Goal: Task Accomplishment & Management: Use online tool/utility

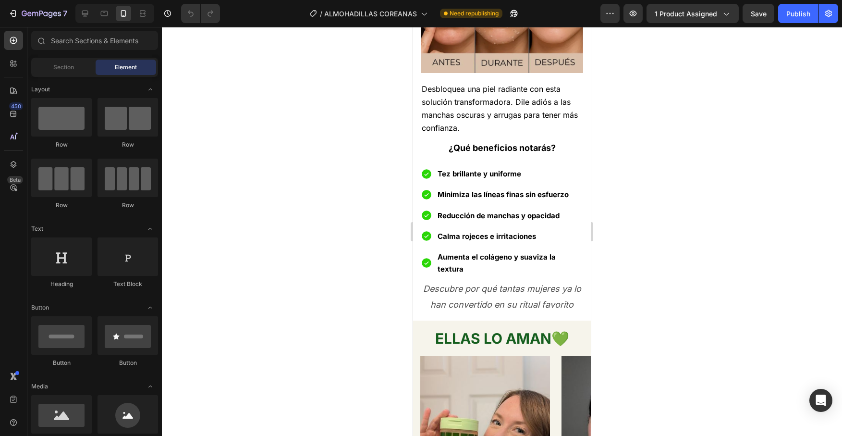
scroll to position [713, 0]
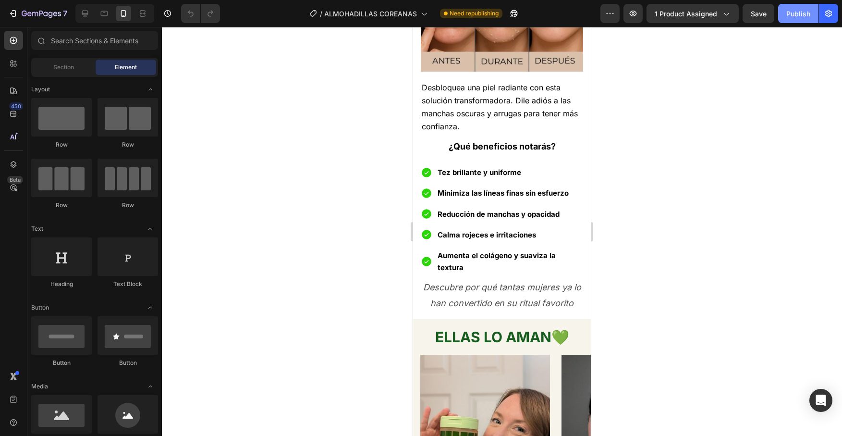
click at [791, 18] on div "Publish" at bounding box center [799, 14] width 24 height 10
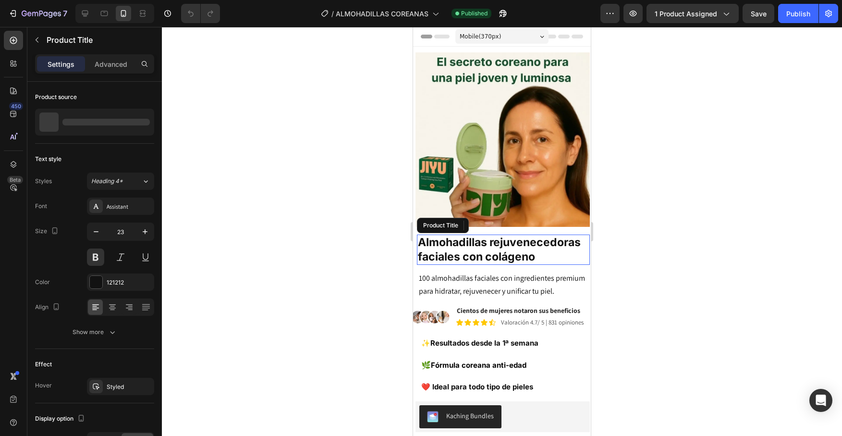
click at [514, 249] on h1 "Almohadillas rejuvenecedoras faciales con colágeno" at bounding box center [503, 249] width 173 height 31
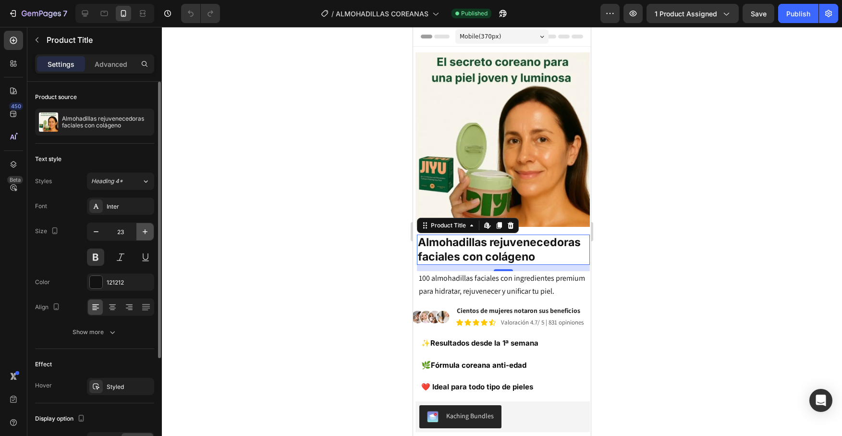
click at [145, 229] on icon "button" at bounding box center [145, 232] width 10 height 10
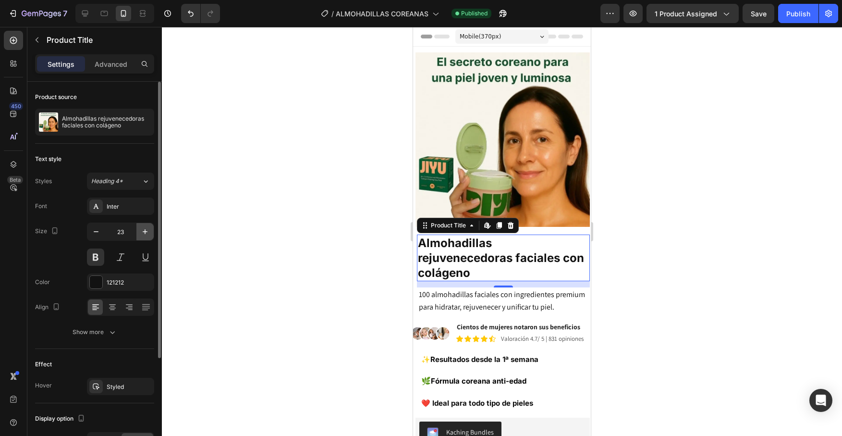
type input "24"
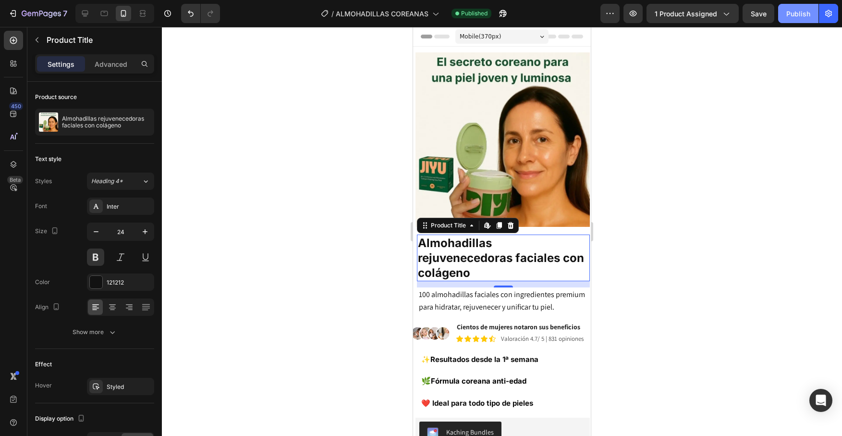
click at [790, 14] on div "Publish" at bounding box center [799, 14] width 24 height 10
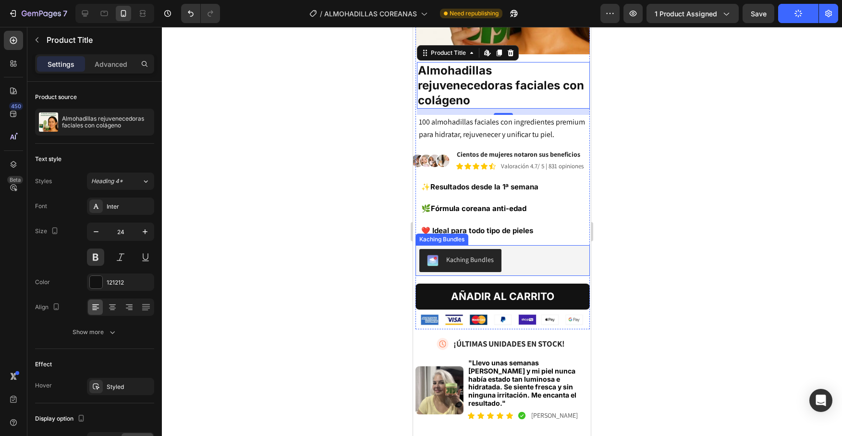
scroll to position [178, 0]
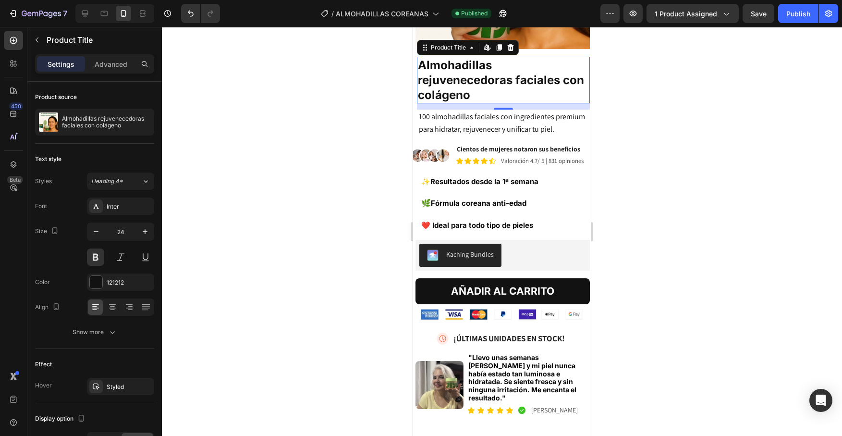
click at [671, 194] on div at bounding box center [502, 231] width 680 height 409
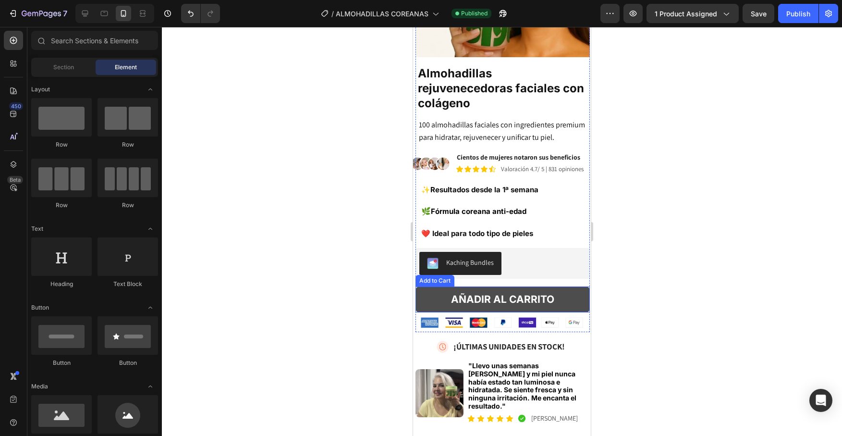
scroll to position [203, 0]
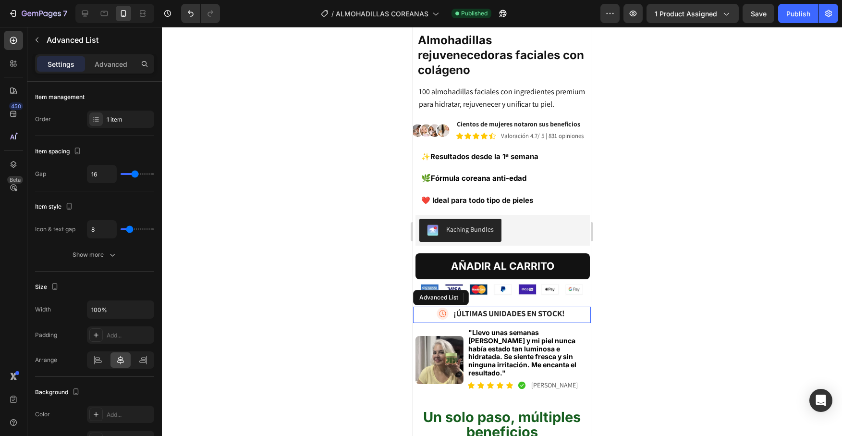
click at [570, 307] on div "Image ¡ÚLTIMAS UNIDADES EN STOCK! Text Block" at bounding box center [502, 315] width 178 height 16
click at [431, 307] on div "Image ¡ÚLTIMAS UNIDADES EN STOCK! Text Block" at bounding box center [502, 315] width 178 height 16
click at [110, 72] on div "Settings Advanced" at bounding box center [94, 63] width 119 height 19
click at [106, 63] on p "Advanced" at bounding box center [111, 64] width 33 height 10
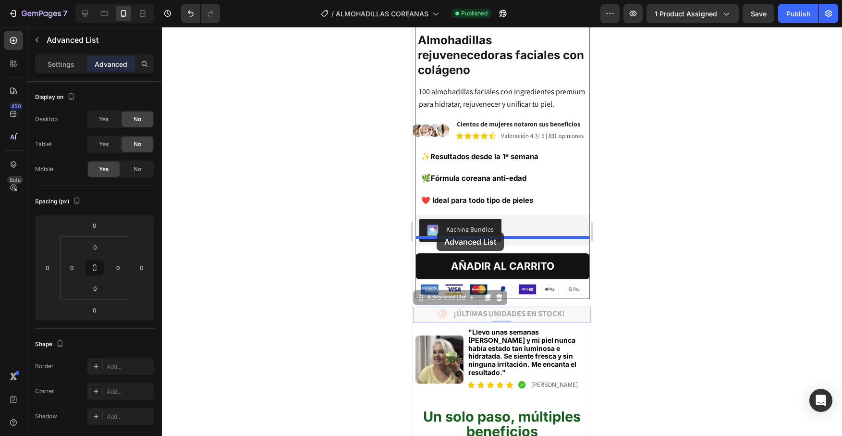
drag, startPoint x: 420, startPoint y: 283, endPoint x: 437, endPoint y: 232, distance: 53.5
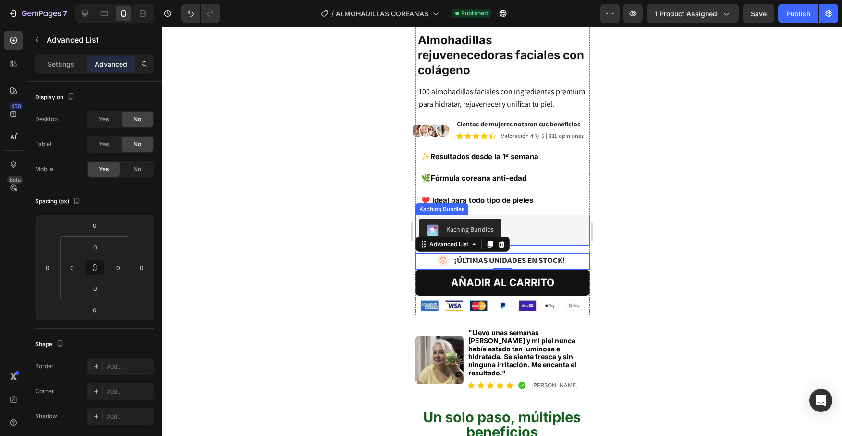
click at [565, 219] on div "Kaching Bundles" at bounding box center [502, 230] width 167 height 23
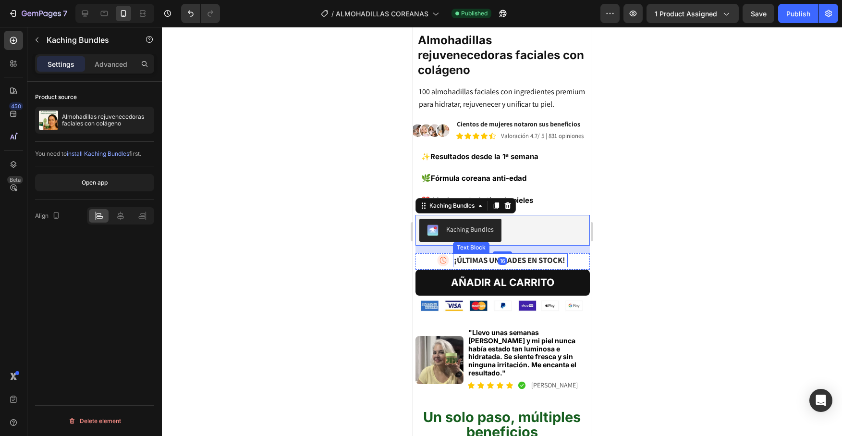
click at [522, 255] on strong "¡ÚLTIMAS UNIDADES EN STOCK!" at bounding box center [509, 260] width 111 height 11
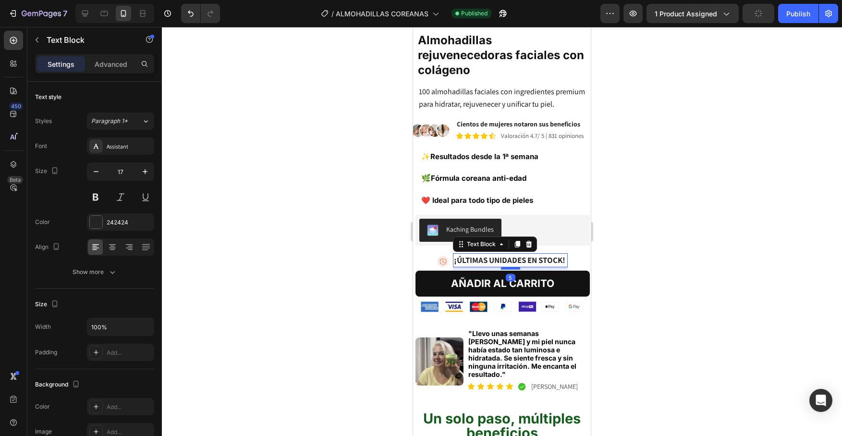
click at [510, 267] on div at bounding box center [510, 268] width 19 height 3
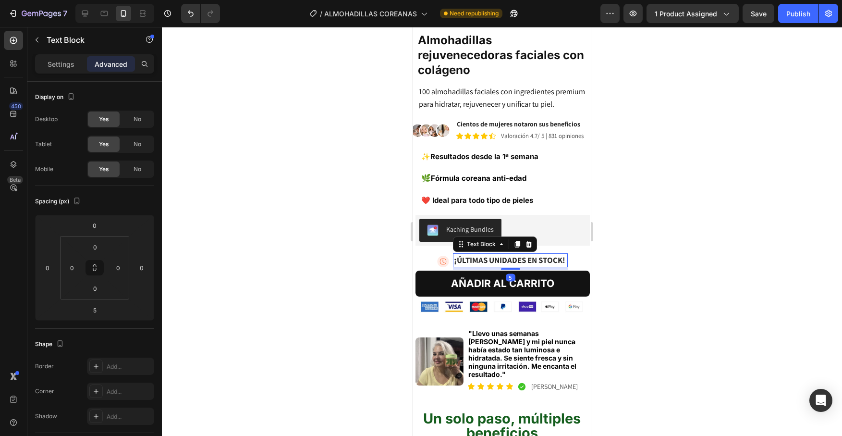
click at [668, 268] on div at bounding box center [502, 231] width 680 height 409
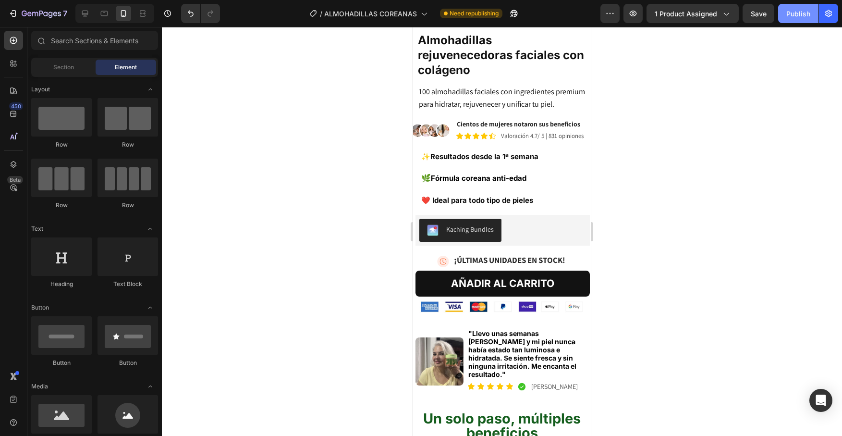
click at [787, 16] on div "Publish" at bounding box center [799, 14] width 24 height 10
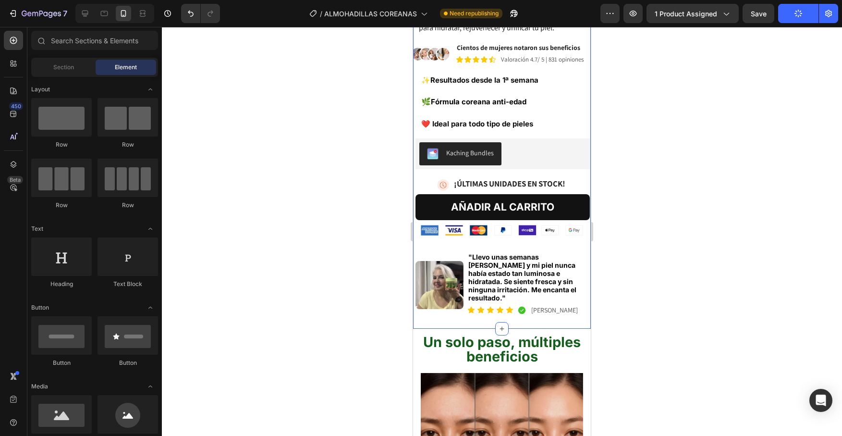
scroll to position [286, 0]
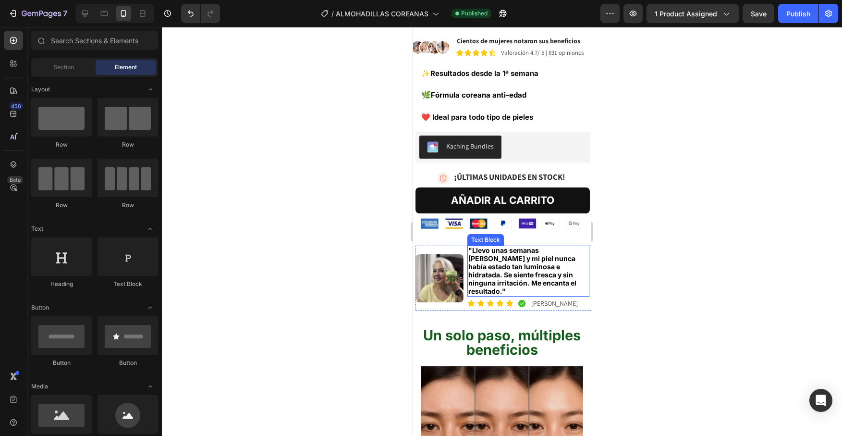
click at [497, 246] on span ""Llevo unas semanas [PERSON_NAME] y mi piel nunca había estado tan luminosa e h…" at bounding box center [522, 270] width 108 height 49
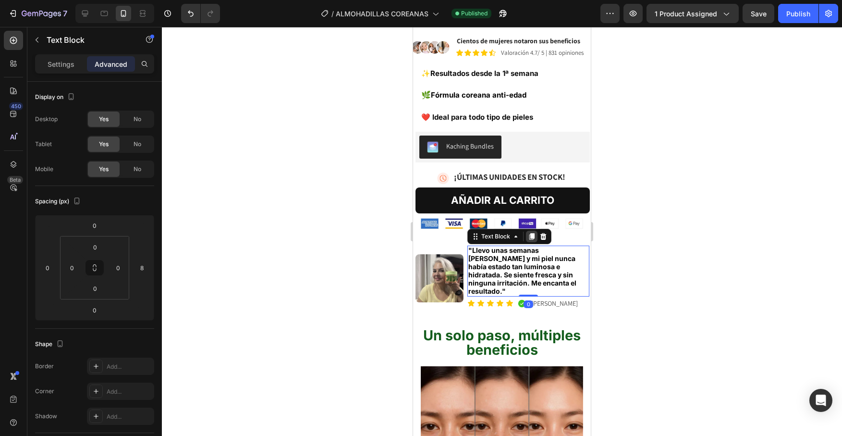
click at [530, 233] on icon at bounding box center [531, 236] width 5 height 7
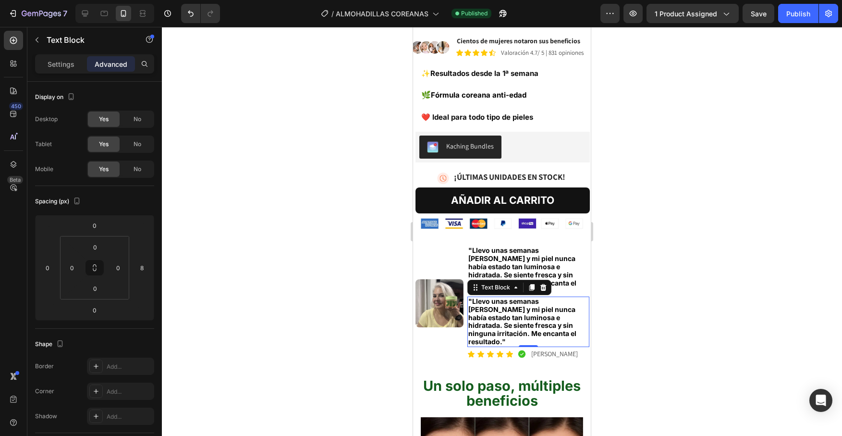
click at [473, 297] on span ""Llevo unas semanas [PERSON_NAME] y mi piel nunca había estado tan luminosa e h…" at bounding box center [522, 321] width 108 height 49
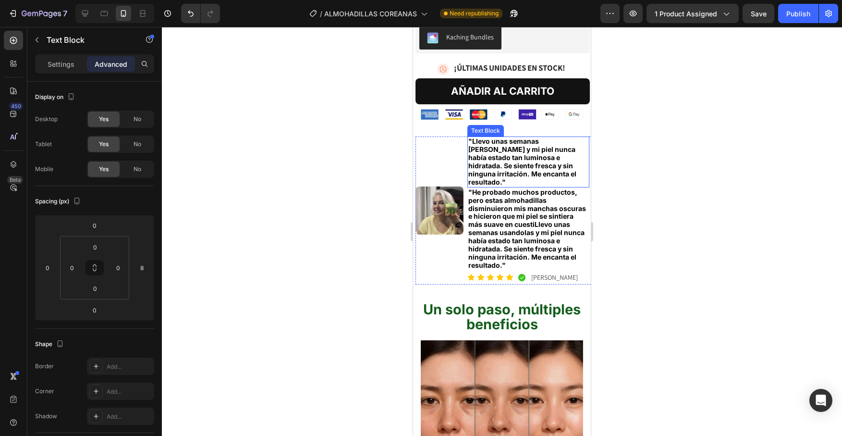
scroll to position [394, 0]
click at [539, 200] on span ""He probado muchos productos, pero estas almohadillas disminuieron mis manchas …" at bounding box center [527, 228] width 118 height 81
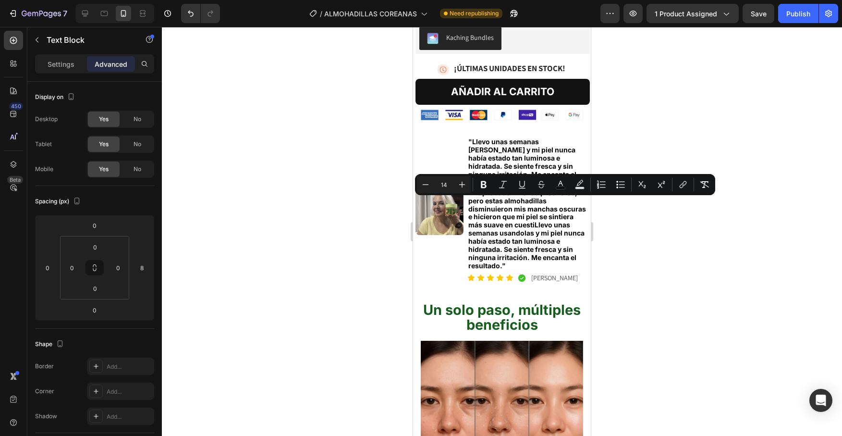
click at [535, 197] on span ""He probado muchos productos, pero estas almohadillas disminuieron mis manchas …" at bounding box center [527, 228] width 118 height 81
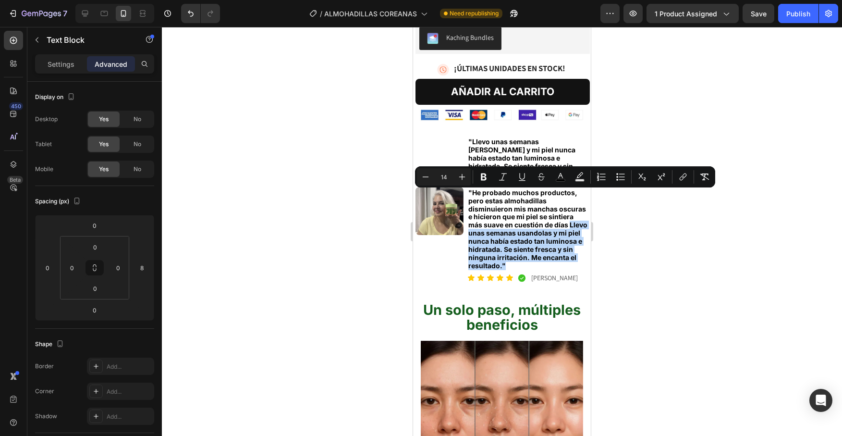
drag, startPoint x: 570, startPoint y: 196, endPoint x: 504, endPoint y: 237, distance: 77.7
click at [504, 237] on span ""He probado muchos productos, pero estas almohadillas disminuieron mis manchas …" at bounding box center [527, 228] width 119 height 81
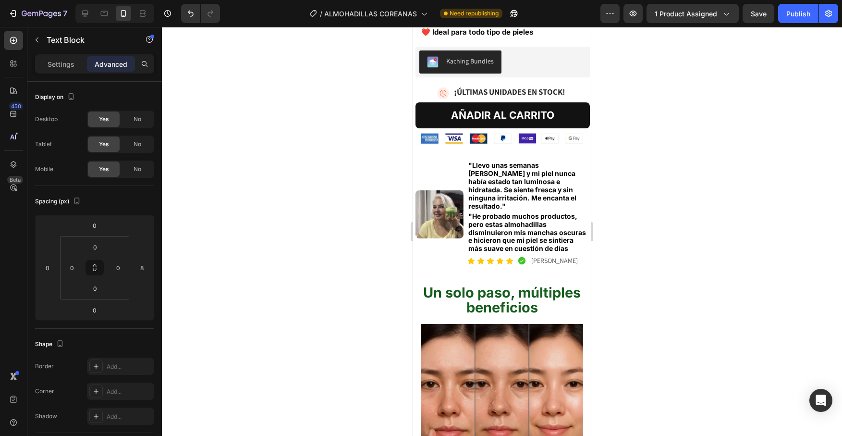
scroll to position [369, 0]
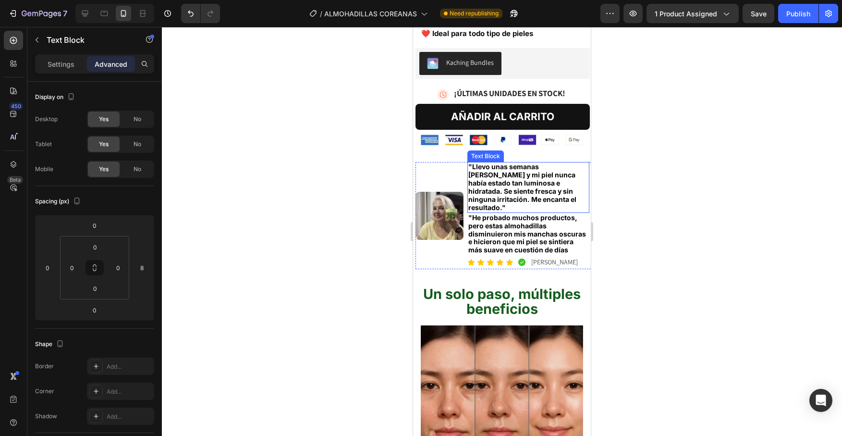
click at [555, 162] on span ""Llevo unas semanas [PERSON_NAME] y mi piel nunca había estado tan luminosa e h…" at bounding box center [522, 186] width 108 height 49
click at [547, 147] on div at bounding box center [544, 153] width 12 height 12
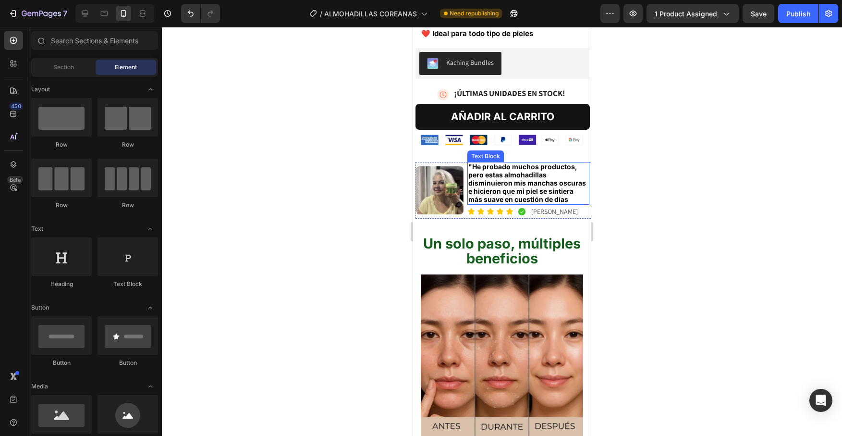
click at [498, 162] on span ""He probado muchos productos, pero estas almohadillas disminuieron mis manchas …" at bounding box center [527, 182] width 118 height 41
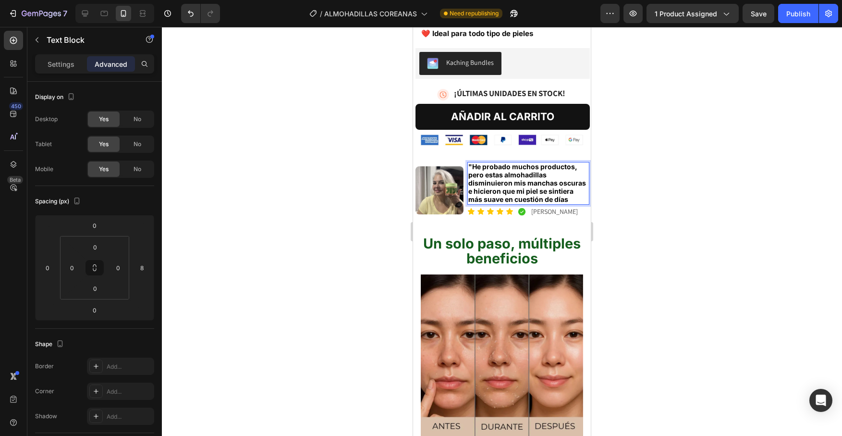
click at [498, 162] on span ""He probado muchos productos, pero estas almohadillas disminuieron mis manchas …" at bounding box center [527, 182] width 118 height 41
drag, startPoint x: 524, startPoint y: 156, endPoint x: 566, endPoint y: 155, distance: 42.3
click at [566, 162] on span ""He probado muchos productos, pero tras usarlas almohadillas disminuieron mis m…" at bounding box center [527, 182] width 118 height 41
click at [545, 162] on span ""He probado muchos productos, pero tras usarlas disminuieron mis manchas oscura…" at bounding box center [526, 182] width 116 height 41
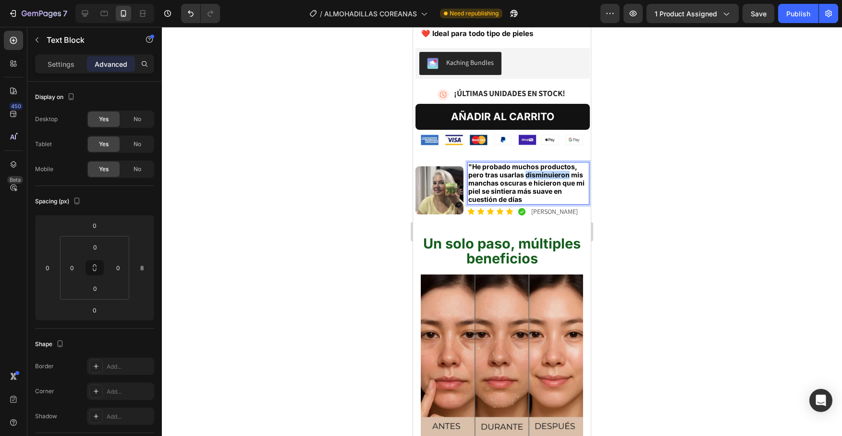
click at [545, 162] on span ""He probado muchos productos, pero tras usarlas disminuieron mis manchas oscura…" at bounding box center [526, 182] width 116 height 41
click at [532, 181] on p ""He probado muchos productos, pero tras usarlas reducieron mis manchas oscuras …" at bounding box center [528, 183] width 120 height 41
click at [545, 162] on span ""He probado muchos productos, pero tras usarlas reducieron mis manchas oscuras …" at bounding box center [526, 182] width 116 height 41
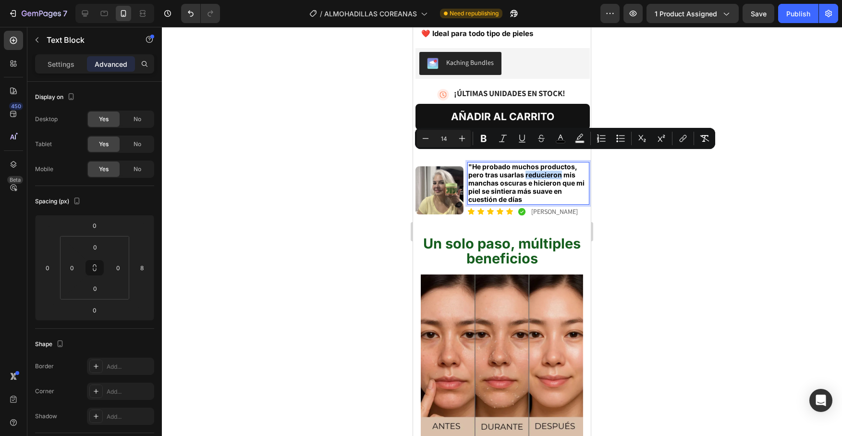
click at [548, 162] on span ""He probado muchos productos, pero tras usarlas reducieron mis manchas oscuras …" at bounding box center [526, 182] width 116 height 41
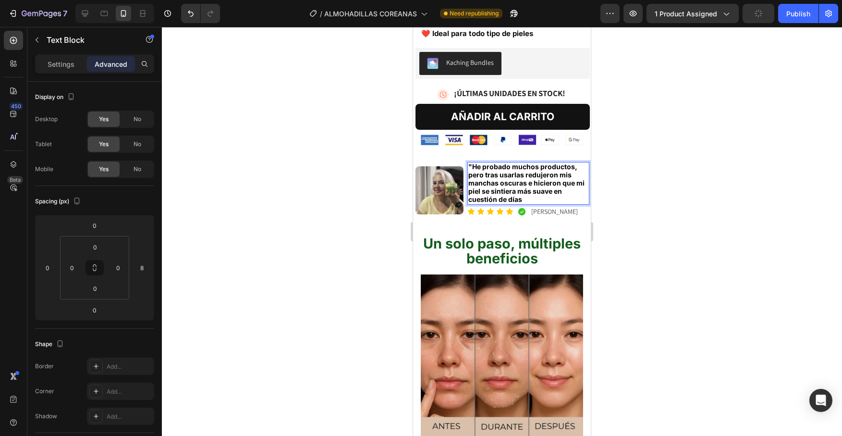
click at [556, 180] on p ""He probado muchos productos, pero tras usarlas redujeron mis manchas oscuras e…" at bounding box center [528, 183] width 120 height 41
click at [552, 171] on span ""He probado muchos productos, pero tras usarlas redujeron mis manchas oscuras e…" at bounding box center [526, 182] width 116 height 41
click at [544, 180] on p ""He probado muchos productos, pero tras usarlas redujeron mis manchas oscuras e…" at bounding box center [528, 183] width 120 height 41
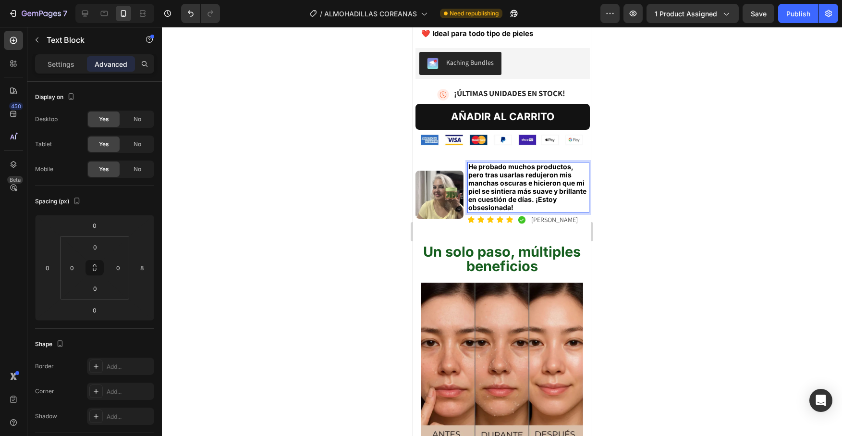
click at [618, 197] on div at bounding box center [502, 231] width 680 height 409
click at [488, 187] on span "He probado muchos productos, pero tras usarlas redujeron mis manchas oscuras e …" at bounding box center [527, 186] width 118 height 49
click at [541, 180] on span "He probado muchos productos, pero tras usarlas redujeron mis manchas oscuras e …" at bounding box center [527, 186] width 118 height 49
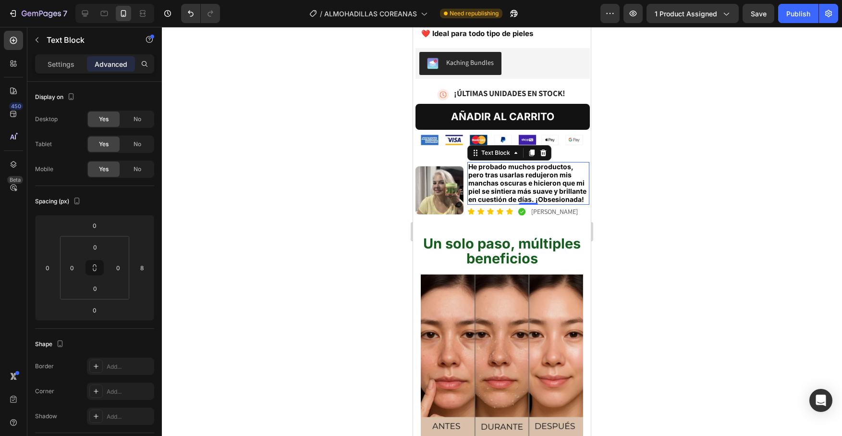
click at [674, 189] on div at bounding box center [502, 231] width 680 height 409
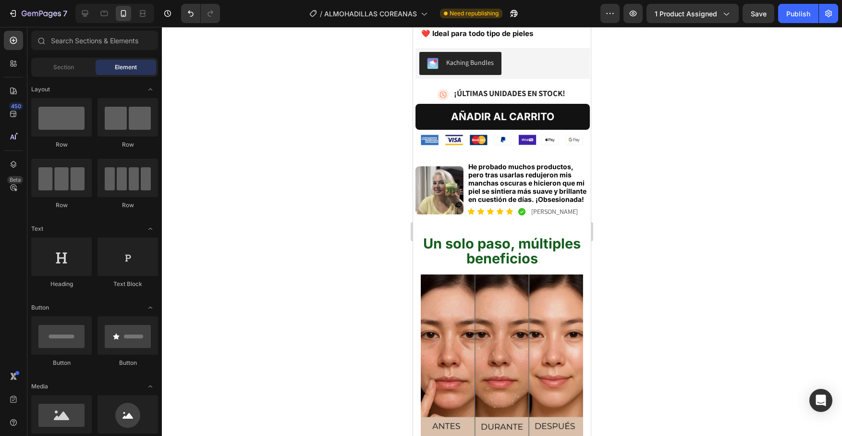
click at [605, 184] on div at bounding box center [502, 231] width 680 height 409
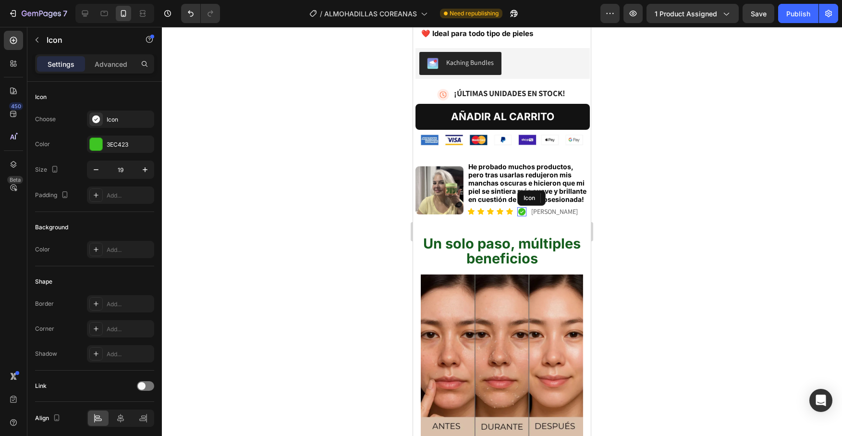
click at [523, 208] on icon at bounding box center [521, 211] width 7 height 7
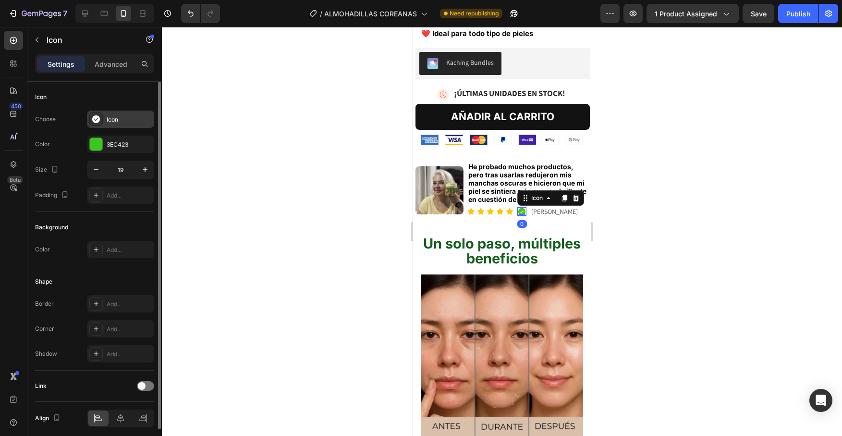
click at [105, 119] on div "Icon" at bounding box center [120, 119] width 67 height 17
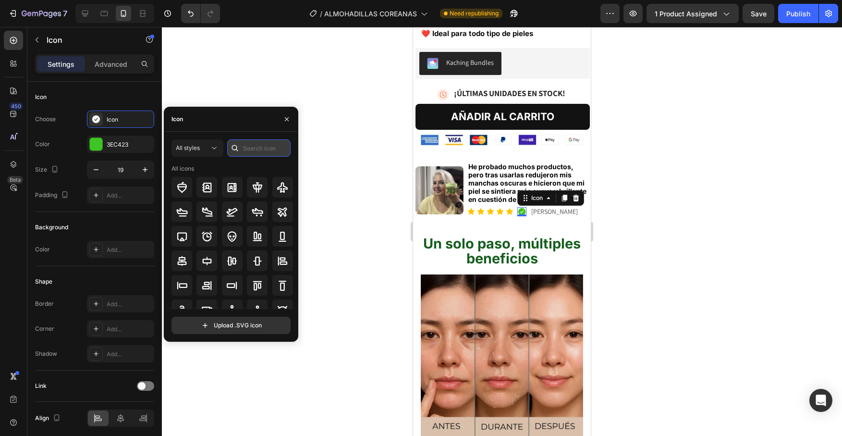
click at [252, 155] on input "text" at bounding box center [258, 147] width 63 height 17
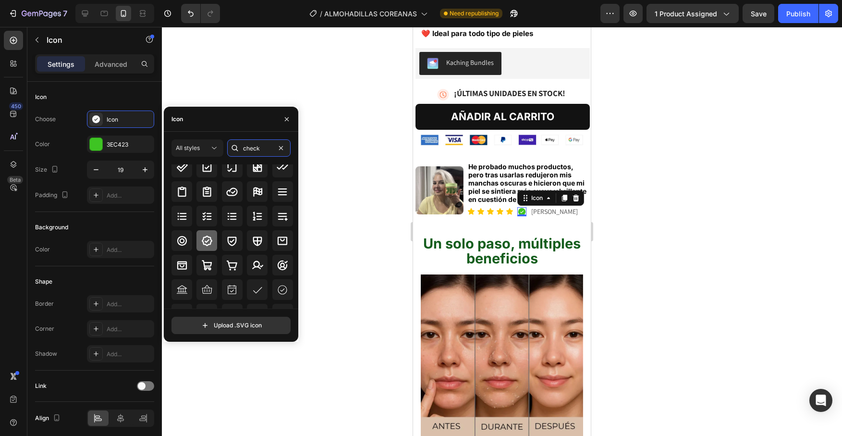
type input "check"
click at [210, 243] on icon at bounding box center [207, 240] width 11 height 11
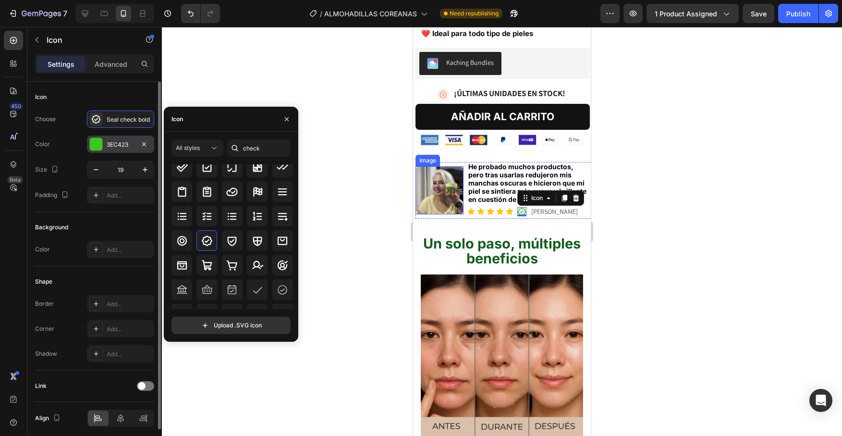
click at [114, 140] on div "3EC423" at bounding box center [121, 144] width 28 height 9
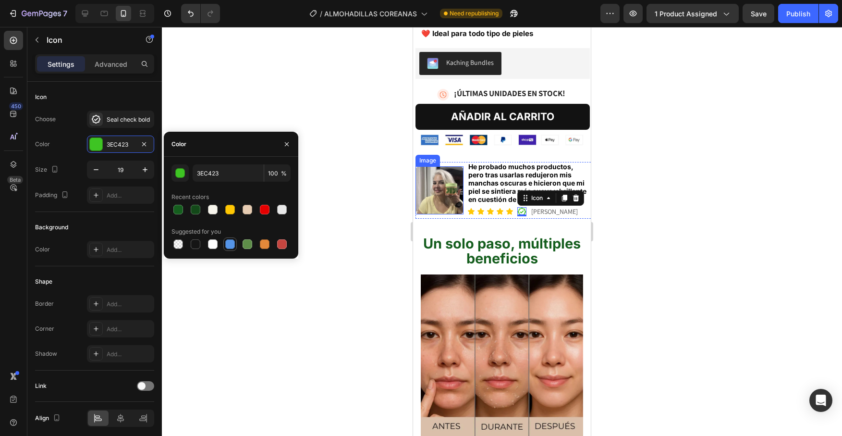
click at [230, 247] on div at bounding box center [230, 244] width 10 height 10
type input "5594E7"
click at [621, 236] on div at bounding box center [502, 231] width 680 height 409
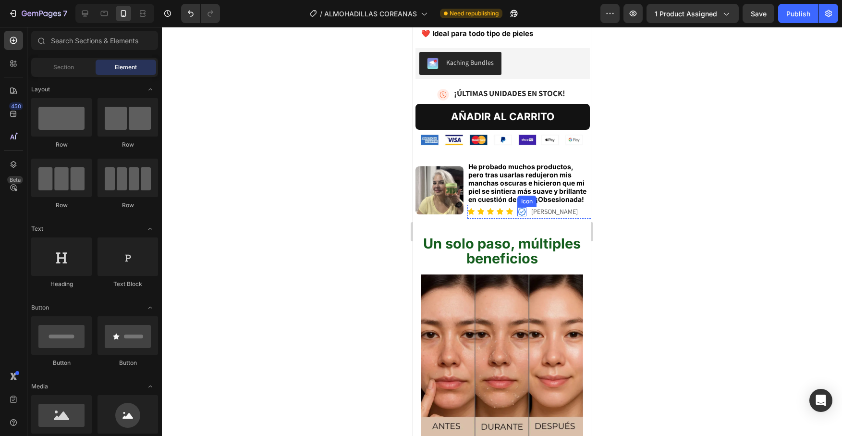
click at [524, 207] on icon at bounding box center [521, 211] width 9 height 9
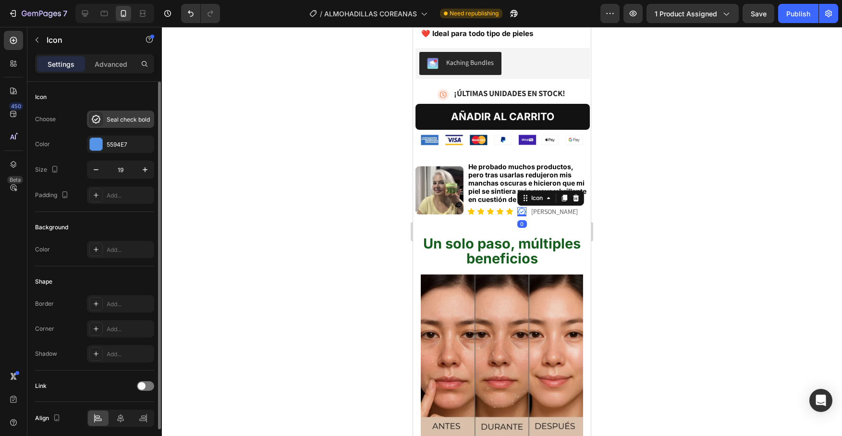
click at [114, 123] on div "Seal check bold" at bounding box center [129, 119] width 45 height 9
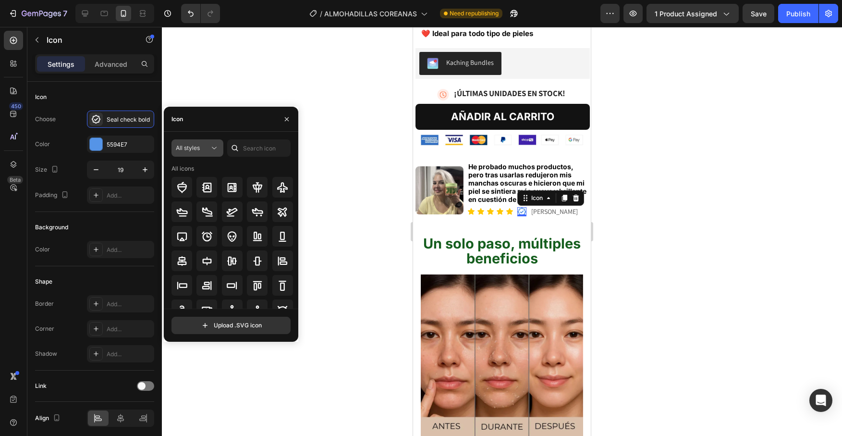
click at [194, 149] on span "All styles" at bounding box center [188, 147] width 24 height 7
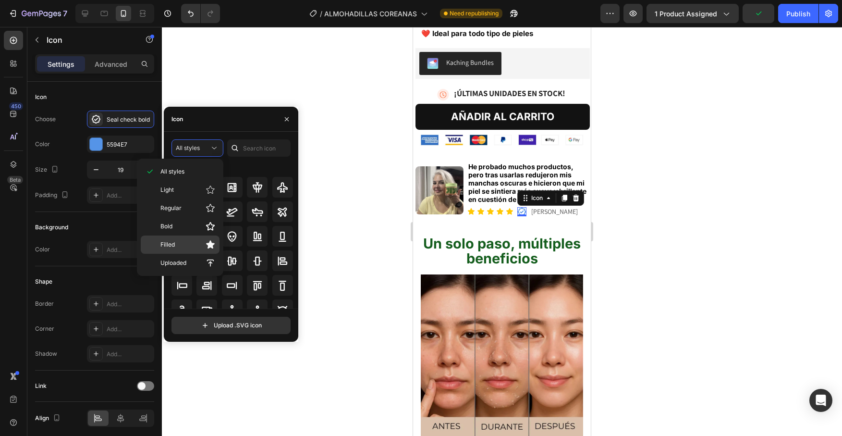
click at [201, 240] on p "Filled" at bounding box center [187, 245] width 55 height 10
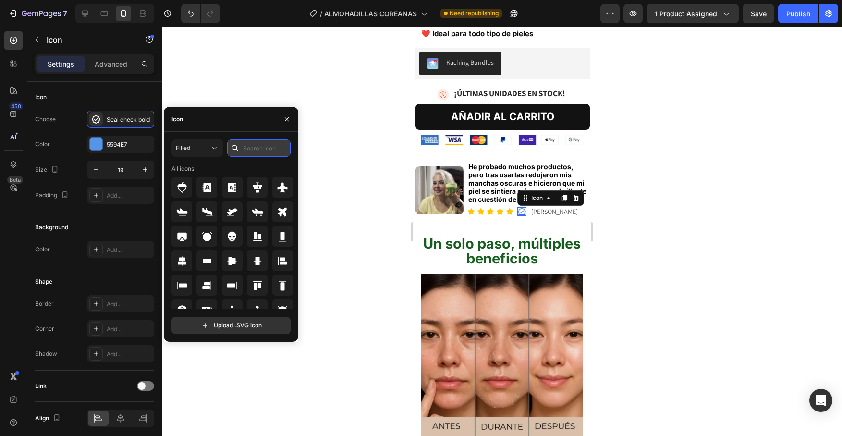
click at [246, 143] on input "text" at bounding box center [258, 147] width 63 height 17
type input "check"
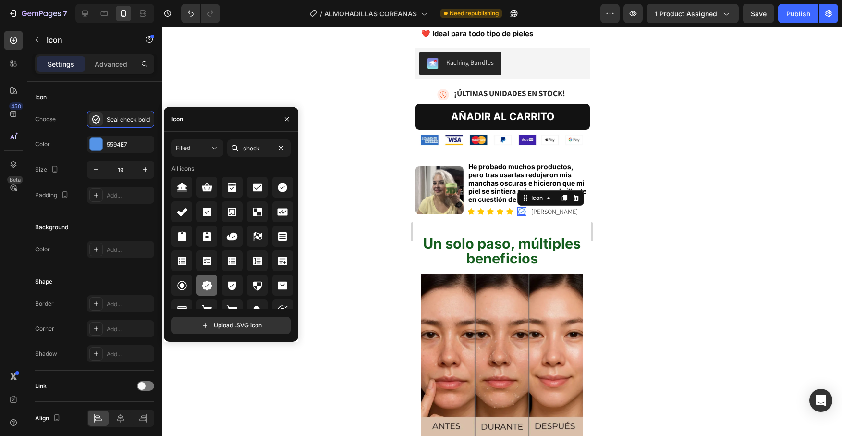
click at [211, 286] on icon at bounding box center [207, 285] width 10 height 10
click at [644, 238] on div at bounding box center [502, 231] width 680 height 409
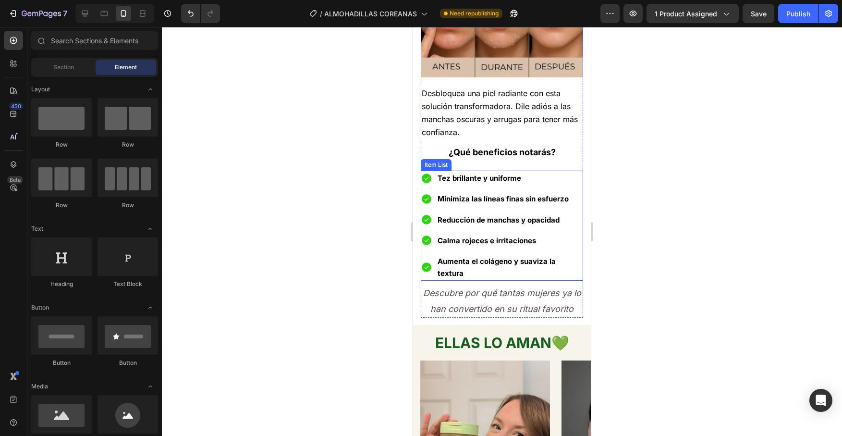
scroll to position [710, 0]
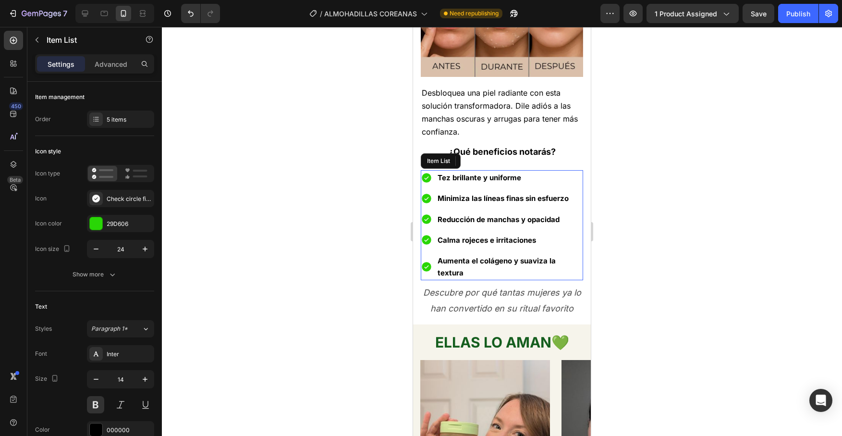
click at [549, 217] on strong "Reducción de manchas y opacidad" at bounding box center [499, 219] width 122 height 9
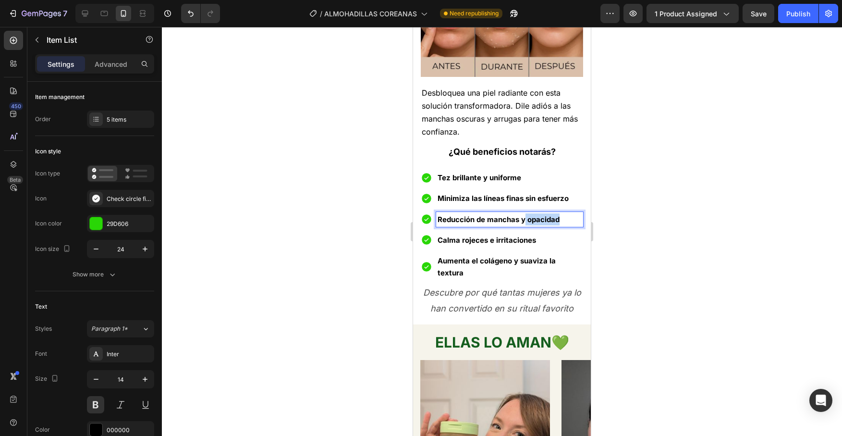
drag, startPoint x: 524, startPoint y: 218, endPoint x: 563, endPoint y: 215, distance: 39.0
click at [563, 215] on p "Reducción de manchas y opacidad" at bounding box center [510, 219] width 144 height 12
click at [689, 139] on div at bounding box center [502, 231] width 680 height 409
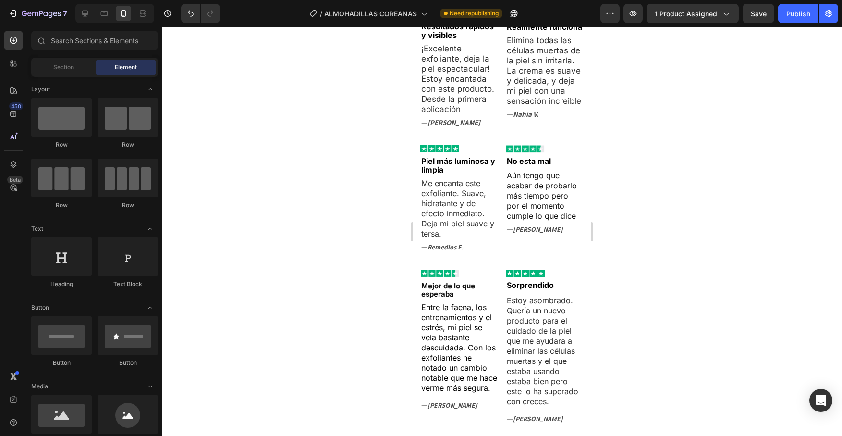
scroll to position [2400, 0]
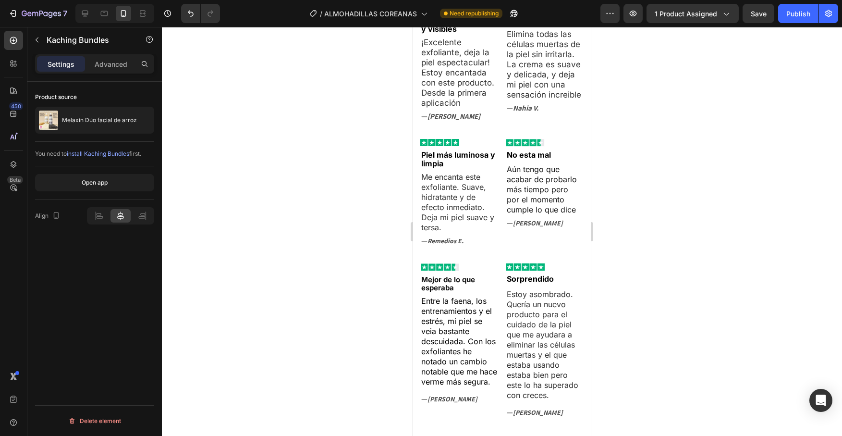
click span "Luminosidad y frescura en cada aplicación"
click strong "¿Por qué funciona tan bien?"
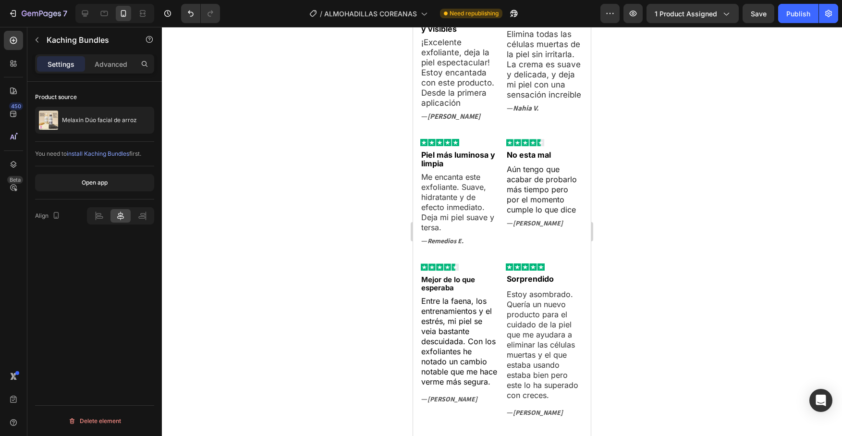
click strong "¿Por qué funciona tan bien?"
click span "Luminosidad y frescura en cada aplicación"
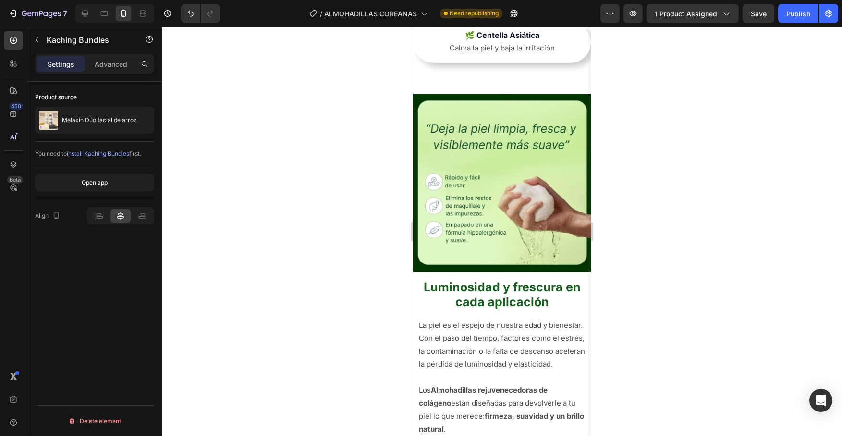
click at [125, 124] on div "Melaxin Dúo facial de arroz" at bounding box center [94, 120] width 119 height 27
click at [0, 0] on button "button" at bounding box center [0, 0] width 0 height 0
click at [0, 0] on div at bounding box center [0, 0] width 0 height 0
click p "Melaxin Dúo facial de arroz"
click p "Almohadillas rejuvenecedoras faciales con colágeno"
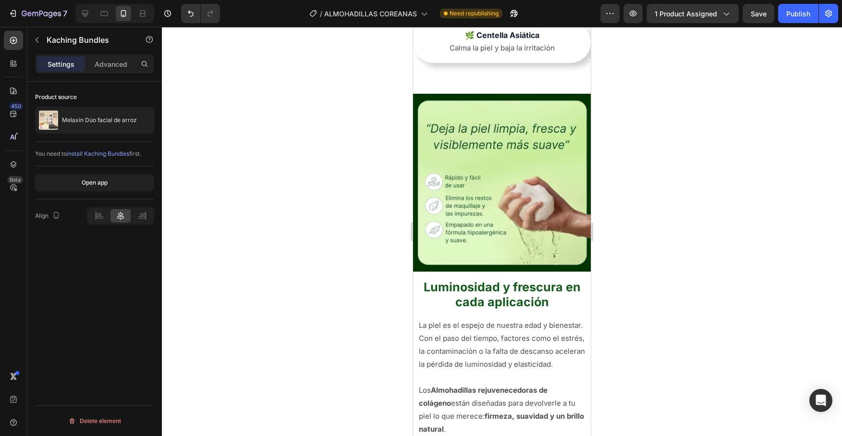
click at [269, 139] on div at bounding box center [502, 231] width 680 height 409
click at [642, 301] on div at bounding box center [502, 231] width 680 height 409
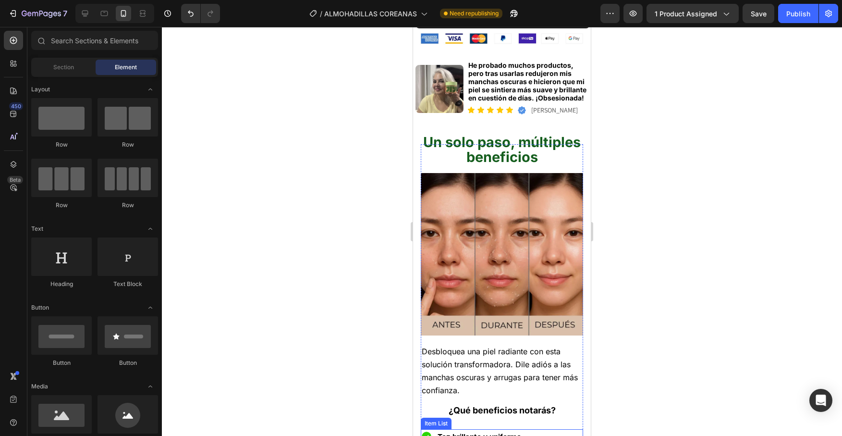
scroll to position [469, 0]
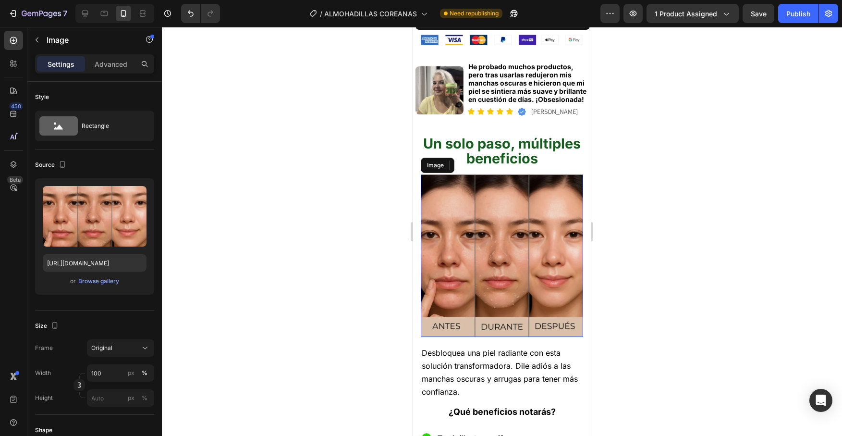
click at [507, 254] on img at bounding box center [502, 255] width 162 height 162
click at [488, 161] on icon at bounding box center [485, 165] width 8 height 8
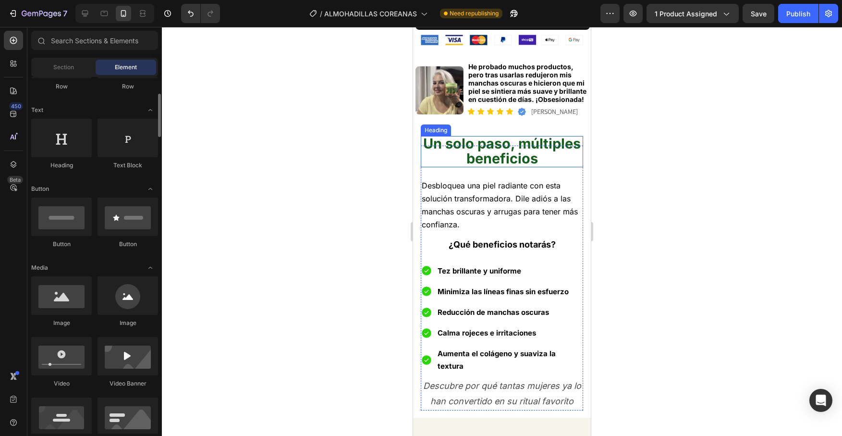
scroll to position [0, 0]
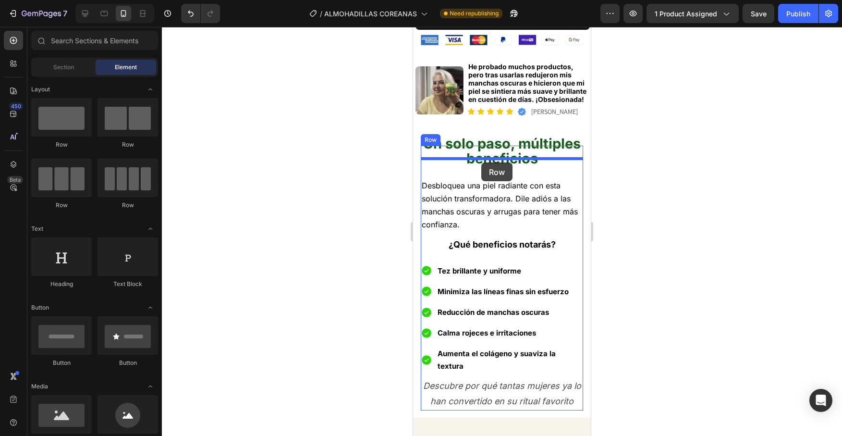
drag, startPoint x: 481, startPoint y: 204, endPoint x: 481, endPoint y: 162, distance: 41.8
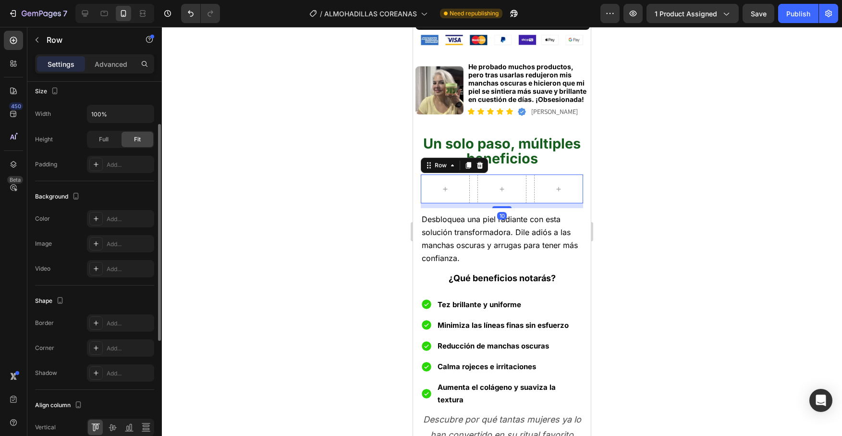
scroll to position [289, 0]
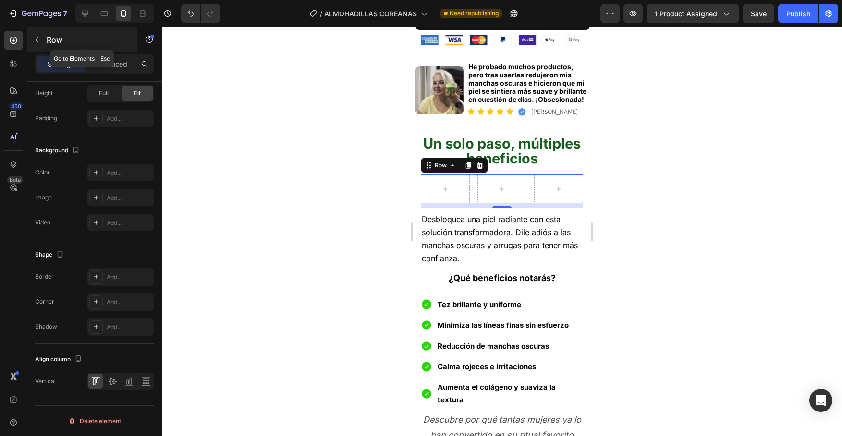
click at [36, 40] on icon "button" at bounding box center [37, 39] width 3 height 5
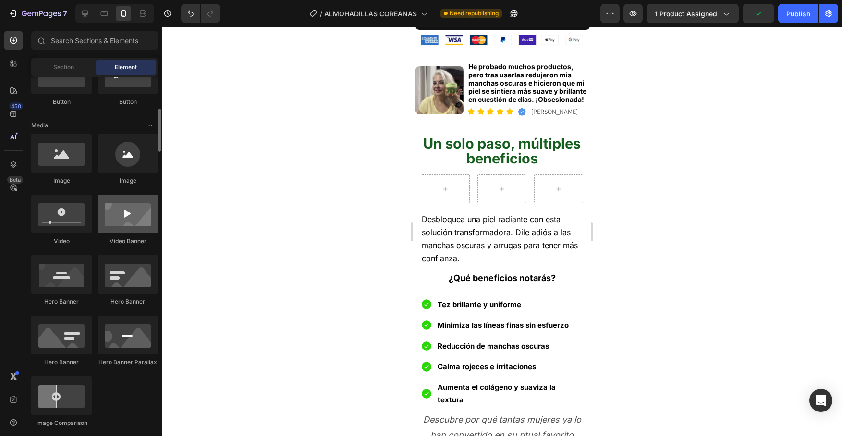
scroll to position [261, 0]
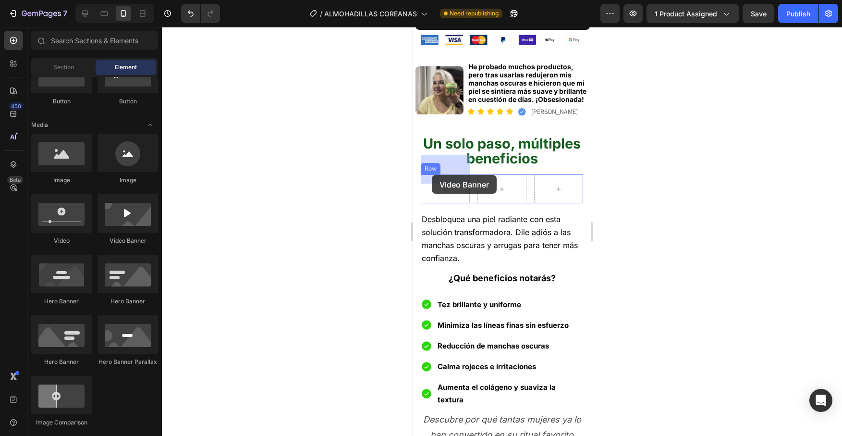
drag, startPoint x: 536, startPoint y: 255, endPoint x: 432, endPoint y: 175, distance: 131.2
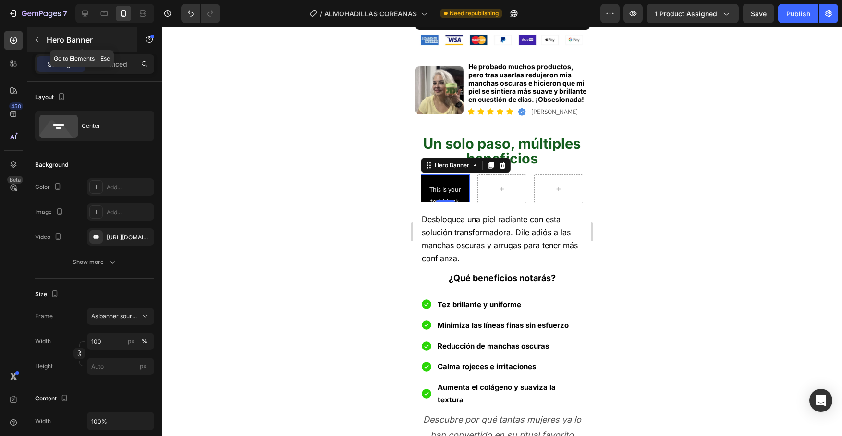
click at [38, 38] on icon "button" at bounding box center [37, 40] width 8 height 8
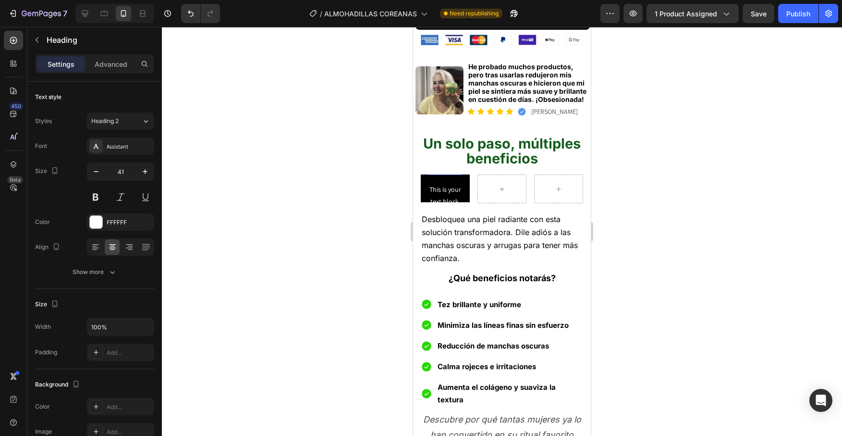
click at [447, 158] on h2 "Click here to edit heading" at bounding box center [446, 59] width 34 height 233
click at [36, 42] on icon "button" at bounding box center [37, 40] width 8 height 8
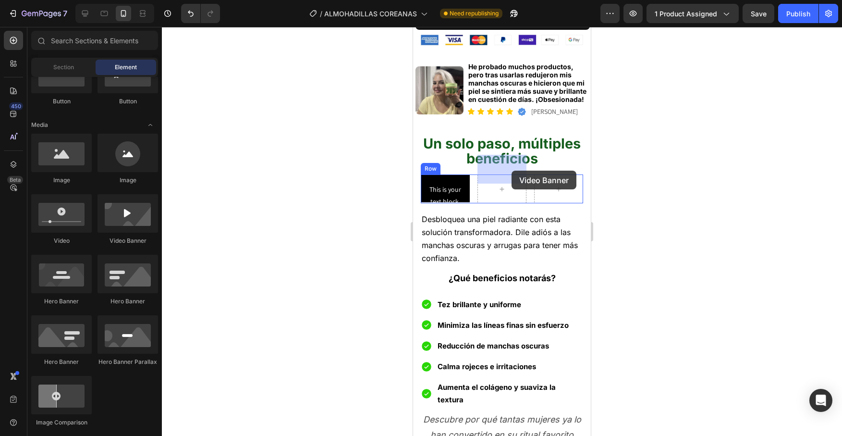
drag, startPoint x: 542, startPoint y: 241, endPoint x: 505, endPoint y: 171, distance: 79.7
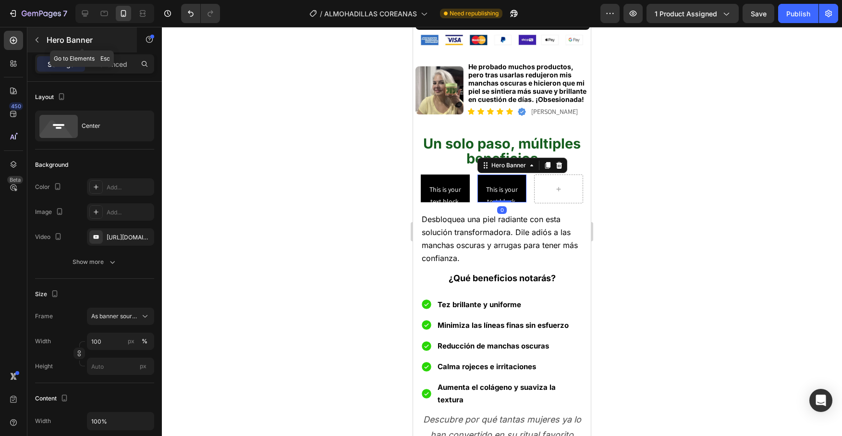
click at [41, 44] on button "button" at bounding box center [36, 39] width 15 height 15
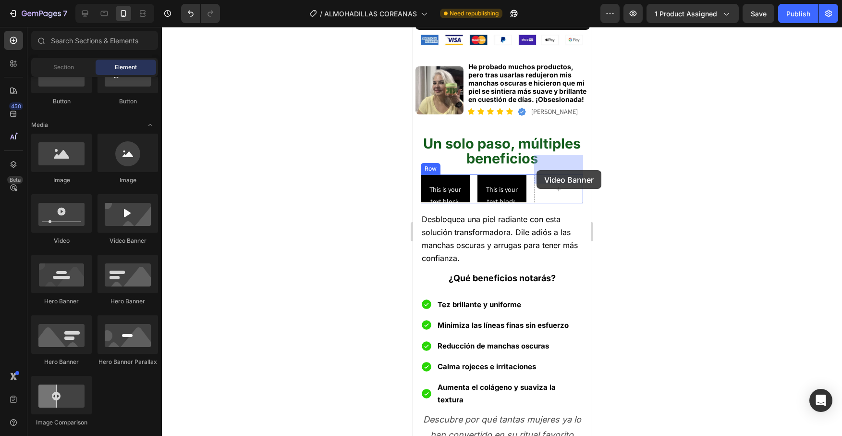
drag, startPoint x: 540, startPoint y: 254, endPoint x: 537, endPoint y: 171, distance: 83.7
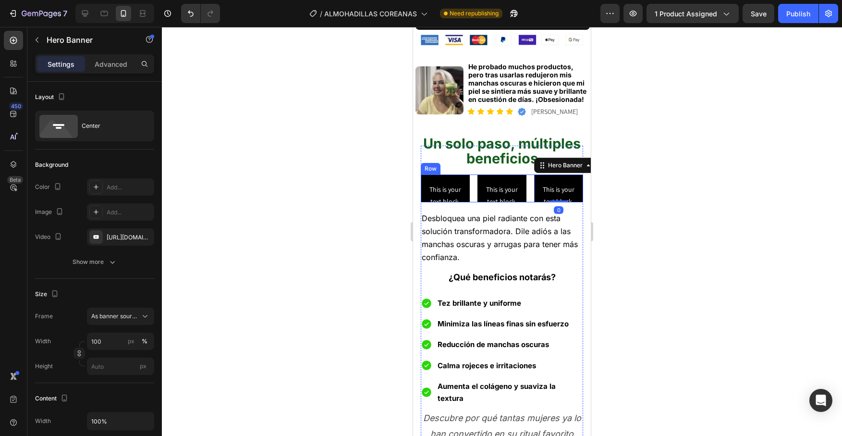
click at [529, 174] on div "Click here to edit heading Heading This is your text block. Click to edit and m…" at bounding box center [502, 187] width 162 height 27
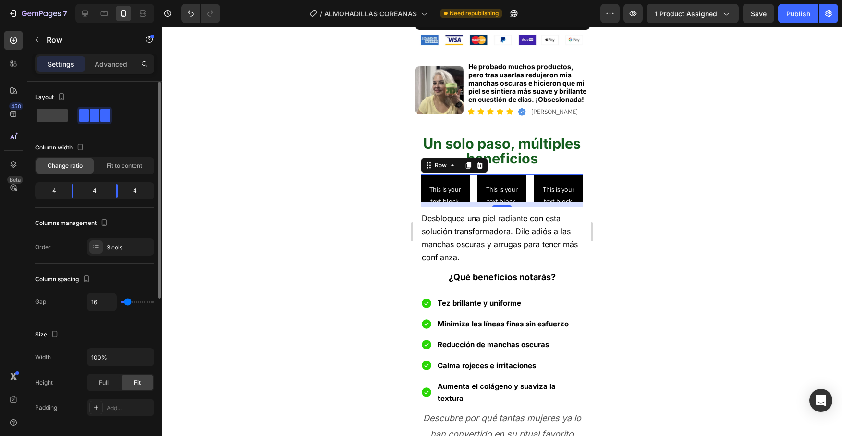
type input "24"
type input "28"
type input "39"
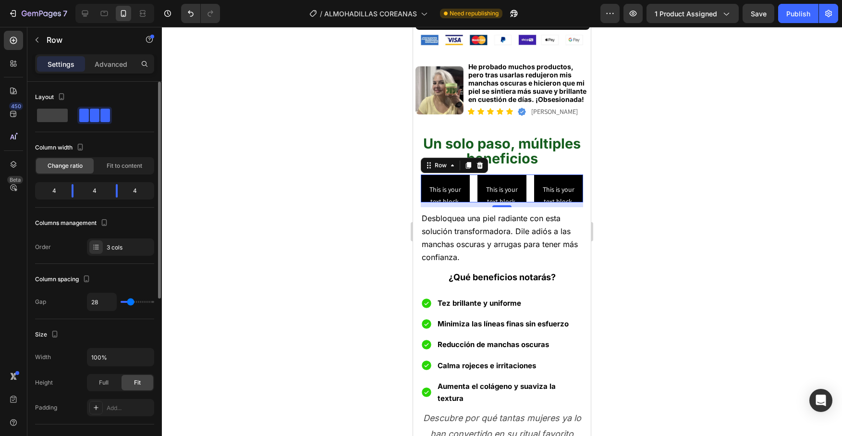
type input "39"
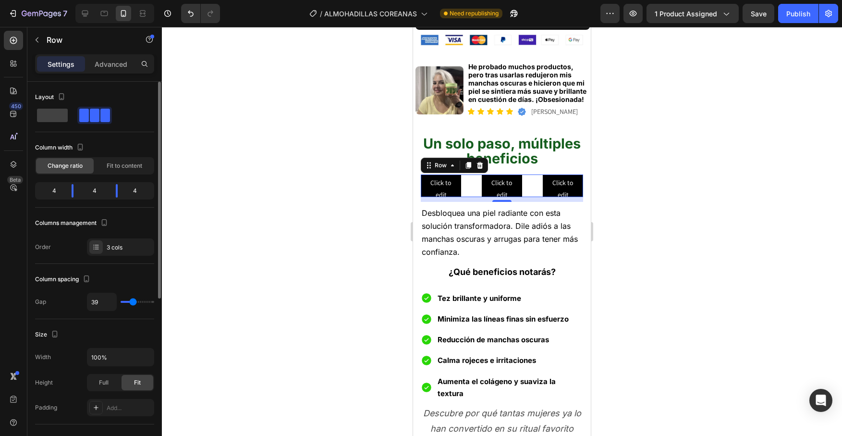
type input "45"
type input "49"
type input "47"
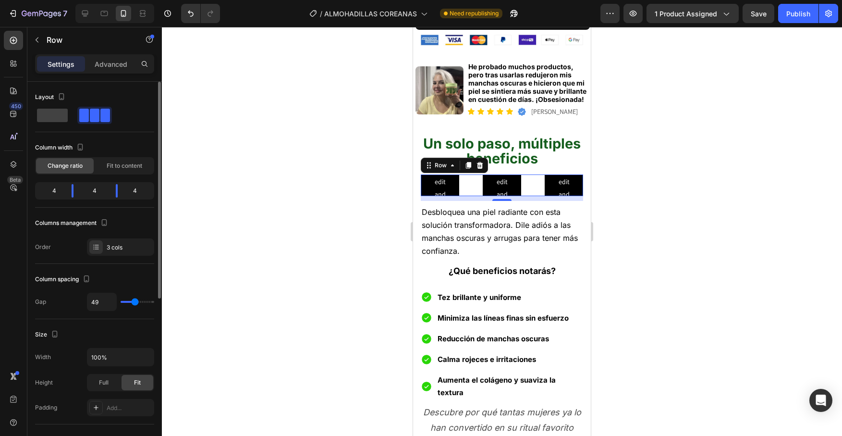
type input "47"
type input "39"
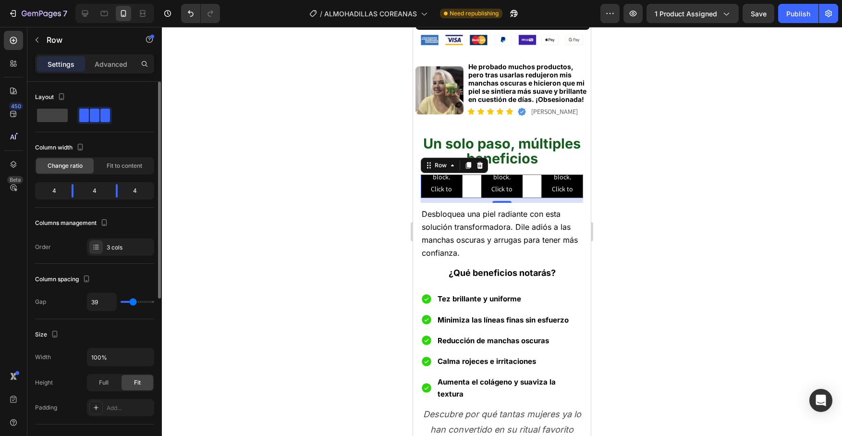
type input "24"
type input "7"
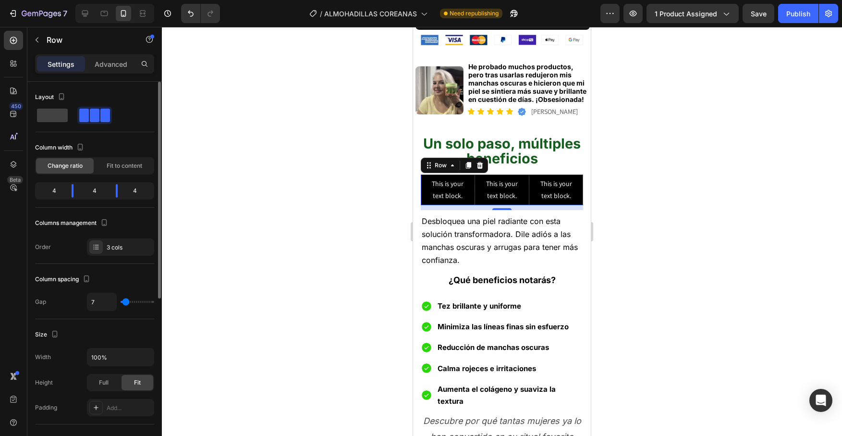
type input "0"
type input "1"
type input "3"
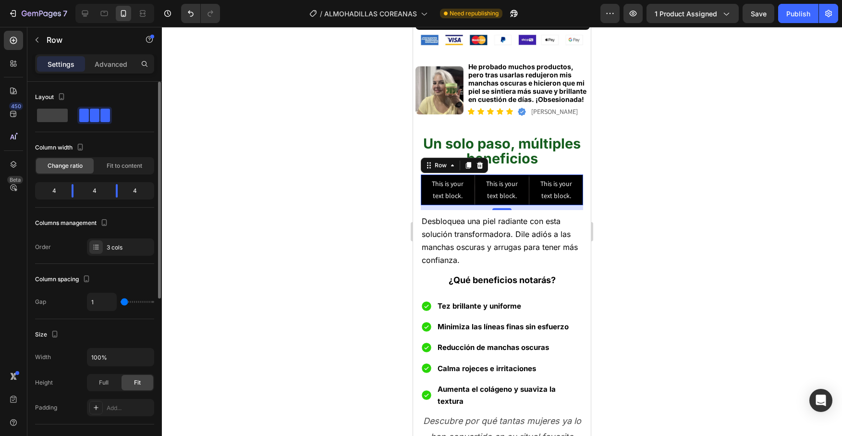
type input "3"
type input "5"
type input "7"
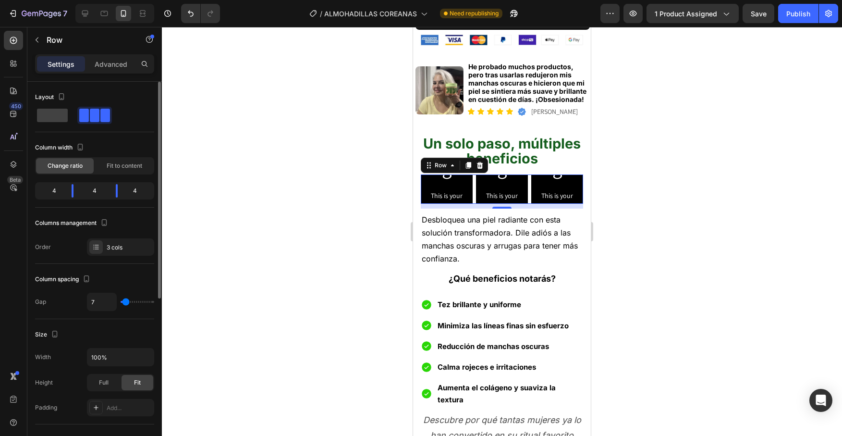
type input "7"
click at [124, 302] on input "range" at bounding box center [138, 302] width 34 height 2
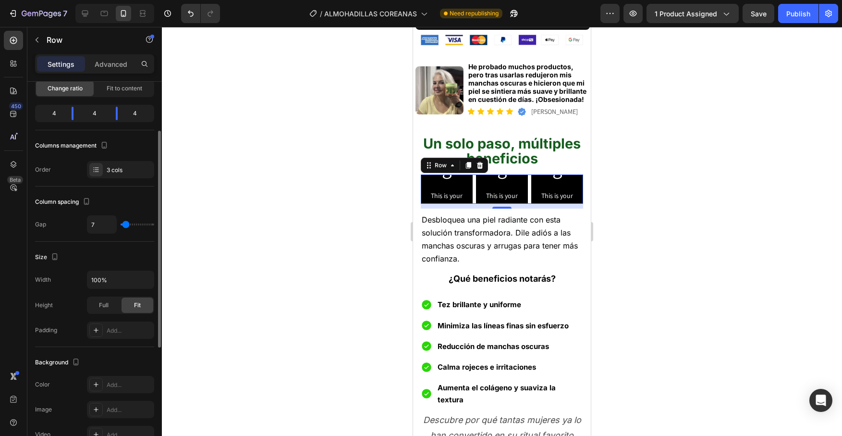
scroll to position [81, 0]
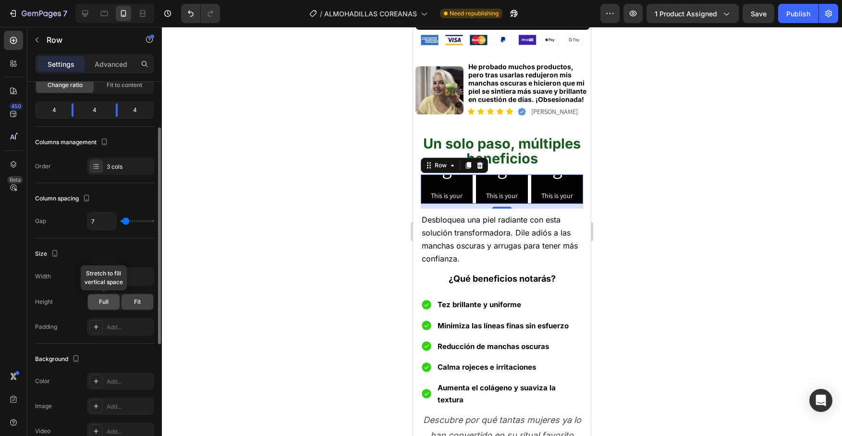
click at [110, 302] on div "Full" at bounding box center [104, 301] width 32 height 15
click at [143, 305] on div "Fit" at bounding box center [138, 301] width 32 height 15
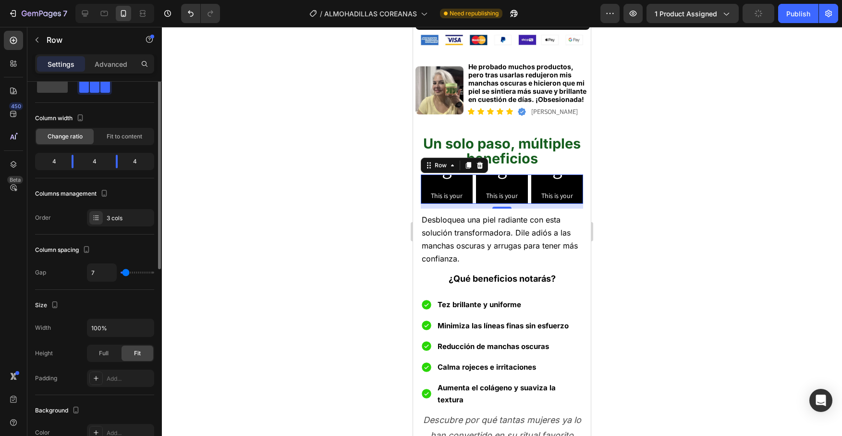
scroll to position [0, 0]
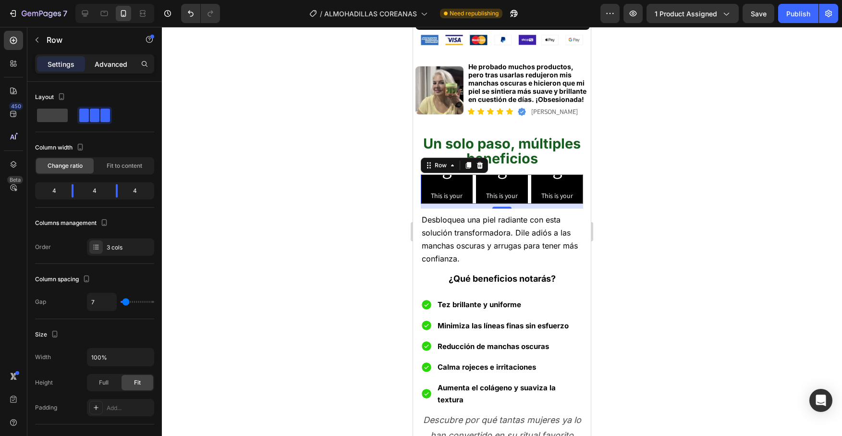
click at [115, 71] on div "Advanced" at bounding box center [111, 63] width 48 height 15
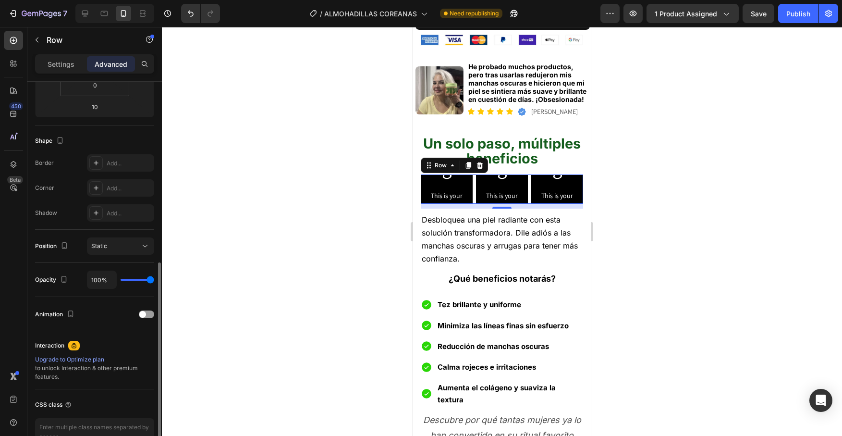
scroll to position [259, 0]
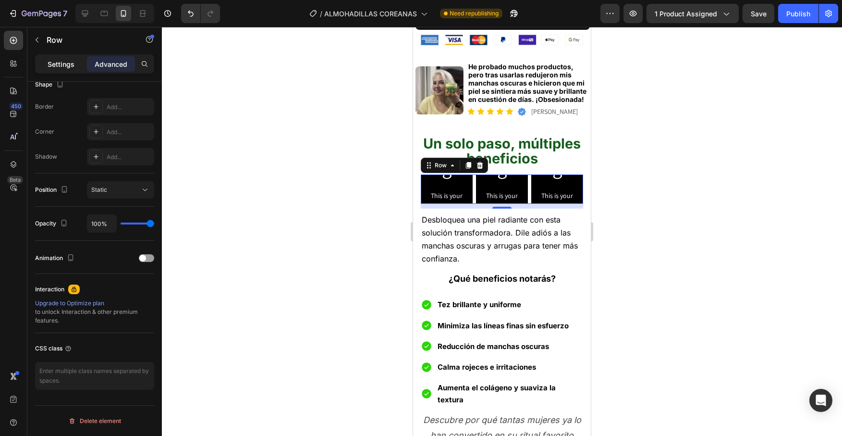
click at [71, 64] on p "Settings" at bounding box center [61, 64] width 27 height 10
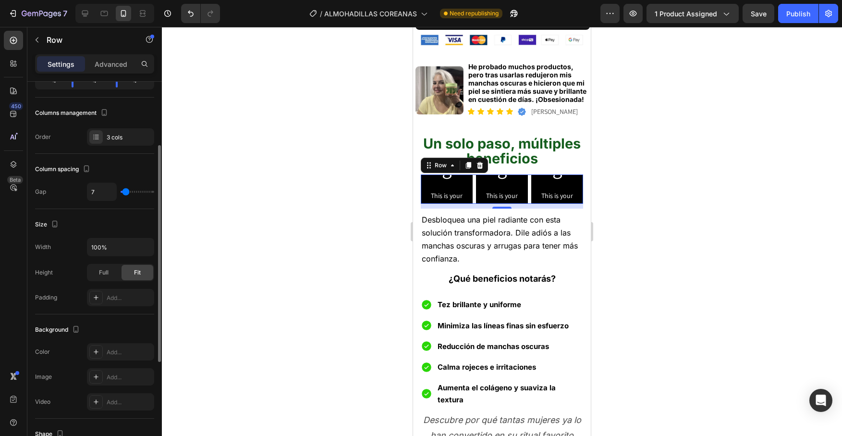
scroll to position [111, 0]
click at [105, 273] on span "Full" at bounding box center [104, 272] width 10 height 9
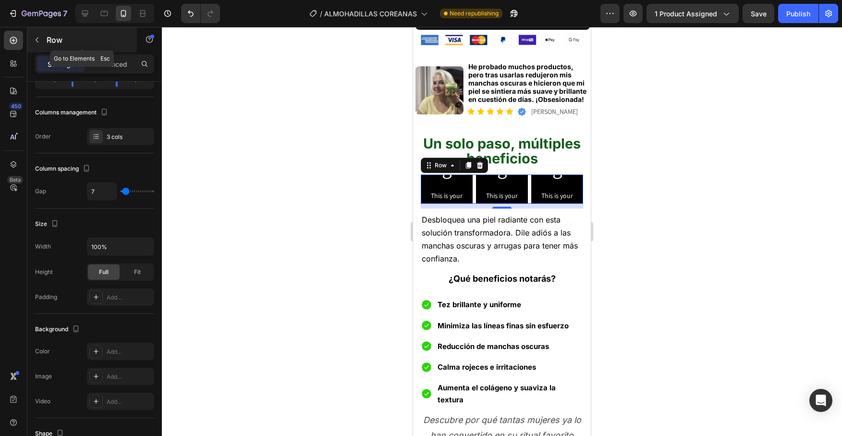
click at [35, 41] on icon "button" at bounding box center [37, 40] width 8 height 8
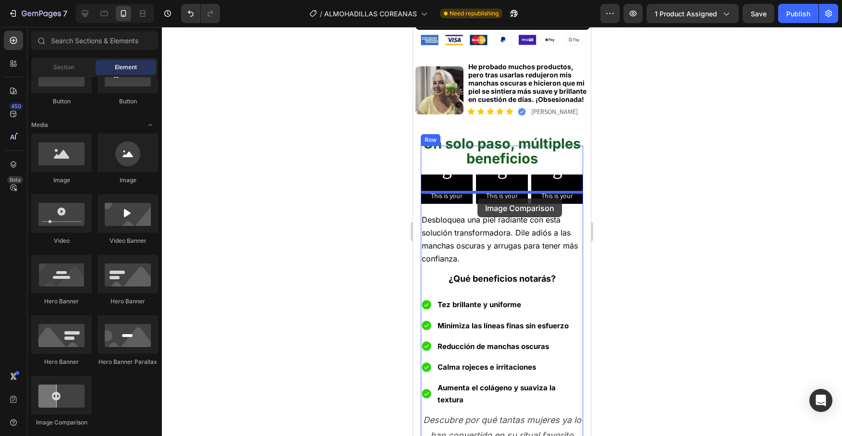
drag, startPoint x: 489, startPoint y: 415, endPoint x: 478, endPoint y: 198, distance: 217.0
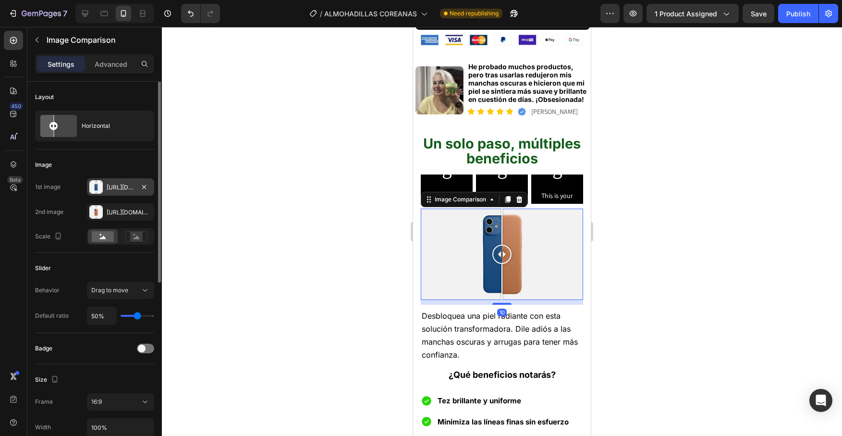
click at [115, 182] on div "[URL][DOMAIN_NAME]" at bounding box center [120, 186] width 67 height 17
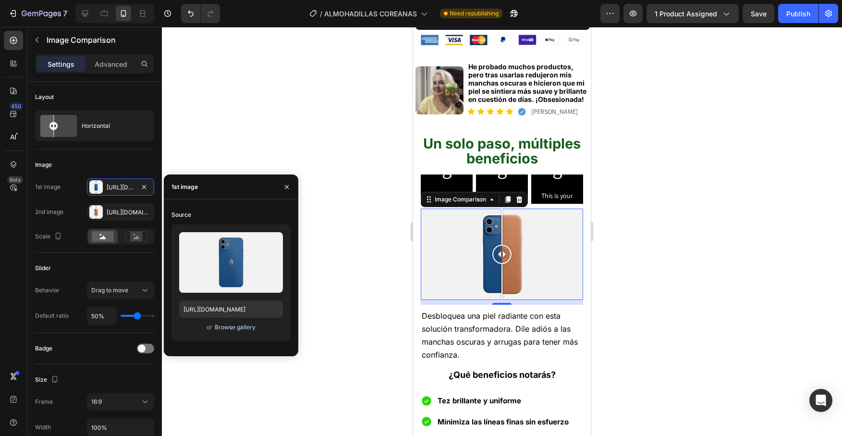
click at [240, 327] on div "Browse gallery" at bounding box center [235, 327] width 41 height 9
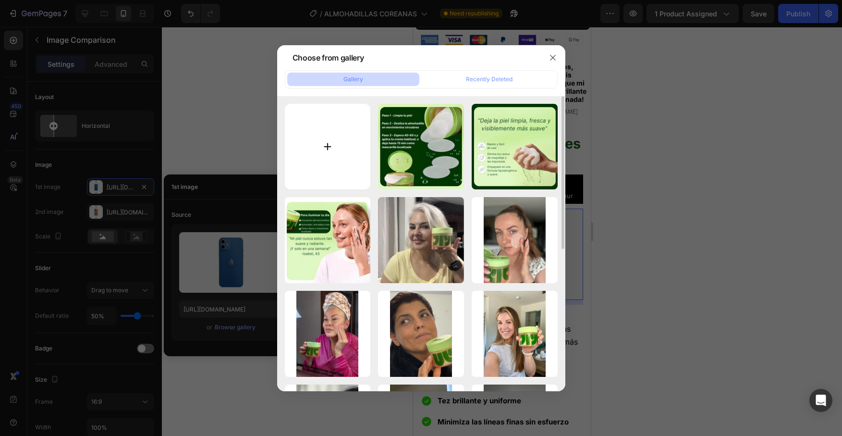
click at [330, 166] on input "file" at bounding box center [328, 147] width 86 height 86
type input "C:\fakepath\Captura de pantalla [DATE] 23.10.32.png"
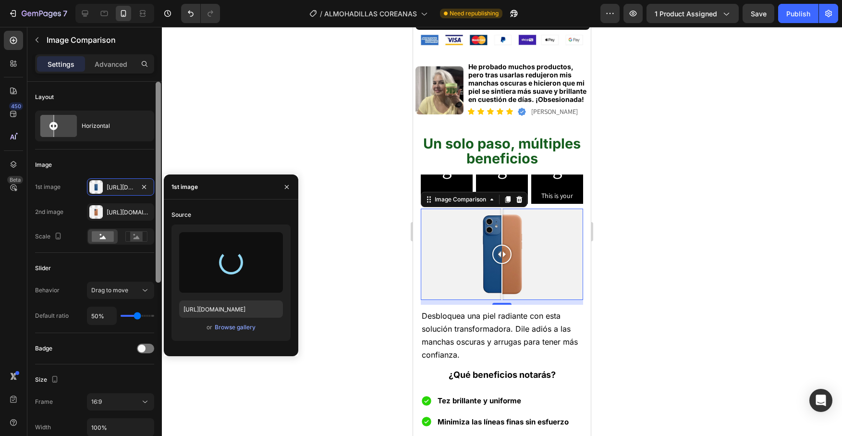
type input "[URL][DOMAIN_NAME]"
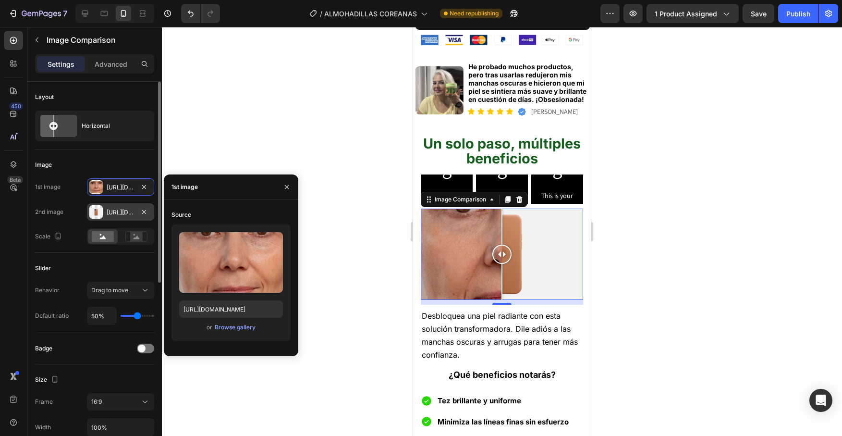
click at [114, 210] on div "[URL][DOMAIN_NAME]" at bounding box center [121, 212] width 28 height 9
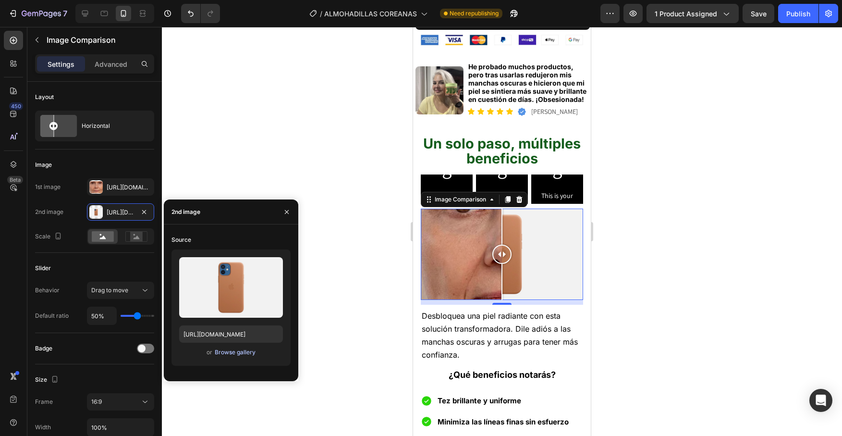
click at [227, 351] on div "Browse gallery" at bounding box center [235, 352] width 41 height 9
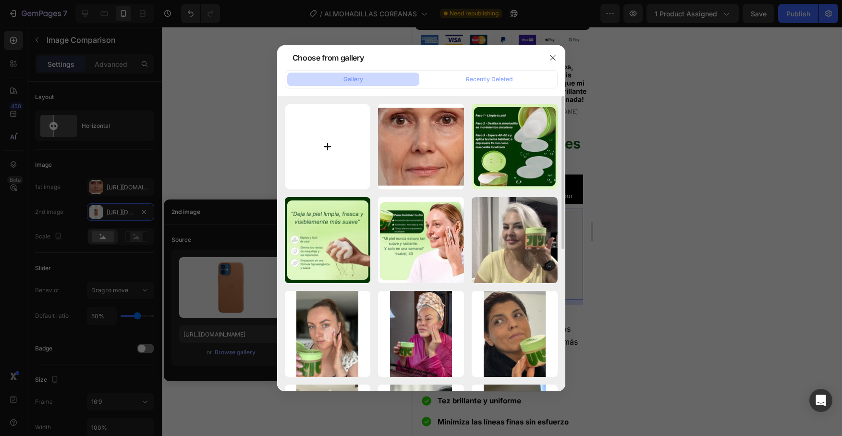
click at [339, 147] on input "file" at bounding box center [328, 147] width 86 height 86
type input "C:\fakepath\Captura de pantalla [DATE] 23.10.41.png"
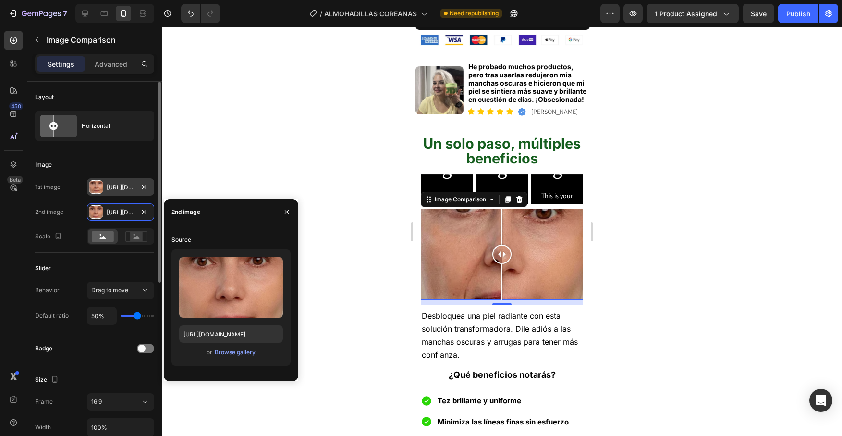
type input "[URL][DOMAIN_NAME]"
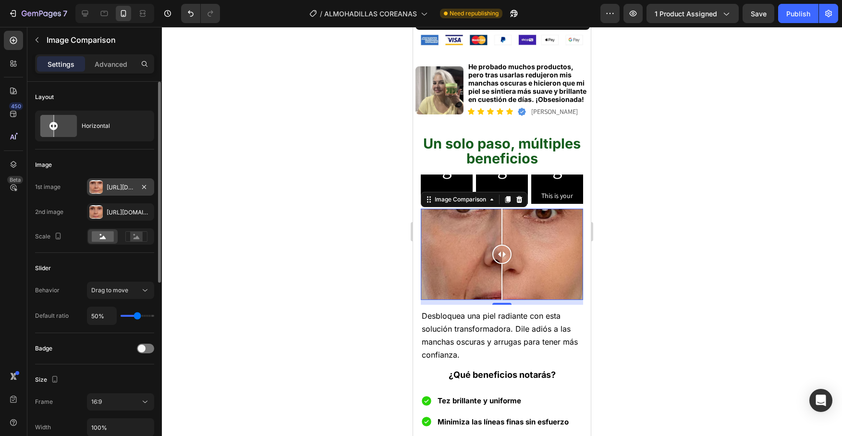
click at [115, 191] on div "[URL][DOMAIN_NAME]" at bounding box center [121, 187] width 28 height 9
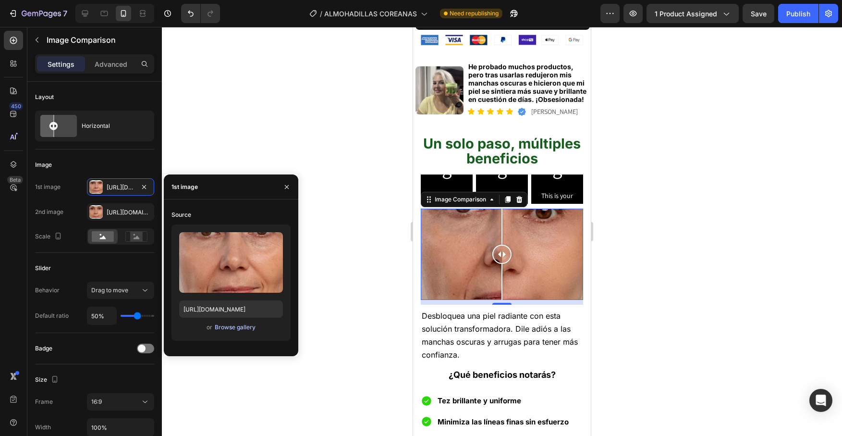
click at [234, 329] on div "Browse gallery" at bounding box center [235, 327] width 41 height 9
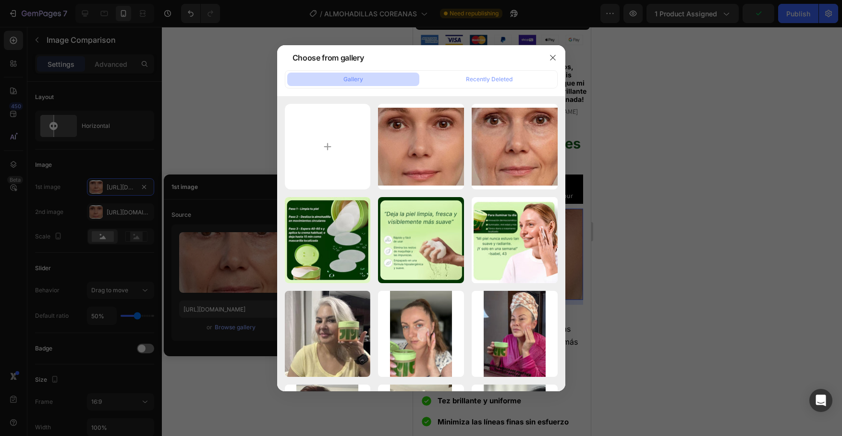
click at [114, 254] on div at bounding box center [421, 218] width 842 height 436
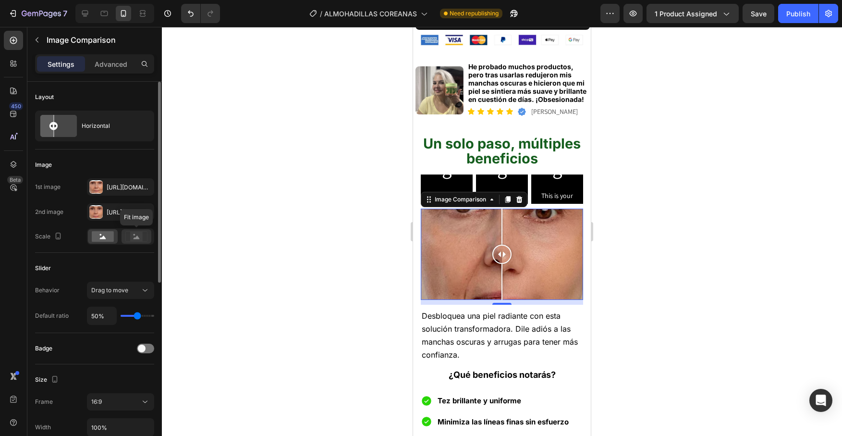
click at [132, 241] on rect at bounding box center [136, 236] width 22 height 10
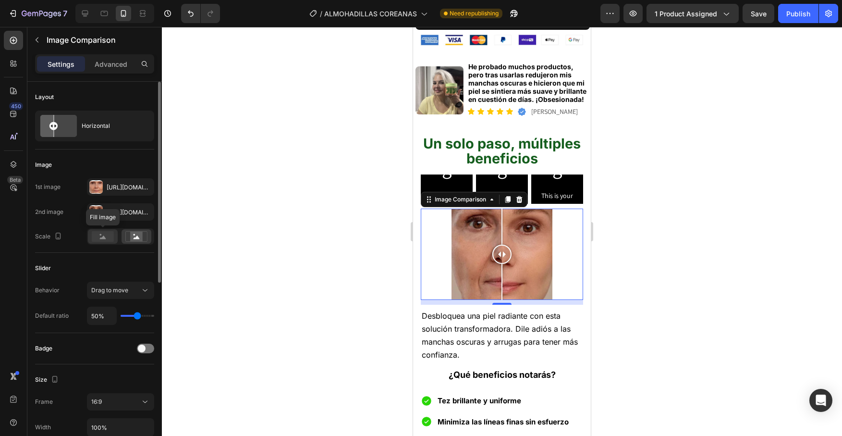
click at [106, 236] on rect at bounding box center [103, 236] width 22 height 11
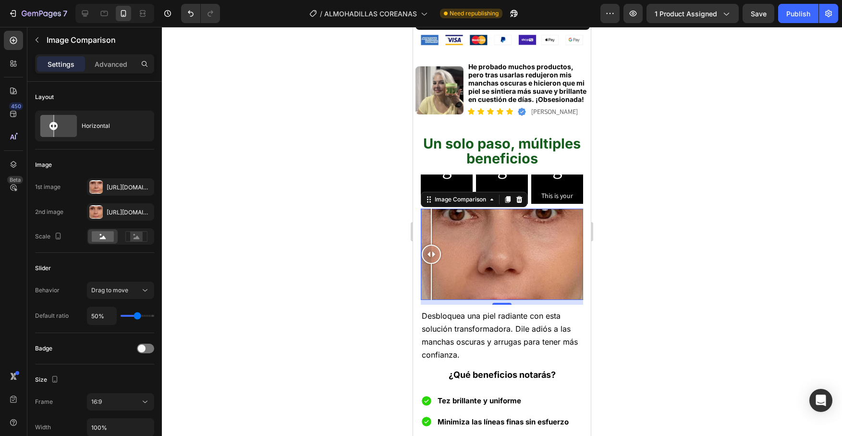
drag, startPoint x: 501, startPoint y: 233, endPoint x: 418, endPoint y: 243, distance: 83.3
click at [418, 243] on section "Un solo paso, múltiples beneficios Heading Click here to edit heading Heading T…" at bounding box center [502, 339] width 178 height 418
click at [144, 232] on icon at bounding box center [136, 236] width 22 height 11
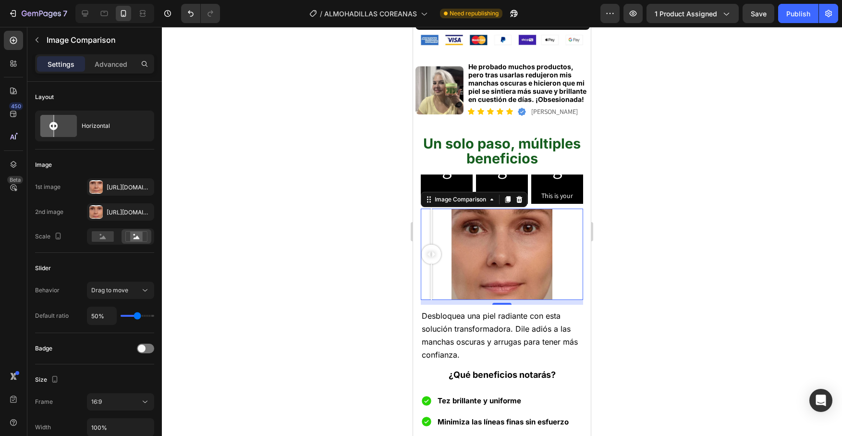
drag, startPoint x: 431, startPoint y: 234, endPoint x: 426, endPoint y: 238, distance: 6.5
click at [426, 245] on div at bounding box center [431, 254] width 19 height 19
click at [522, 196] on icon at bounding box center [520, 199] width 6 height 7
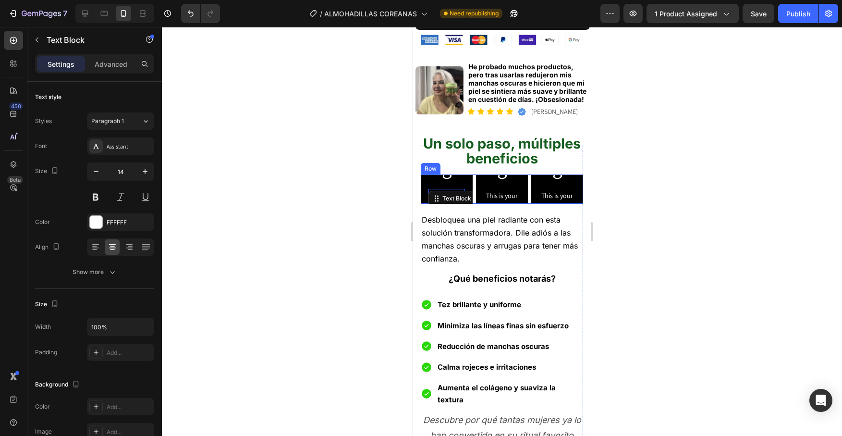
click at [474, 174] on div "Click here to edit heading Heading This is your text block. Click to edit and m…" at bounding box center [502, 188] width 162 height 29
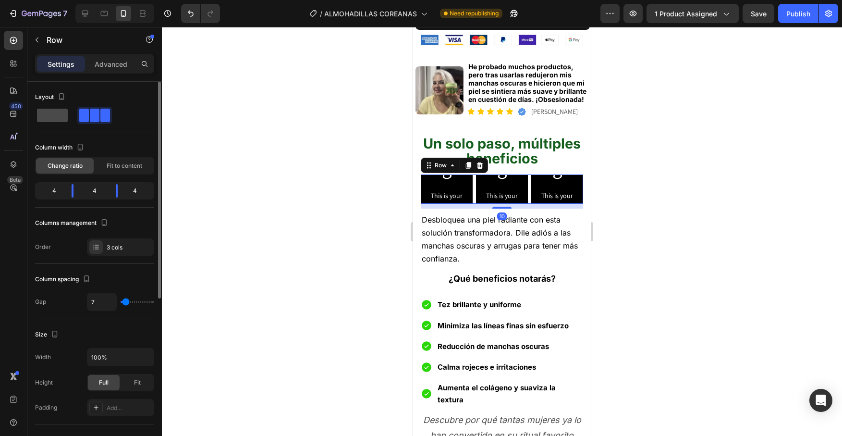
click at [65, 117] on span at bounding box center [52, 115] width 31 height 13
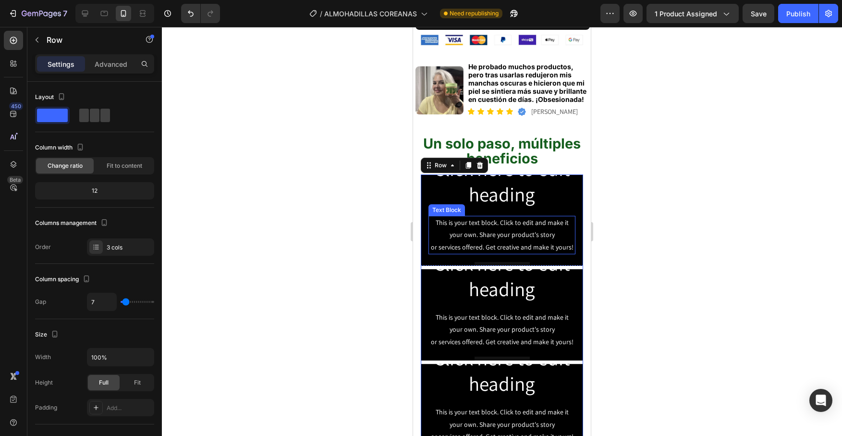
click at [514, 217] on div "This is your text block. Click to edit and make it your own. Share your product…" at bounding box center [502, 235] width 147 height 38
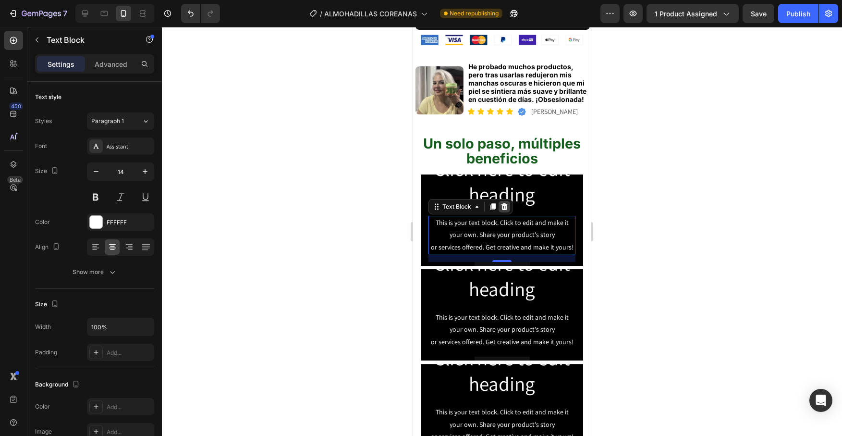
click at [505, 203] on icon at bounding box center [505, 206] width 6 height 7
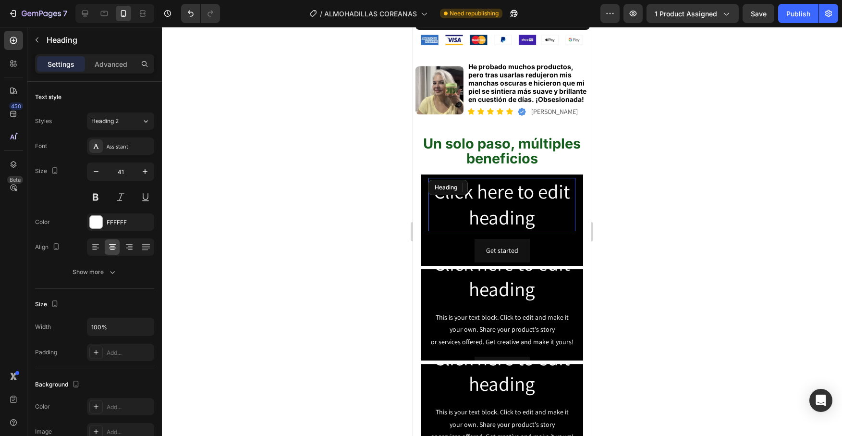
click at [519, 194] on h2 "Click here to edit heading" at bounding box center [502, 204] width 147 height 53
click at [499, 184] on icon at bounding box center [498, 187] width 6 height 7
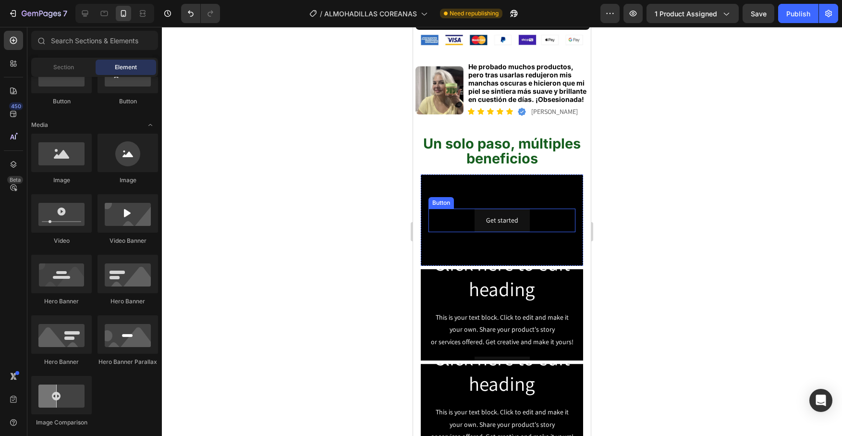
click at [534, 209] on div "Get started Button" at bounding box center [502, 221] width 147 height 24
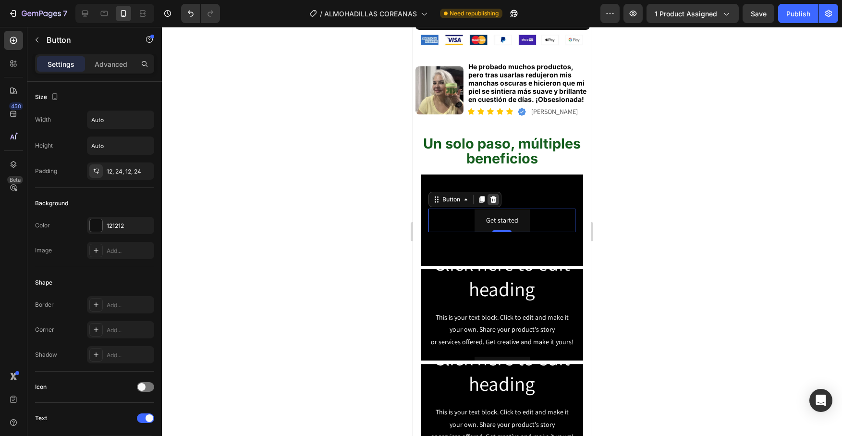
click at [494, 196] on icon at bounding box center [494, 199] width 6 height 7
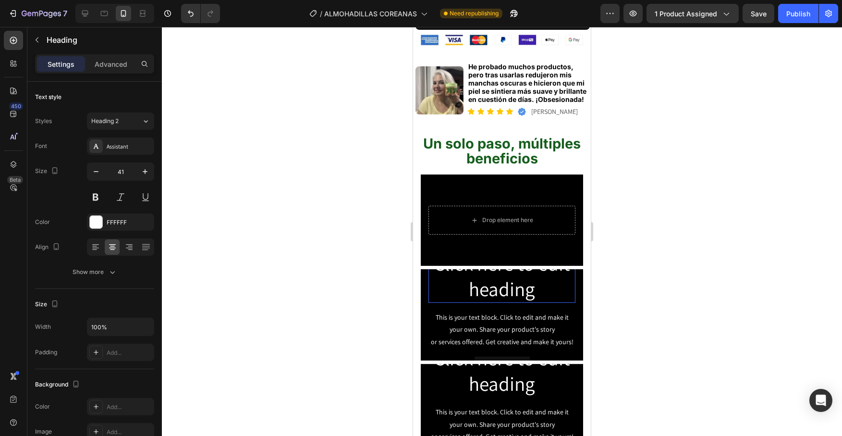
click at [553, 270] on h2 "Click here to edit heading" at bounding box center [502, 276] width 147 height 53
click at [531, 310] on div "This is your text block. Click to edit and make it your own. Share your product…" at bounding box center [502, 329] width 147 height 38
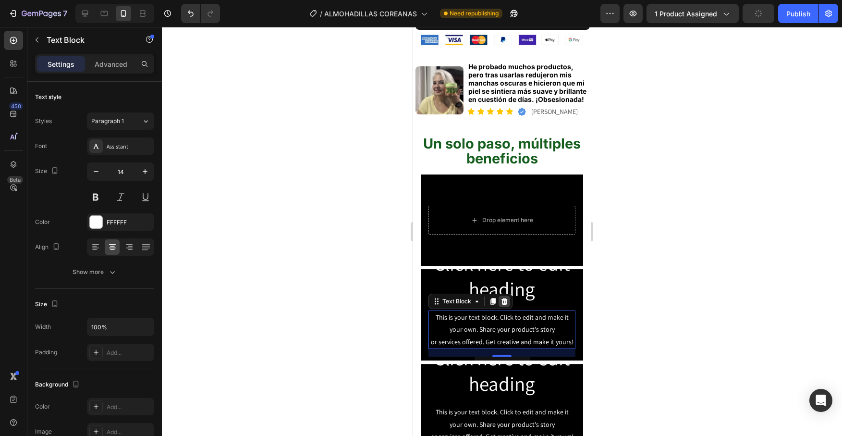
click at [507, 297] on icon at bounding box center [505, 301] width 8 height 8
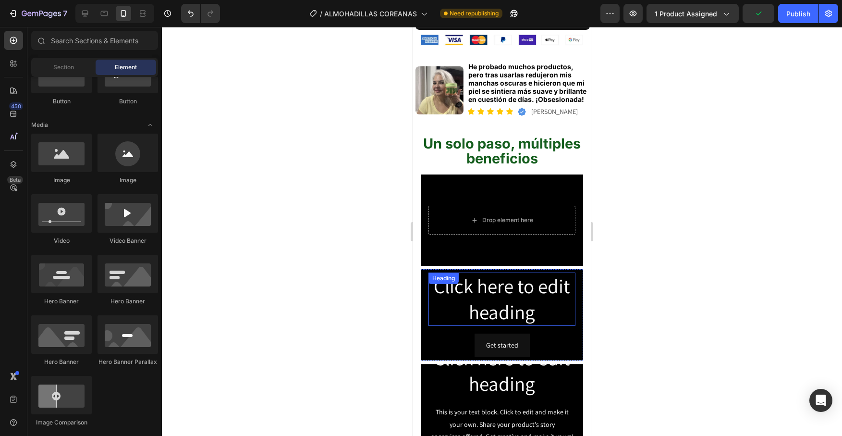
click at [542, 301] on h2 "Click here to edit heading" at bounding box center [502, 298] width 147 height 53
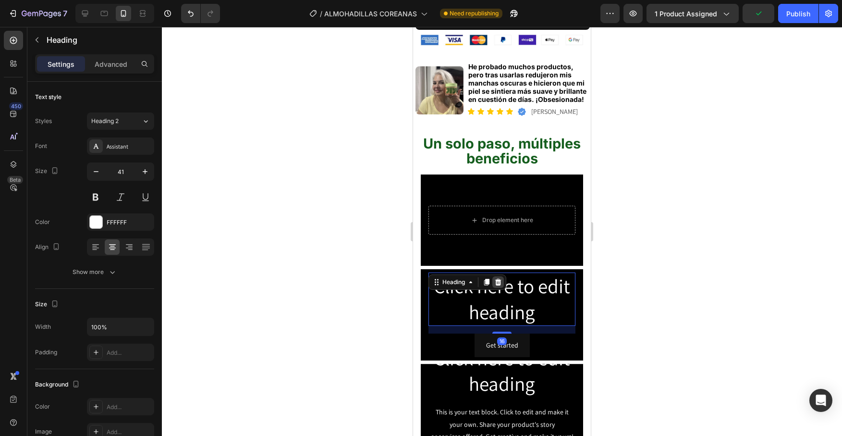
click at [500, 278] on icon at bounding box center [498, 282] width 8 height 8
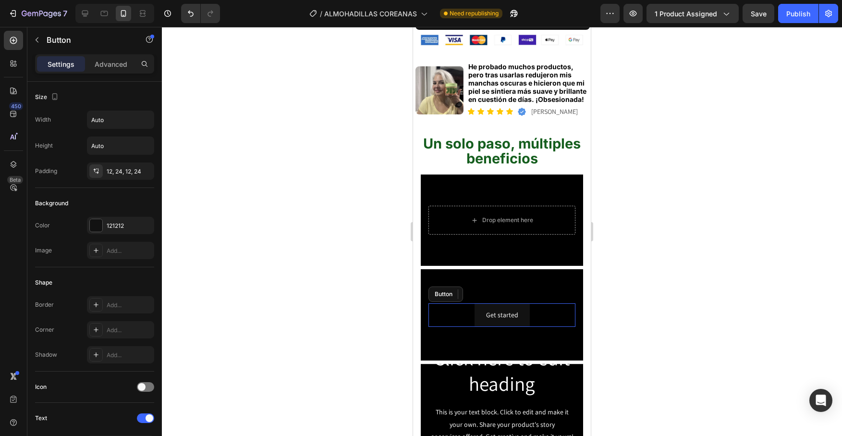
click at [535, 303] on div "Get started Button" at bounding box center [502, 315] width 147 height 24
click at [500, 286] on div "Button" at bounding box center [465, 293] width 73 height 15
click at [497, 290] on icon at bounding box center [494, 294] width 8 height 8
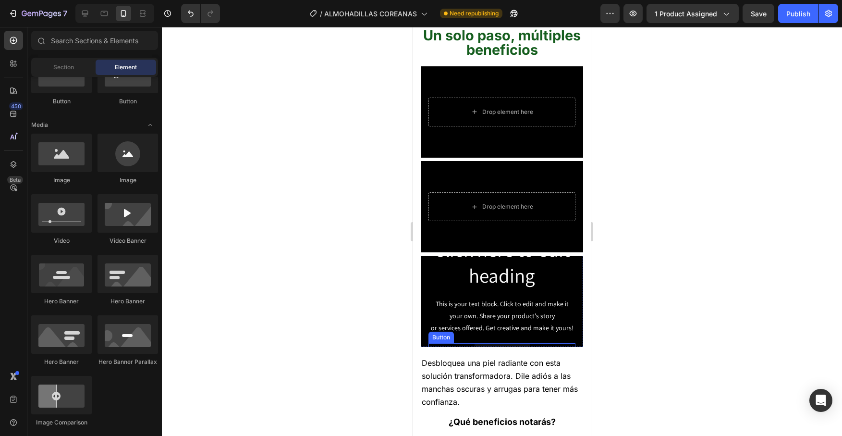
scroll to position [603, 0]
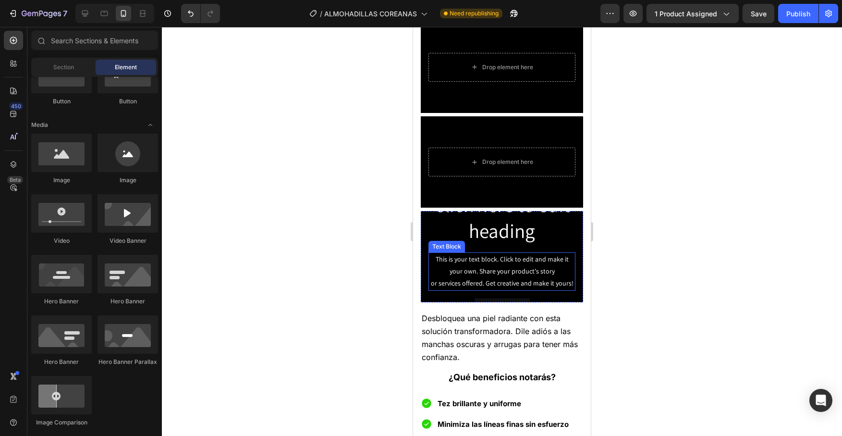
click at [542, 267] on div "This is your text block. Click to edit and make it your own. Share your product…" at bounding box center [502, 271] width 147 height 38
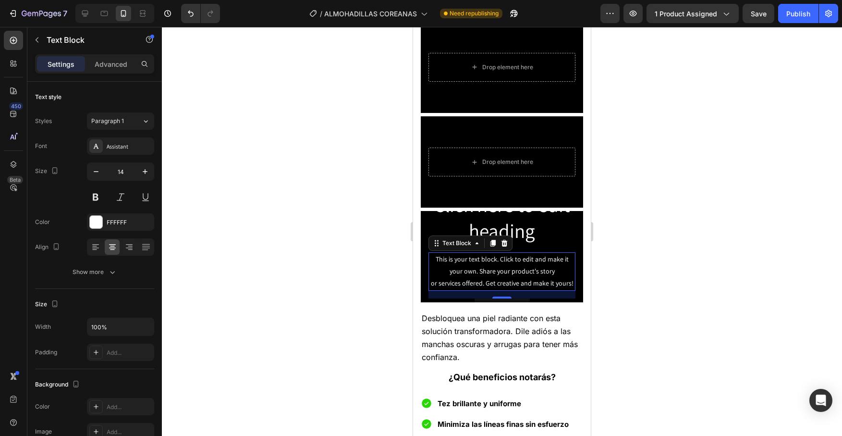
click at [505, 248] on div "Text Block" at bounding box center [471, 242] width 84 height 15
click at [507, 244] on icon at bounding box center [505, 243] width 8 height 8
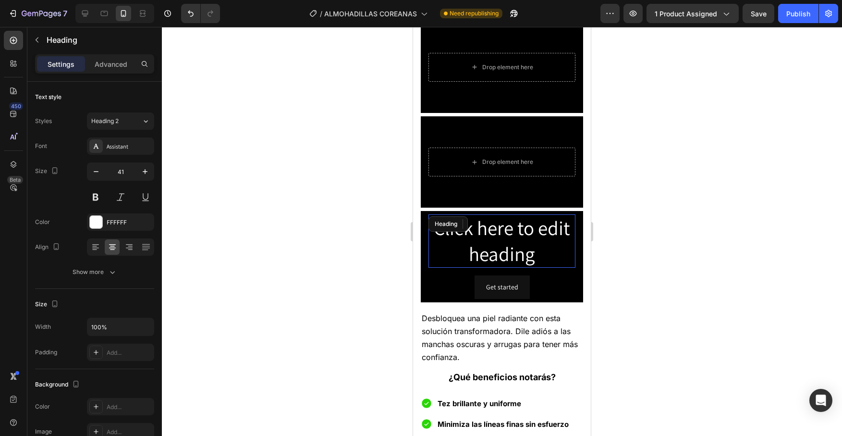
click at [523, 248] on h2 "Click here to edit heading" at bounding box center [502, 240] width 147 height 53
click at [501, 221] on icon at bounding box center [498, 224] width 8 height 8
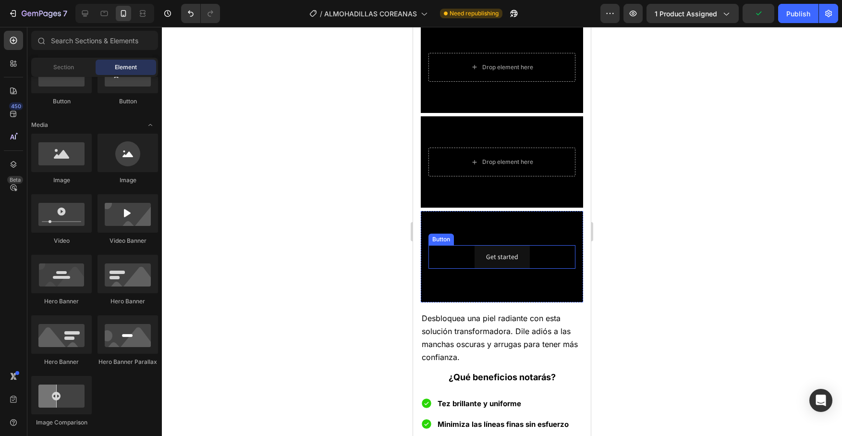
click at [532, 259] on div "Get started Button" at bounding box center [502, 257] width 147 height 24
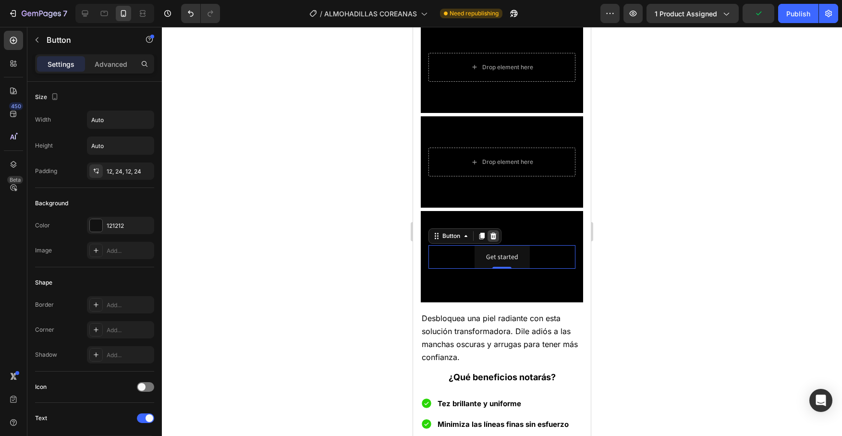
click at [495, 235] on icon at bounding box center [494, 236] width 8 height 8
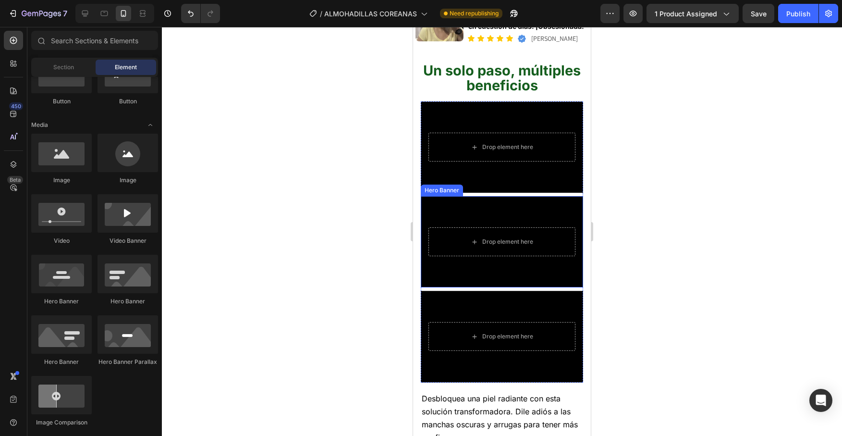
scroll to position [528, 0]
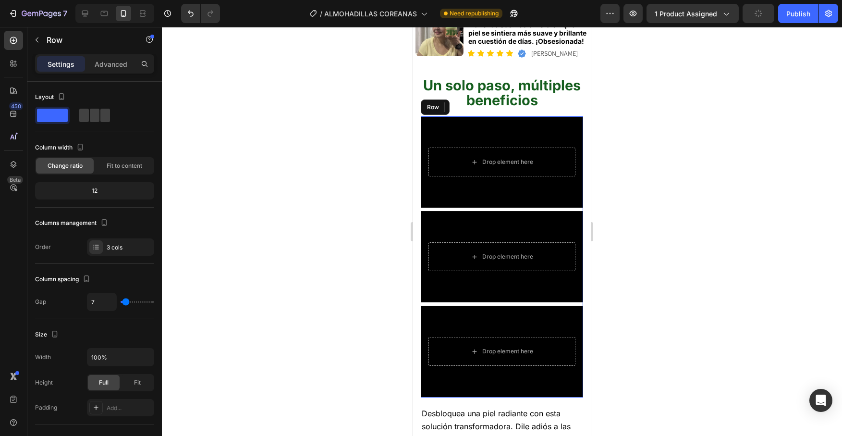
click at [468, 189] on div "Drop element here Hero Banner Drop element here Hero Banner Drop element here H…" at bounding box center [502, 256] width 162 height 281
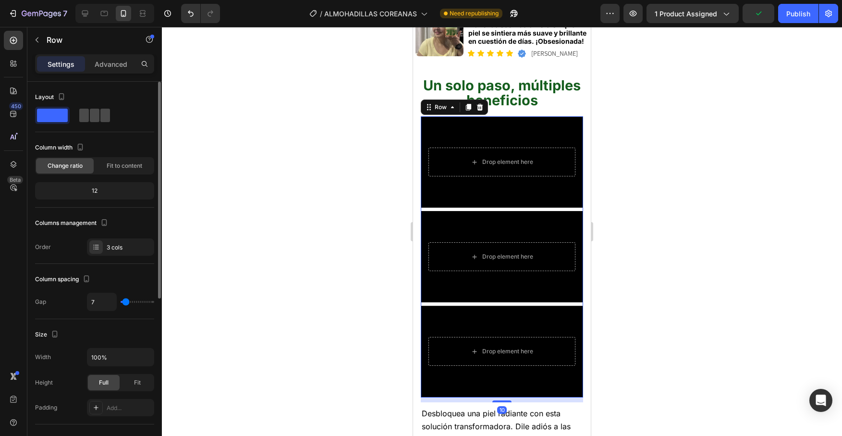
click at [100, 120] on span at bounding box center [105, 115] width 10 height 13
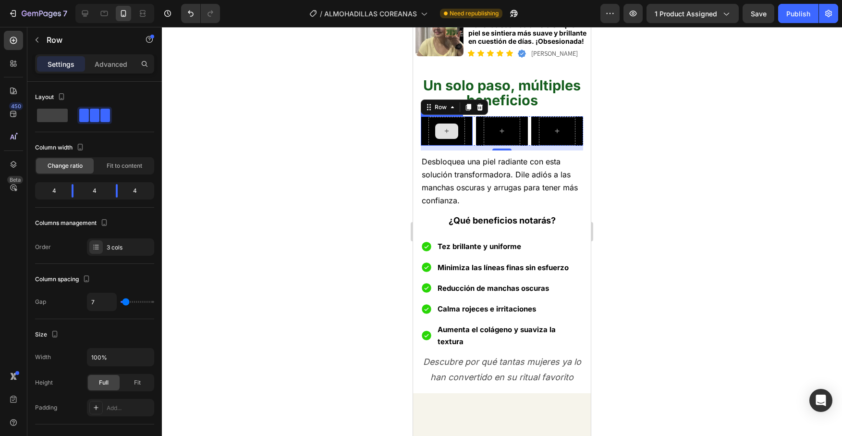
click at [456, 123] on div at bounding box center [446, 130] width 23 height 15
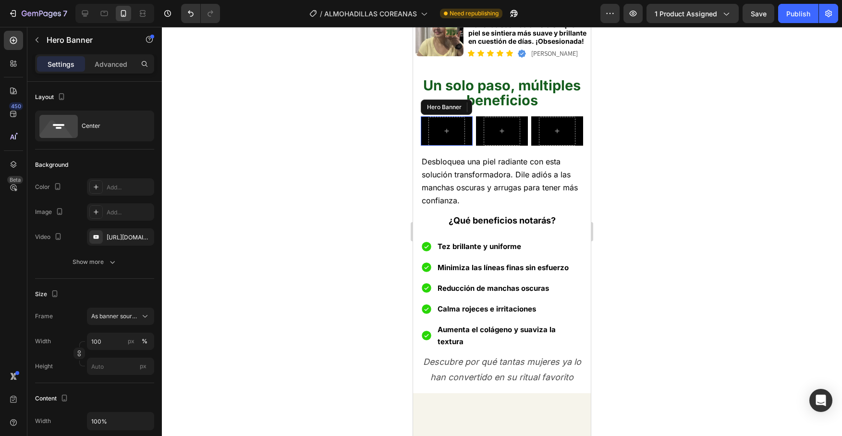
click at [466, 109] on div at bounding box center [447, 131] width 52 height 44
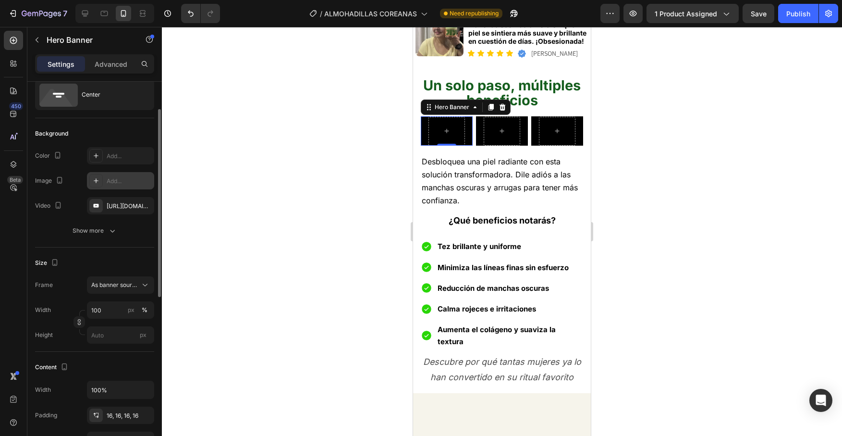
scroll to position [40, 0]
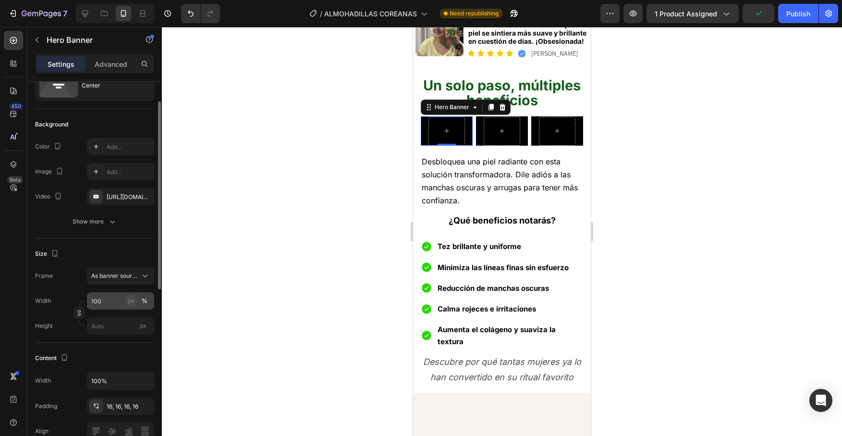
click at [131, 304] on div "px" at bounding box center [131, 300] width 7 height 9
click at [144, 300] on div "%" at bounding box center [145, 300] width 6 height 9
click at [114, 326] on input "px" at bounding box center [120, 325] width 67 height 17
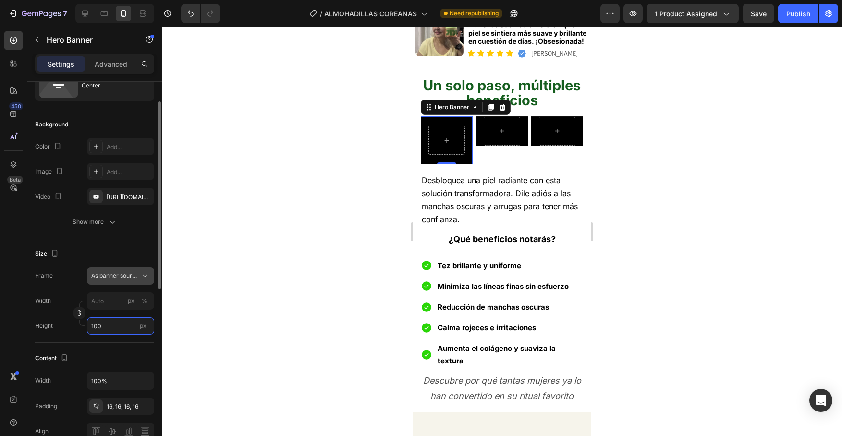
type input "100"
click at [126, 277] on span "As banner source" at bounding box center [114, 275] width 47 height 9
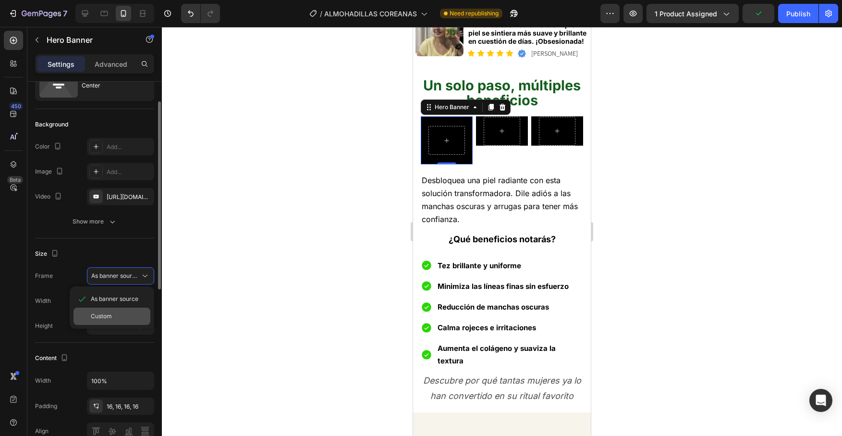
click at [113, 314] on div "Custom" at bounding box center [119, 316] width 56 height 9
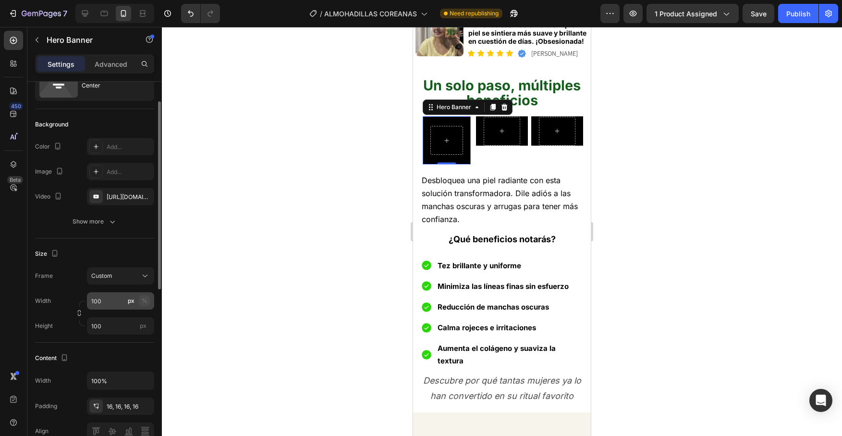
click at [144, 302] on div "%" at bounding box center [145, 300] width 6 height 9
click at [114, 301] on input "100" at bounding box center [120, 300] width 67 height 17
click at [128, 304] on div "px" at bounding box center [131, 300] width 7 height 9
click at [115, 304] on input "100" at bounding box center [120, 300] width 67 height 17
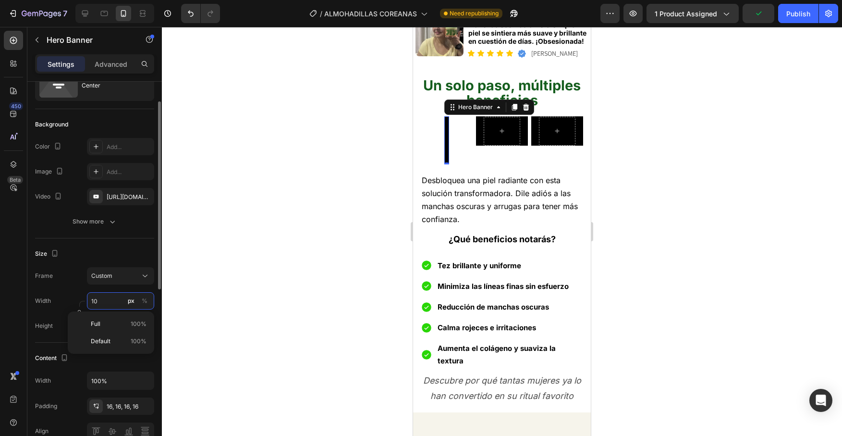
type input "1"
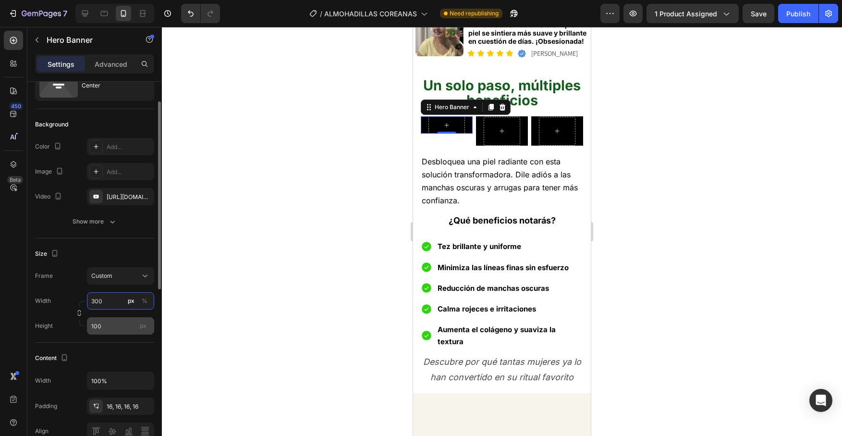
type input "300"
type input "3"
click at [94, 302] on input "300" at bounding box center [120, 300] width 67 height 17
click at [75, 294] on div "Width 300 px %" at bounding box center [94, 300] width 119 height 17
click at [105, 329] on input "px" at bounding box center [120, 325] width 67 height 17
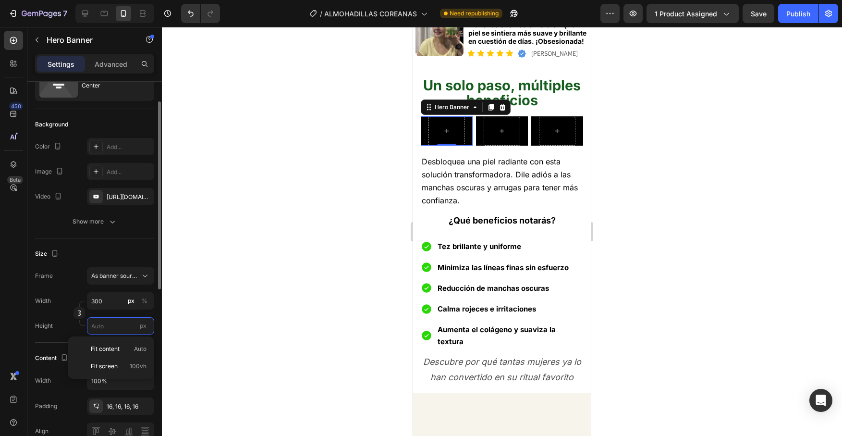
type input "7"
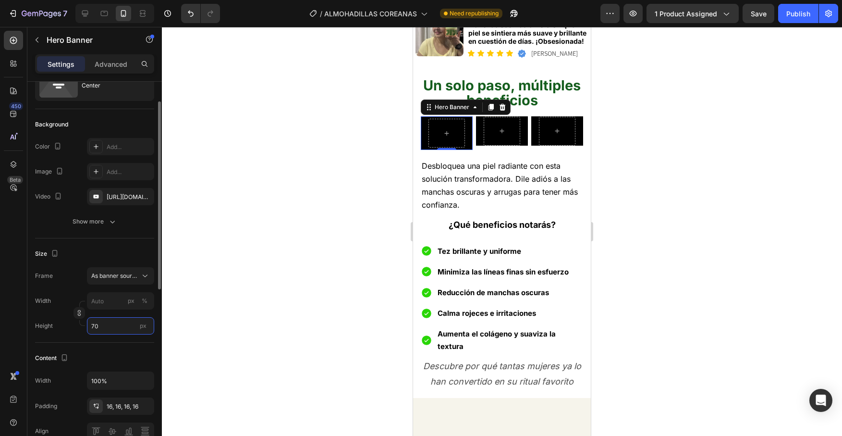
type input "7"
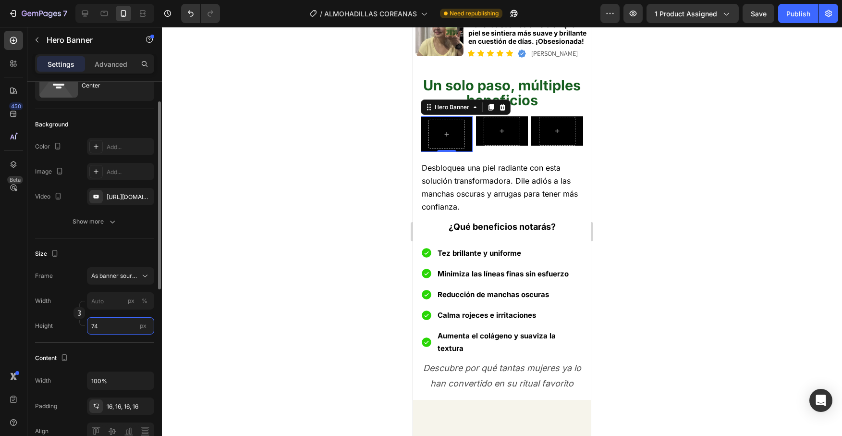
type input "7"
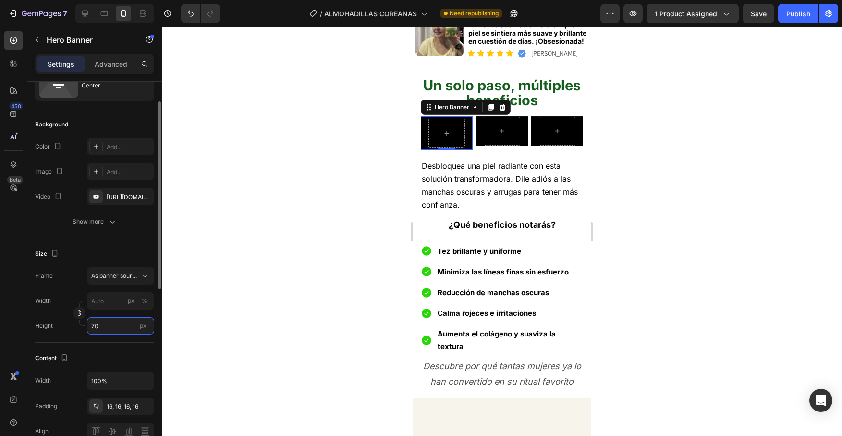
type input "7"
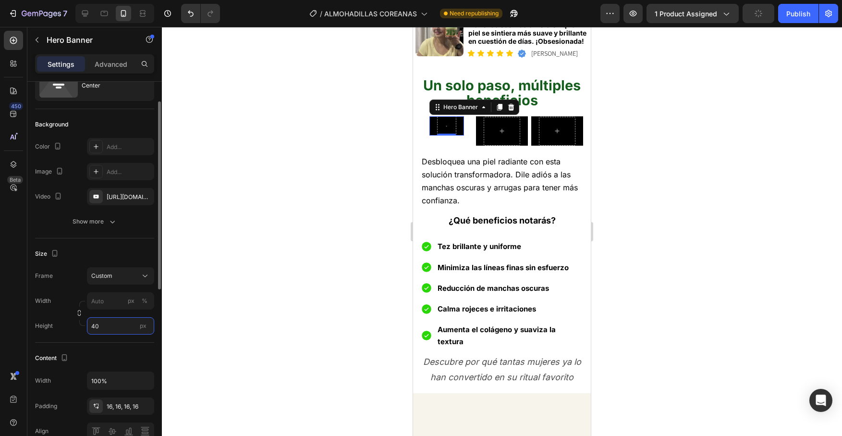
type input "7"
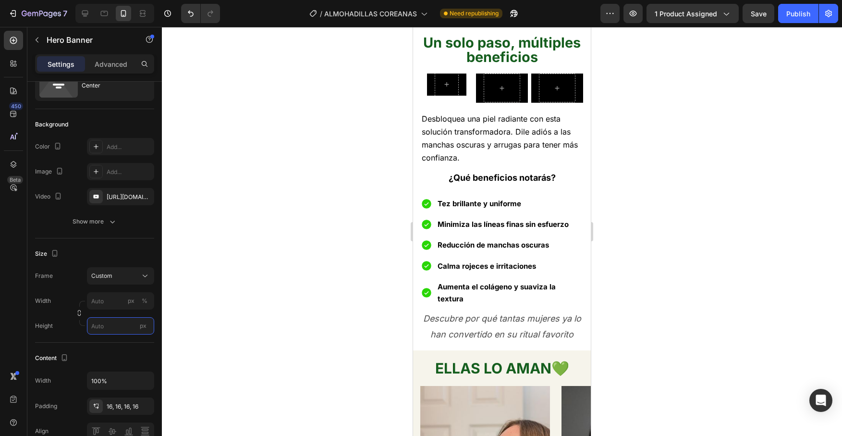
scroll to position [851, 0]
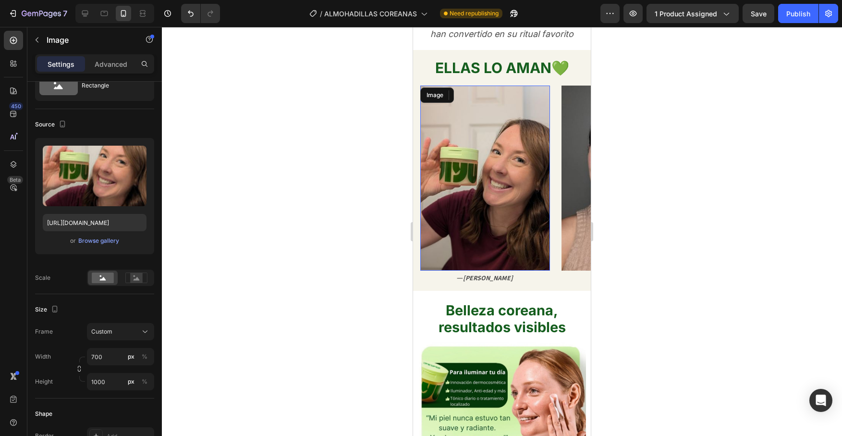
click at [531, 193] on img at bounding box center [485, 178] width 130 height 185
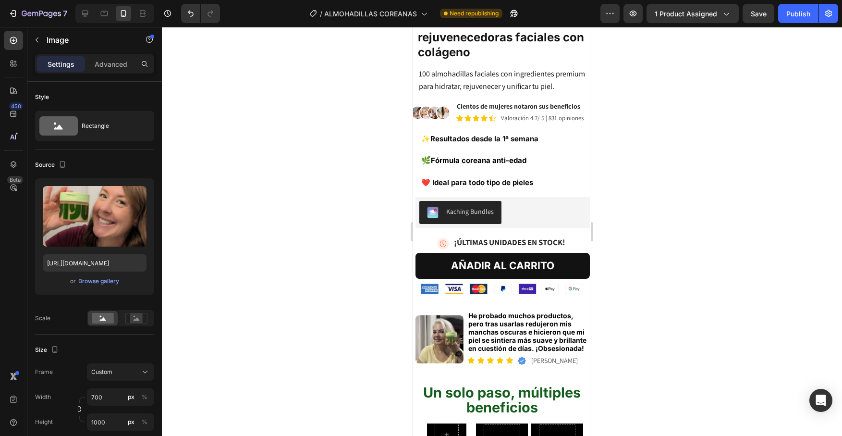
scroll to position [369, 0]
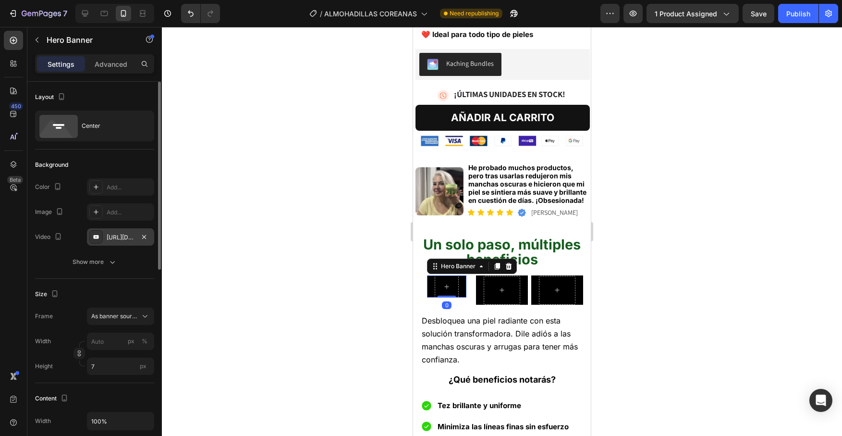
click at [126, 242] on div "[URL][DOMAIN_NAME]" at bounding box center [120, 236] width 67 height 17
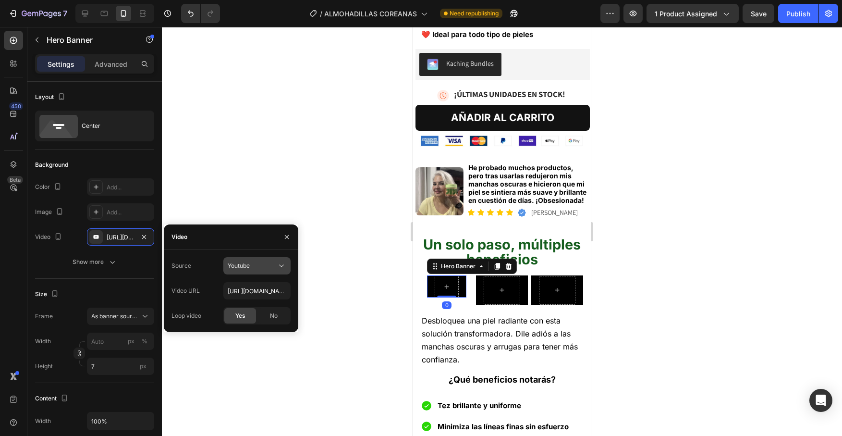
click at [283, 269] on icon at bounding box center [282, 266] width 10 height 10
click at [264, 286] on span "Video hosting" at bounding box center [246, 289] width 37 height 9
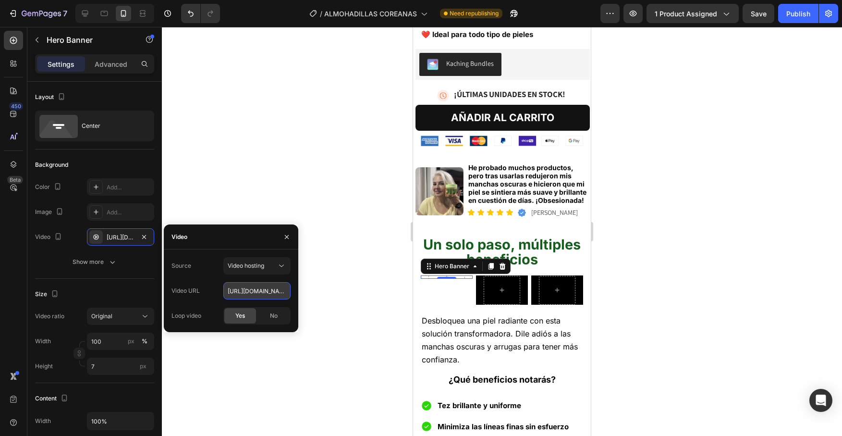
click at [268, 293] on input "[URL][DOMAIN_NAME]" at bounding box center [256, 290] width 67 height 17
drag, startPoint x: 239, startPoint y: 293, endPoint x: 364, endPoint y: 293, distance: 125.4
click at [364, 0] on div "7 Version history / ALMOHADILLAS COREANAS Need republishing Preview 1 product a…" at bounding box center [421, 0] width 842 height 0
type input "h"
paste input "[URL][DOMAIN_NAME]"
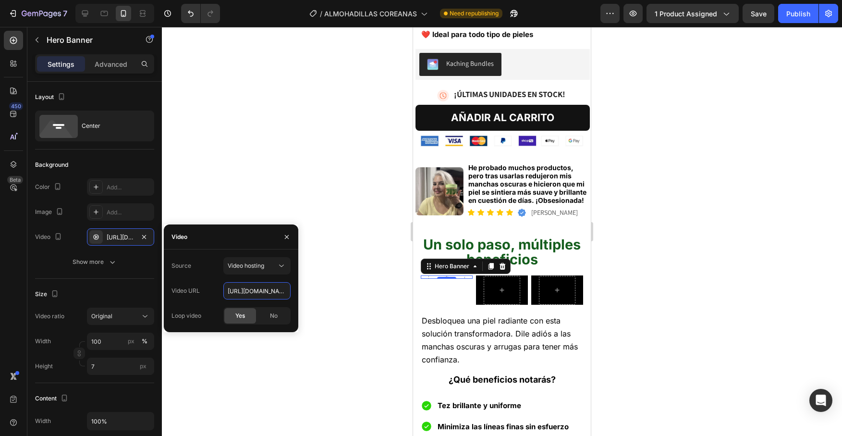
type input "[URL][DOMAIN_NAME]"
click at [263, 277] on div "Source Video hosting Video URL [URL][DOMAIN_NAME] Loop video Yes No" at bounding box center [231, 290] width 119 height 67
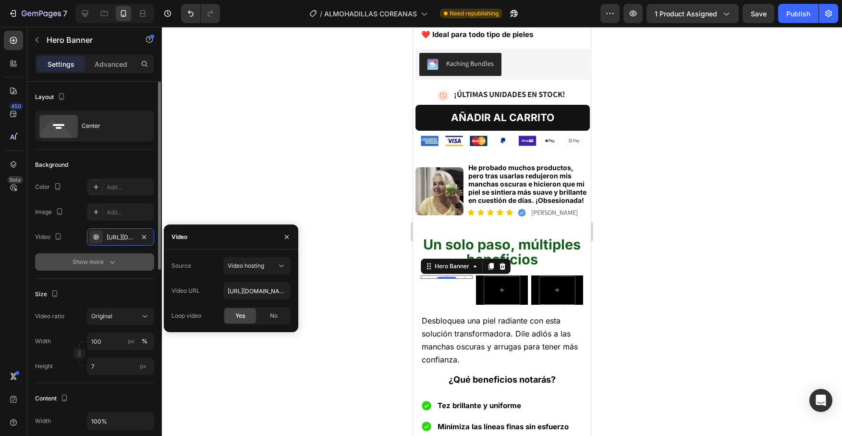
click at [141, 260] on button "Show more" at bounding box center [94, 261] width 119 height 17
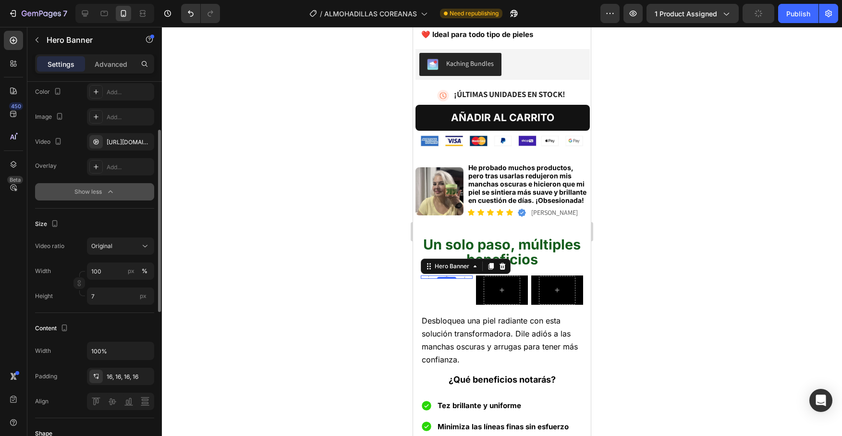
scroll to position [99, 0]
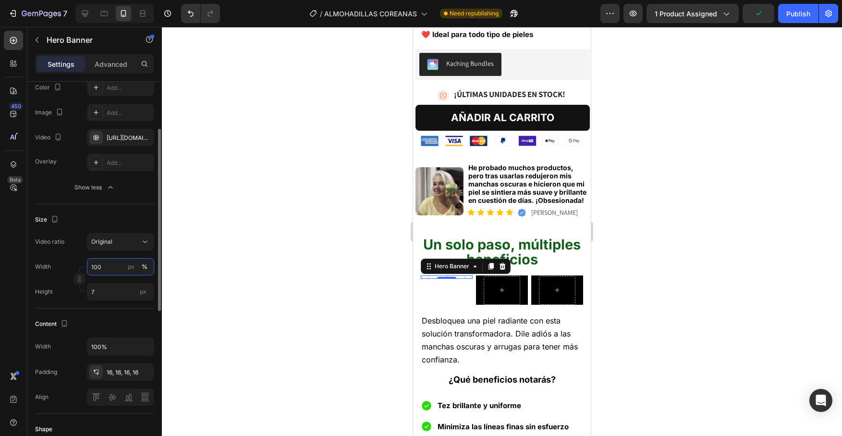
drag, startPoint x: 106, startPoint y: 269, endPoint x: 92, endPoint y: 267, distance: 14.5
click at [92, 267] on input "100" at bounding box center [120, 266] width 67 height 17
click at [103, 288] on input "7" at bounding box center [120, 291] width 67 height 17
drag, startPoint x: 108, startPoint y: 265, endPoint x: 93, endPoint y: 265, distance: 14.9
click at [93, 265] on input "500" at bounding box center [120, 266] width 67 height 17
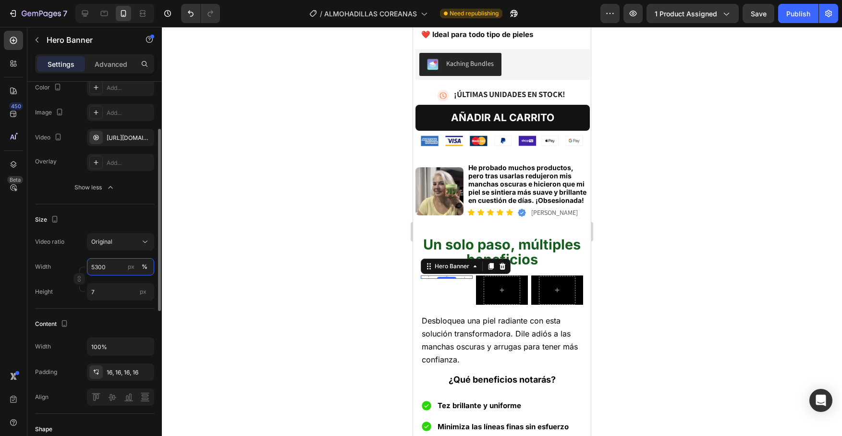
click at [94, 267] on input "5300" at bounding box center [120, 266] width 67 height 17
type input "300"
click at [102, 286] on input "7" at bounding box center [120, 291] width 67 height 17
type input "500"
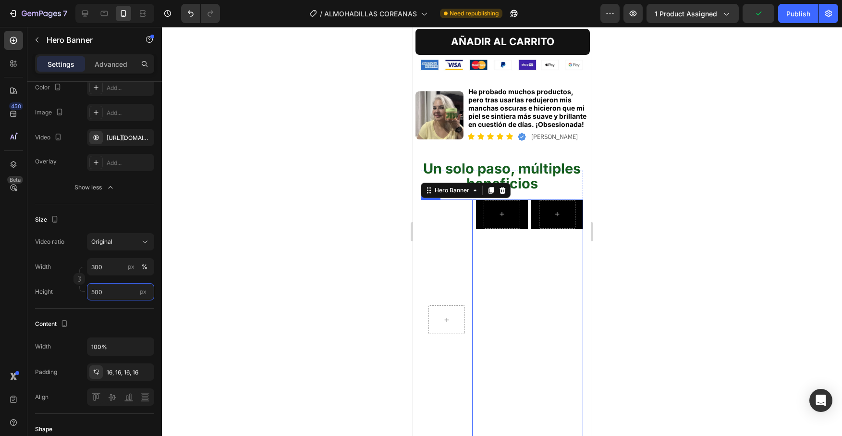
scroll to position [449, 0]
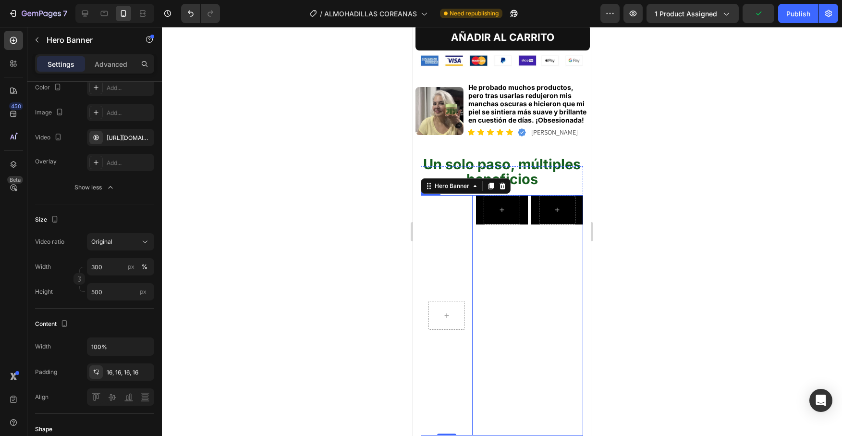
click at [526, 238] on div "Hero Banner" at bounding box center [502, 315] width 52 height 240
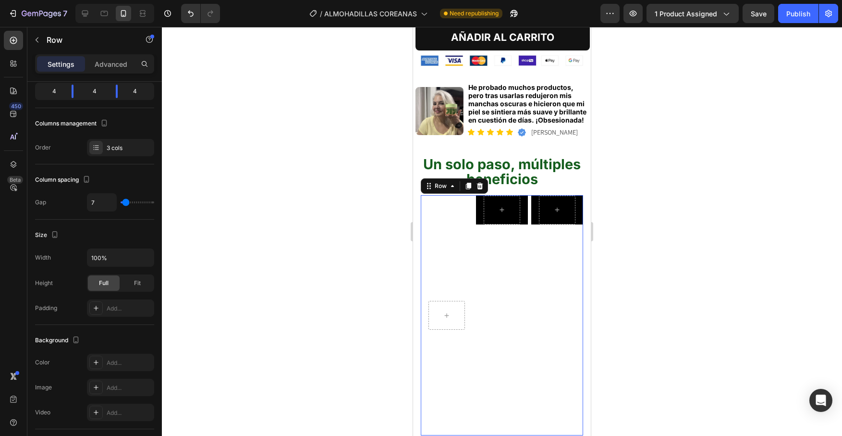
scroll to position [0, 0]
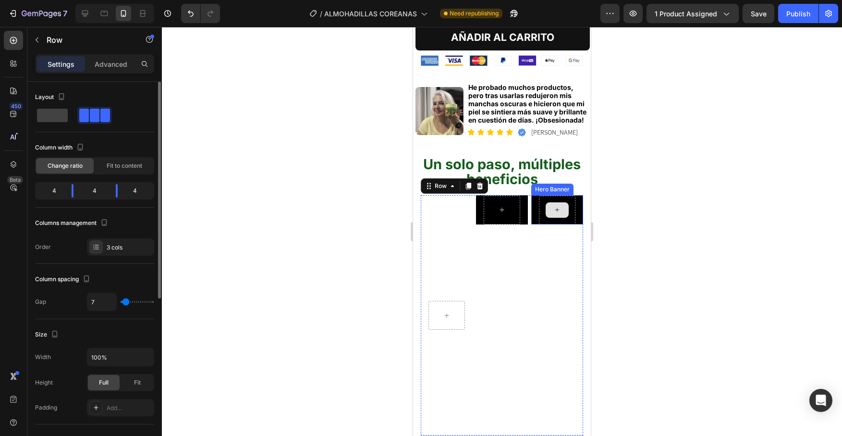
click at [540, 196] on div at bounding box center [557, 210] width 37 height 29
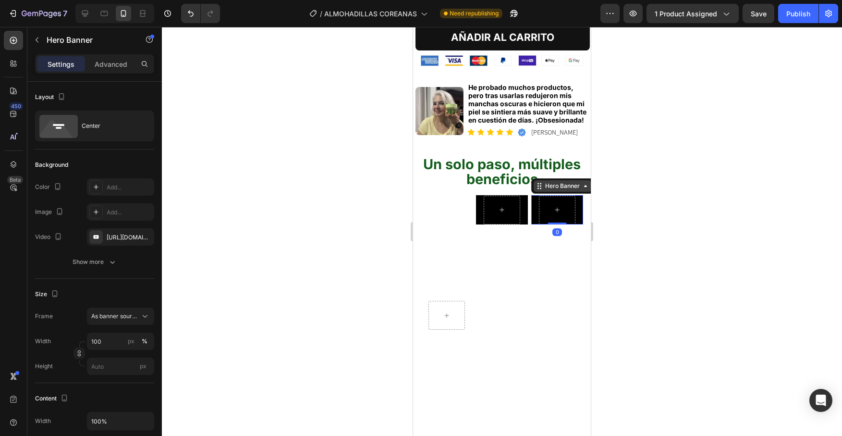
click at [586, 185] on icon at bounding box center [585, 186] width 3 height 2
click at [578, 217] on div "Hero Banner 0" at bounding box center [557, 315] width 52 height 240
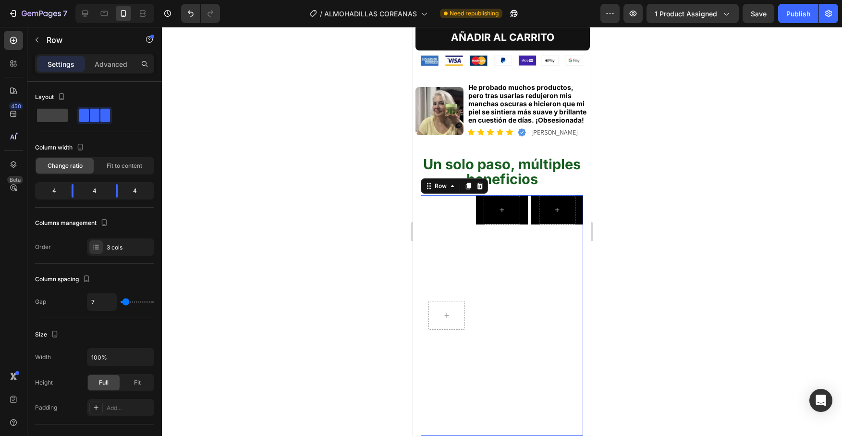
click at [529, 195] on div "Hero Banner Hero Banner Hero Banner Row 10" at bounding box center [502, 315] width 162 height 240
click at [54, 111] on span at bounding box center [52, 115] width 31 height 13
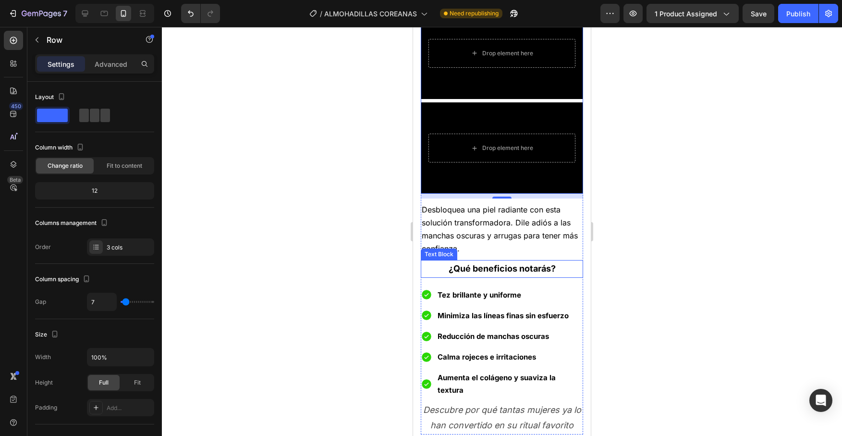
scroll to position [830, 0]
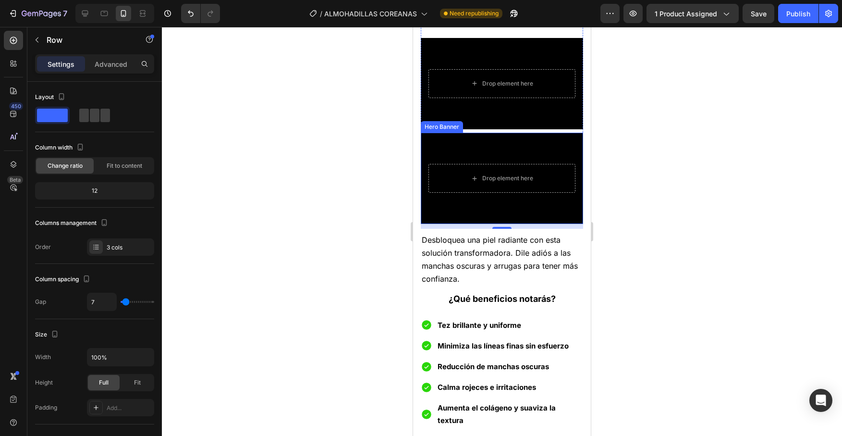
click at [546, 214] on div "Background Image" at bounding box center [502, 178] width 162 height 91
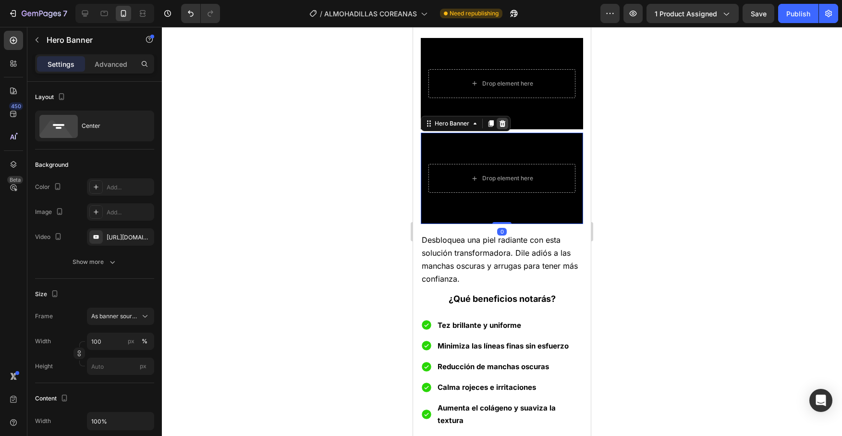
click at [503, 124] on icon at bounding box center [503, 123] width 6 height 7
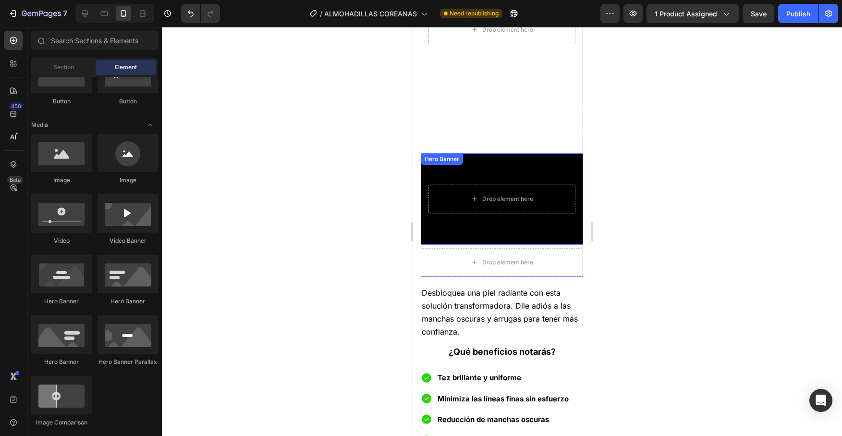
scroll to position [598, 0]
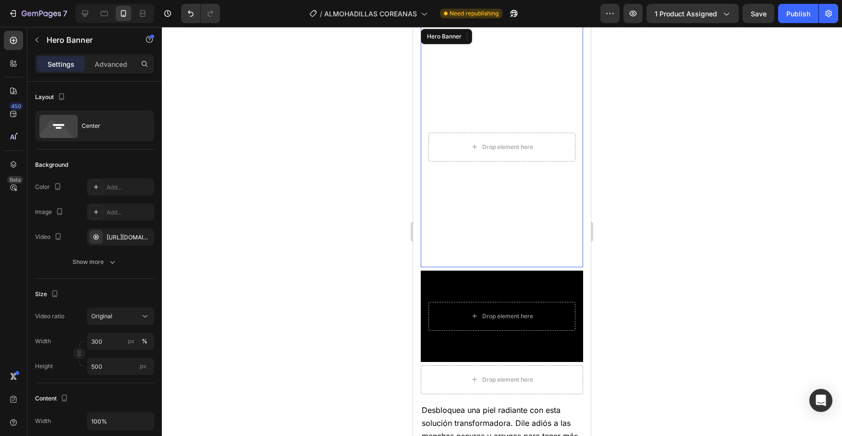
click at [538, 82] on video "Background Image" at bounding box center [502, 147] width 162 height 240
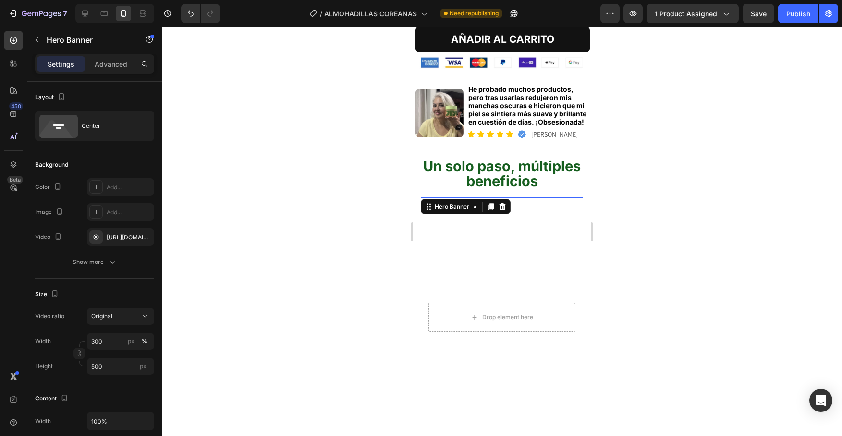
scroll to position [535, 0]
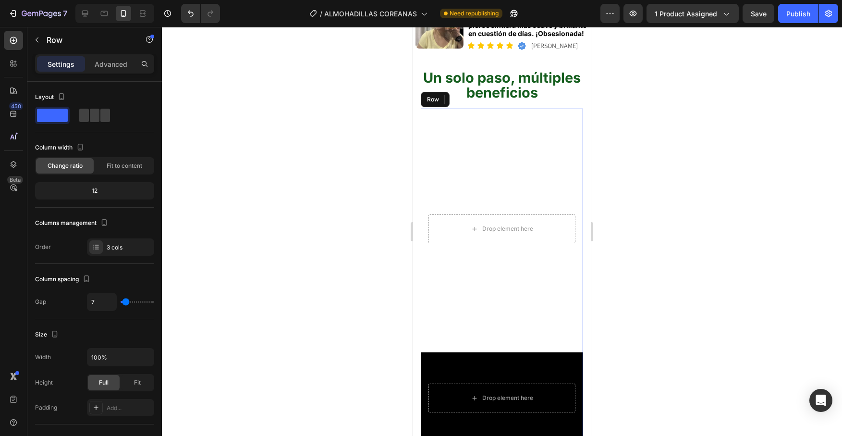
click at [537, 330] on div "Drop element here Hero Banner 0 Drop element here Hero Banner Drop element here…" at bounding box center [502, 292] width 162 height 367
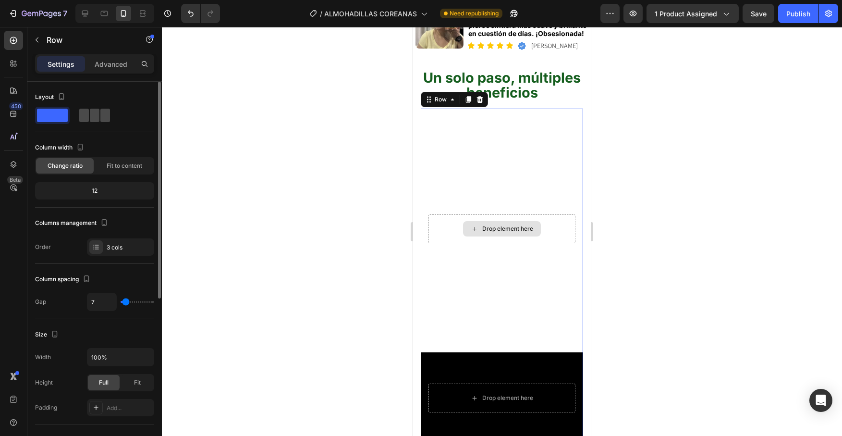
click at [100, 114] on span at bounding box center [105, 115] width 10 height 13
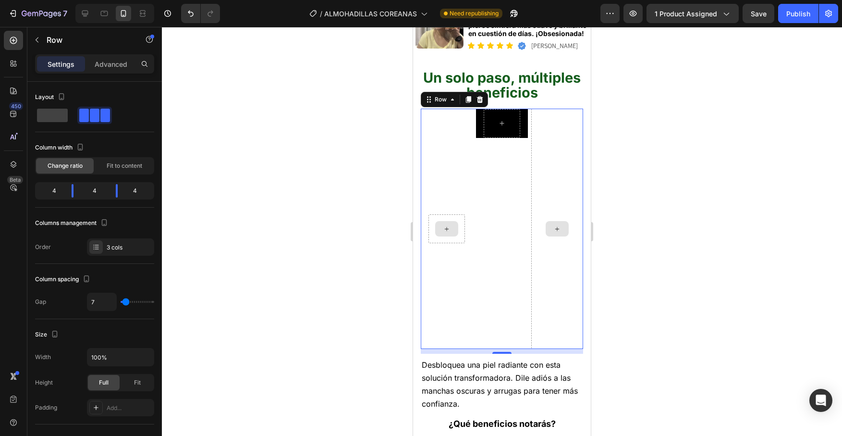
click at [547, 146] on div at bounding box center [557, 229] width 52 height 240
click at [40, 40] on icon "button" at bounding box center [37, 40] width 8 height 8
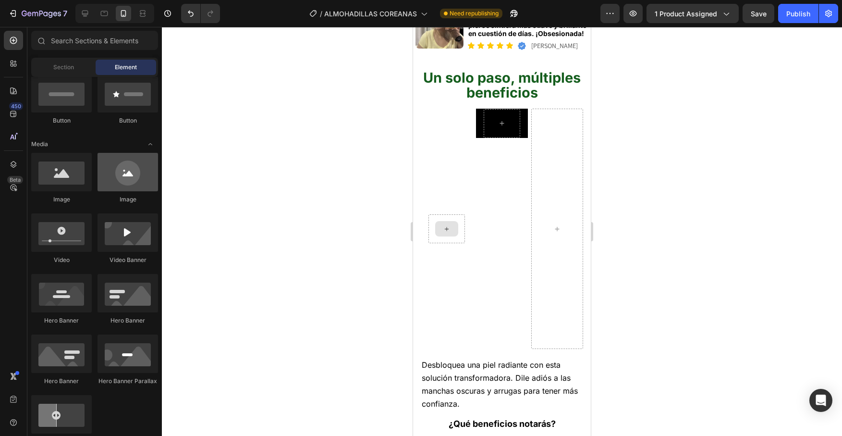
scroll to position [0, 0]
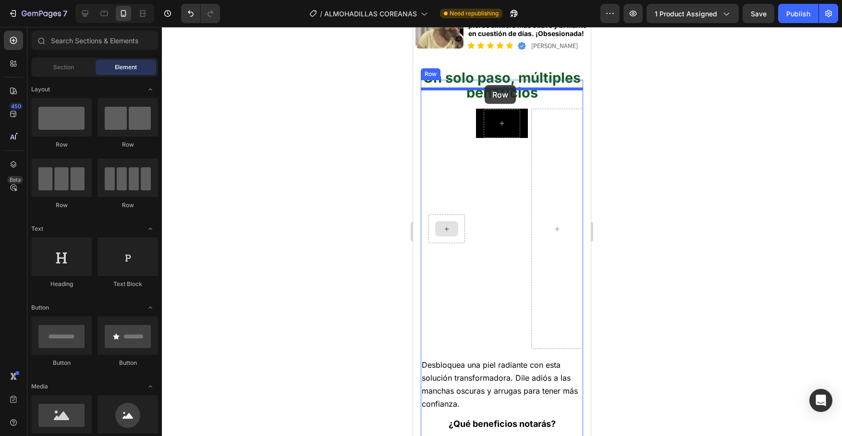
drag, startPoint x: 530, startPoint y: 151, endPoint x: 485, endPoint y: 85, distance: 80.2
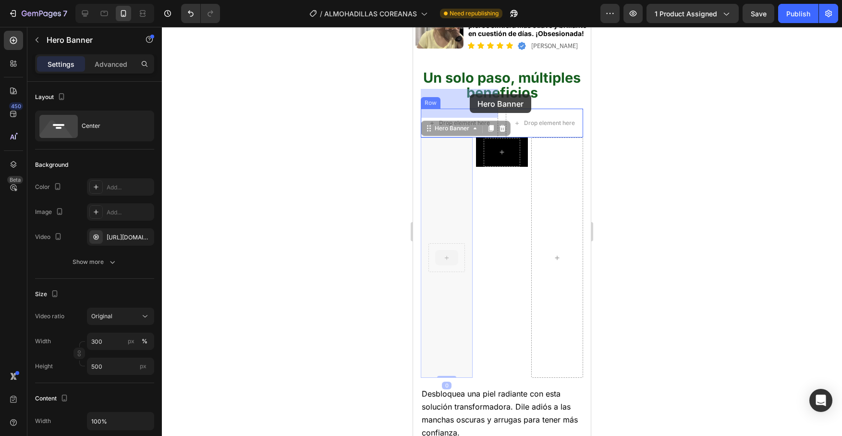
drag, startPoint x: 462, startPoint y: 177, endPoint x: 470, endPoint y: 94, distance: 83.0
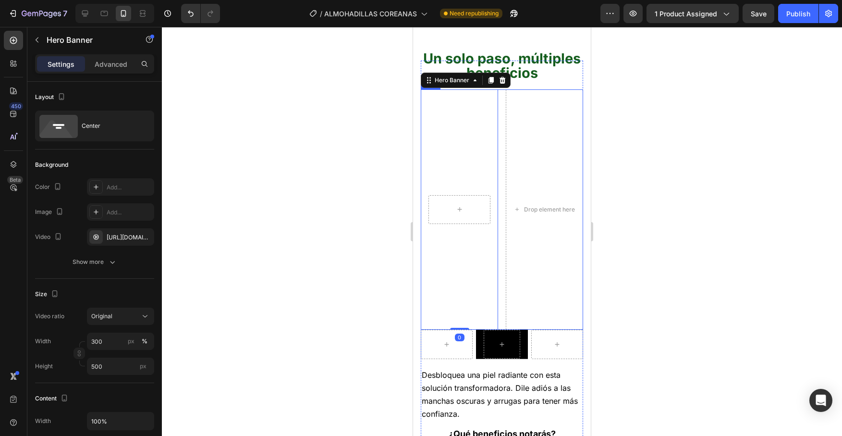
scroll to position [601, 0]
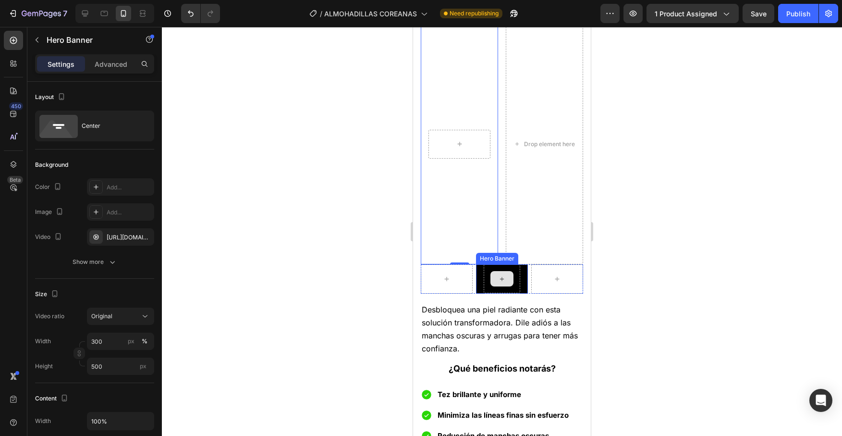
click at [521, 278] on div at bounding box center [502, 279] width 52 height 44
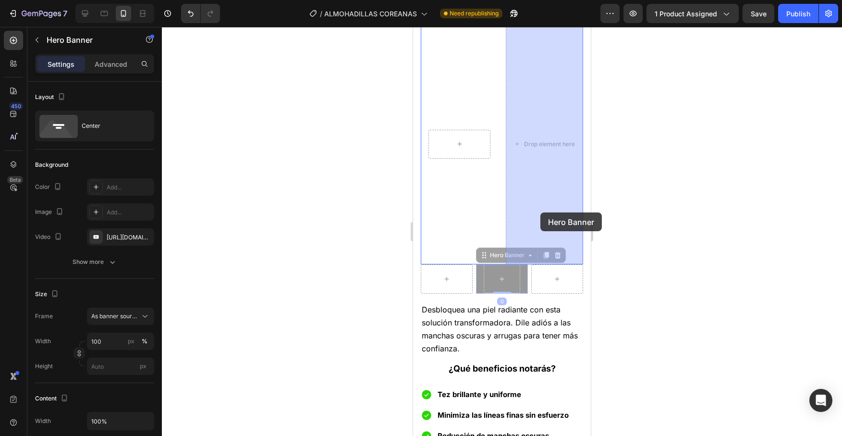
drag, startPoint x: 517, startPoint y: 279, endPoint x: 541, endPoint y: 212, distance: 70.8
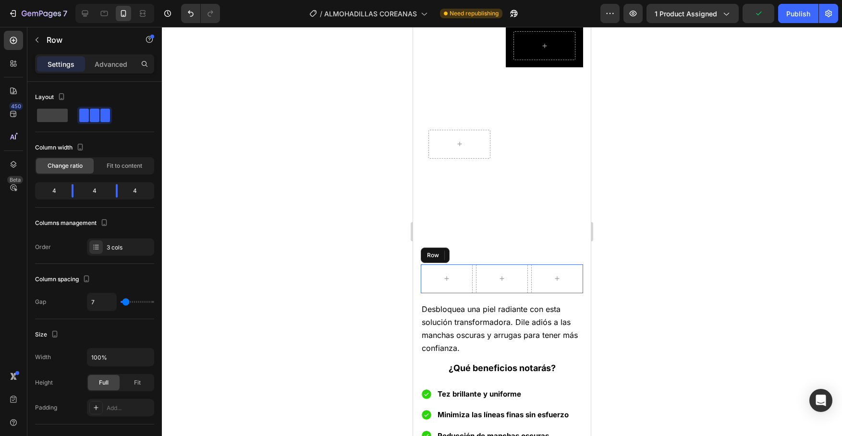
click at [530, 270] on div "Row" at bounding box center [502, 278] width 162 height 29
click at [482, 255] on icon at bounding box center [480, 255] width 6 height 7
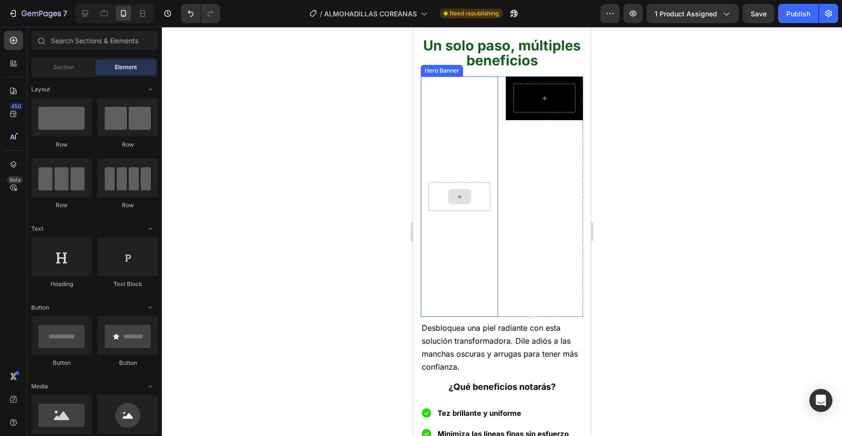
scroll to position [507, 0]
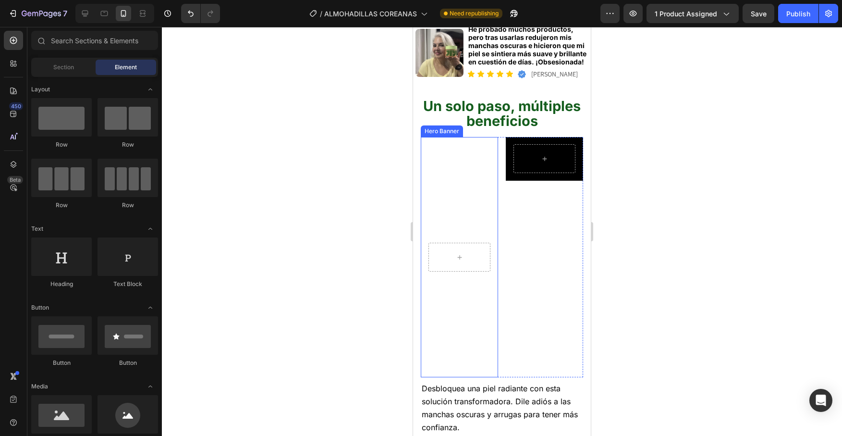
click at [471, 155] on video "Background Image" at bounding box center [459, 257] width 77 height 240
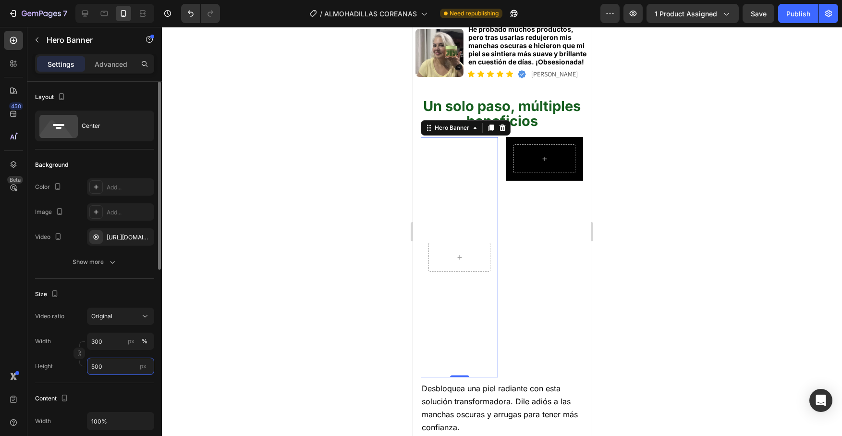
click at [110, 363] on input "500" at bounding box center [120, 365] width 67 height 17
type input "5"
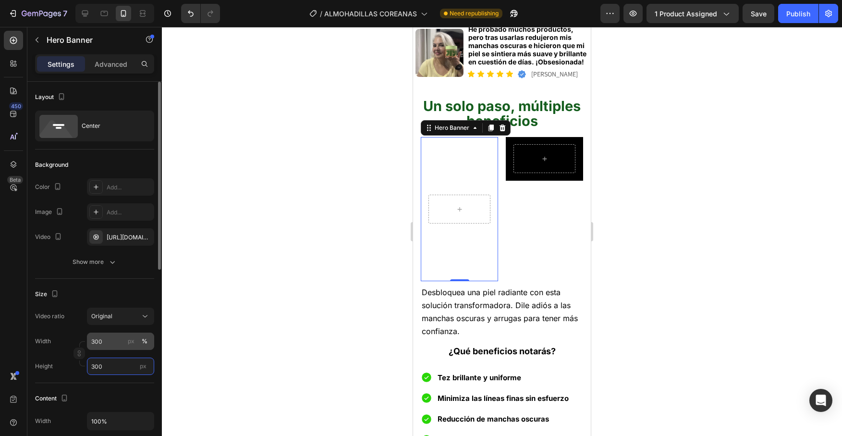
type input "300"
click at [111, 342] on input "300" at bounding box center [120, 340] width 67 height 17
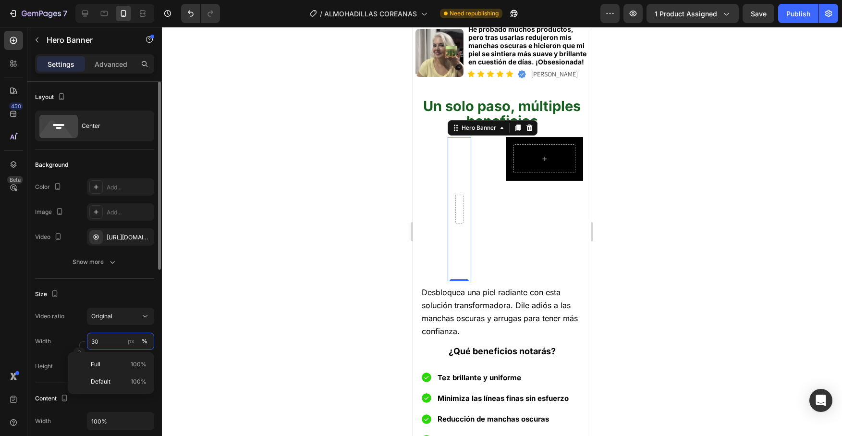
type input "3"
type input "2"
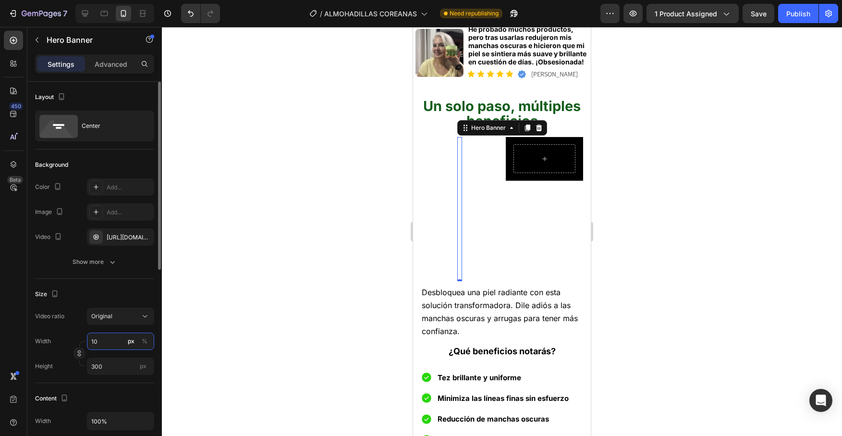
type input "1"
type input "300"
click at [112, 366] on input "300" at bounding box center [120, 365] width 67 height 17
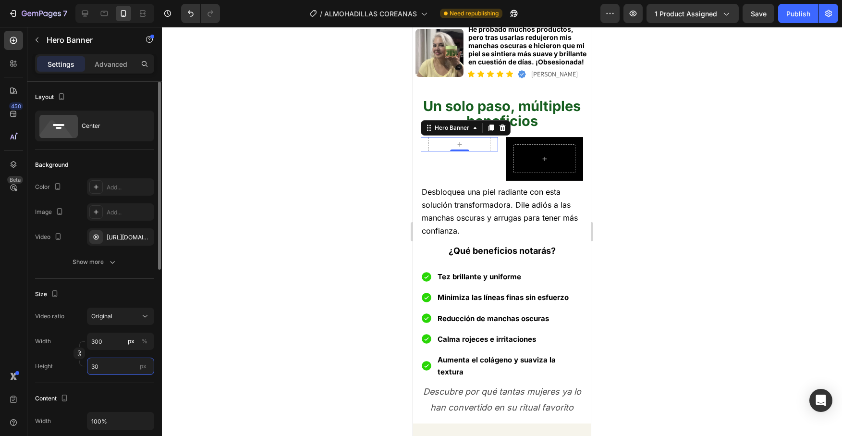
type input "3"
type input "2"
type input "300"
click at [184, 383] on div at bounding box center [502, 231] width 680 height 409
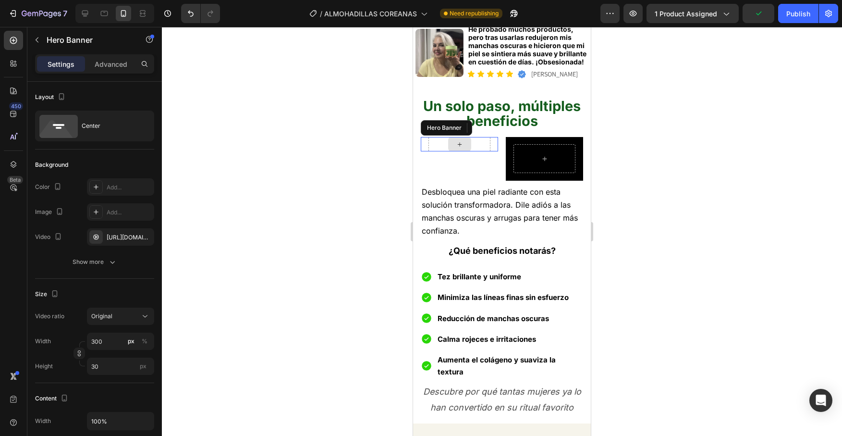
click at [478, 130] on div at bounding box center [460, 144] width 62 height 29
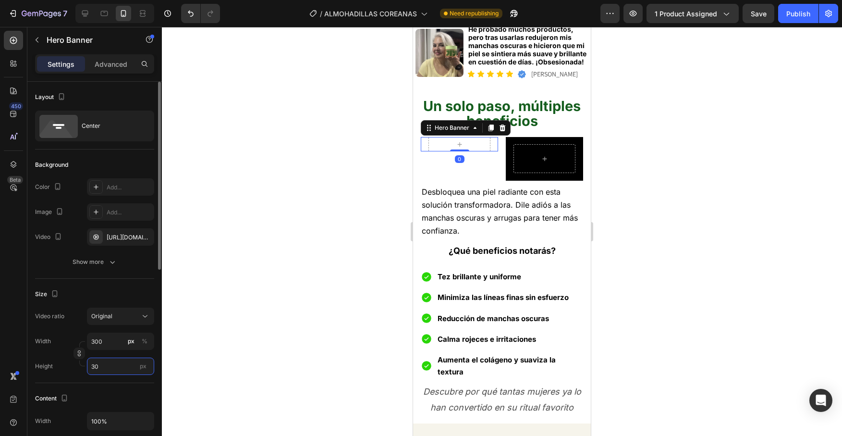
click at [111, 366] on input "30" at bounding box center [120, 365] width 67 height 17
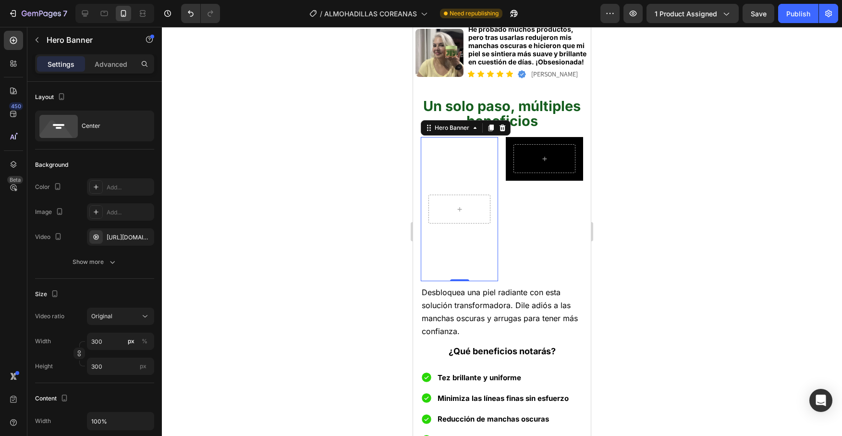
click at [443, 162] on video "Background Image" at bounding box center [459, 209] width 77 height 144
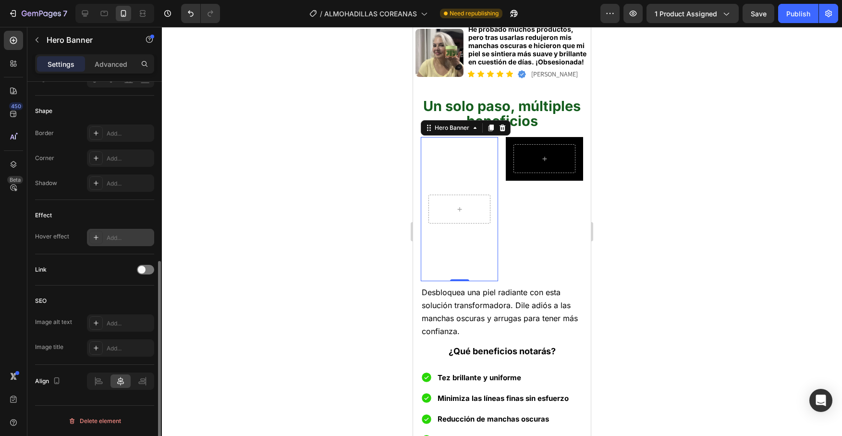
scroll to position [0, 0]
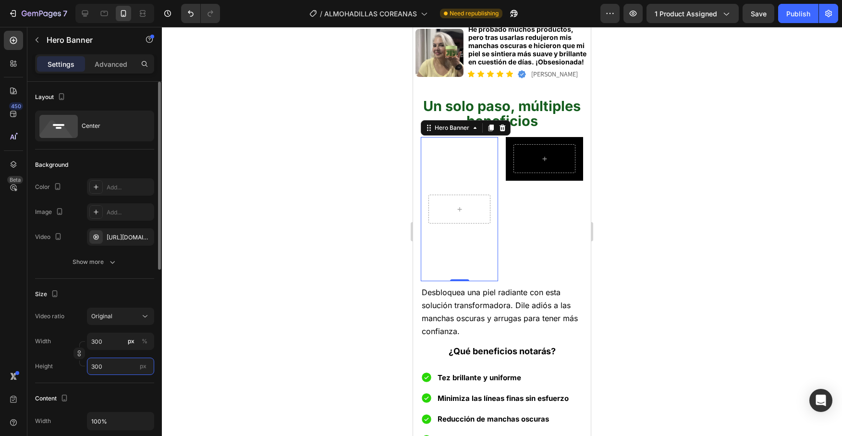
click at [112, 365] on input "300" at bounding box center [120, 365] width 67 height 17
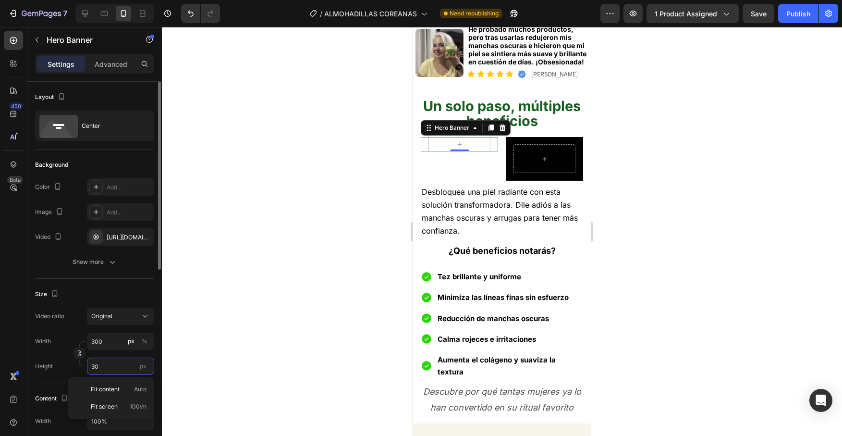
type input "3"
type input "2"
click at [117, 355] on div "Width 300 px % Height 300 px" at bounding box center [94, 353] width 119 height 42
click at [115, 364] on input "300" at bounding box center [120, 365] width 67 height 17
type input "300"
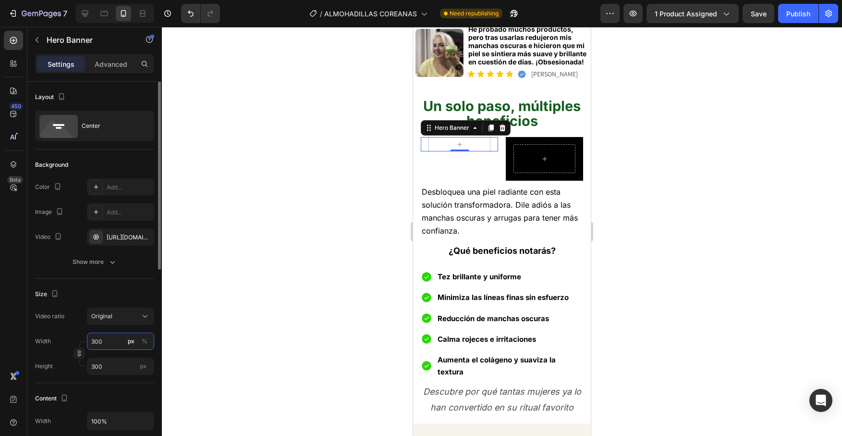
click at [111, 340] on input "300" at bounding box center [120, 340] width 67 height 17
type input "30"
type input "3"
type input "250"
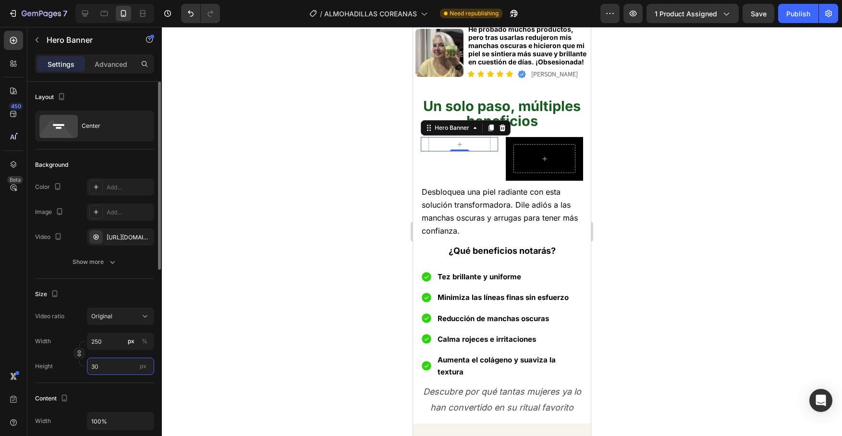
click at [111, 369] on input "30" at bounding box center [120, 365] width 67 height 17
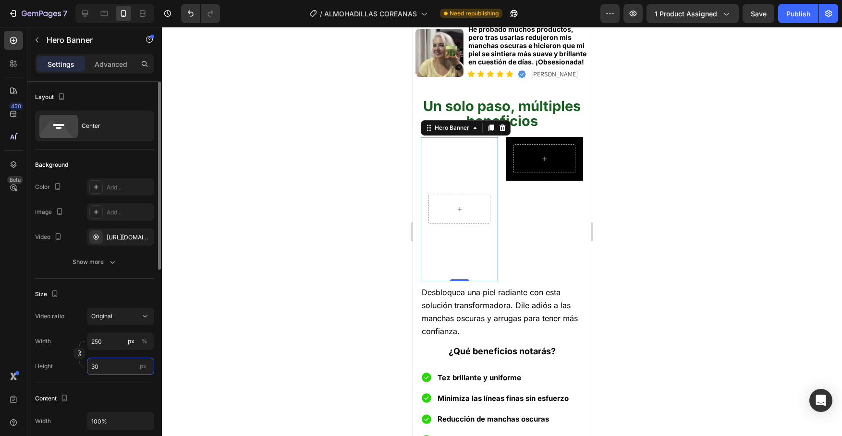
type input "3"
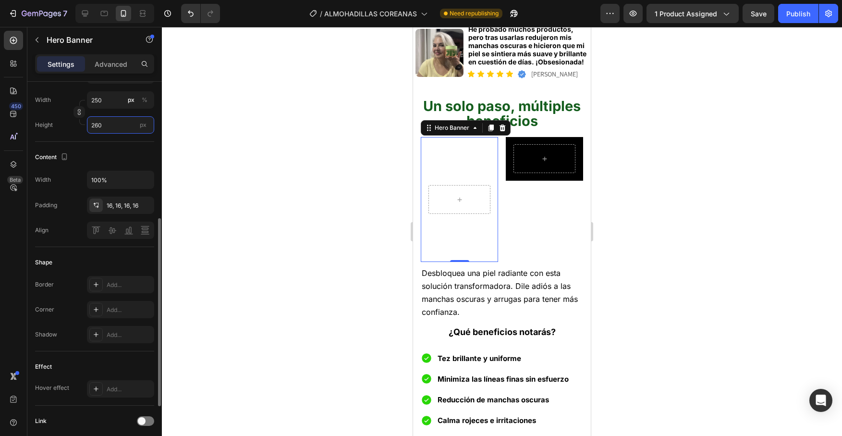
scroll to position [267, 0]
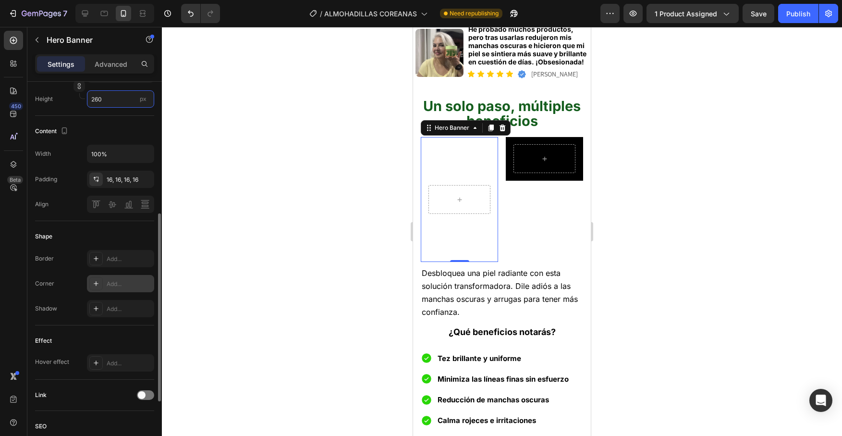
type input "260"
click at [124, 292] on div "Add..." at bounding box center [120, 283] width 67 height 17
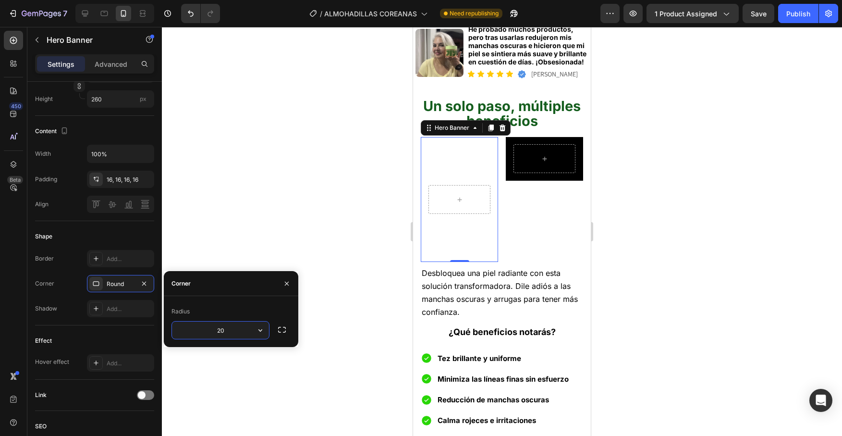
type input "2"
type input "1"
type input "10"
click at [670, 247] on div at bounding box center [502, 231] width 680 height 409
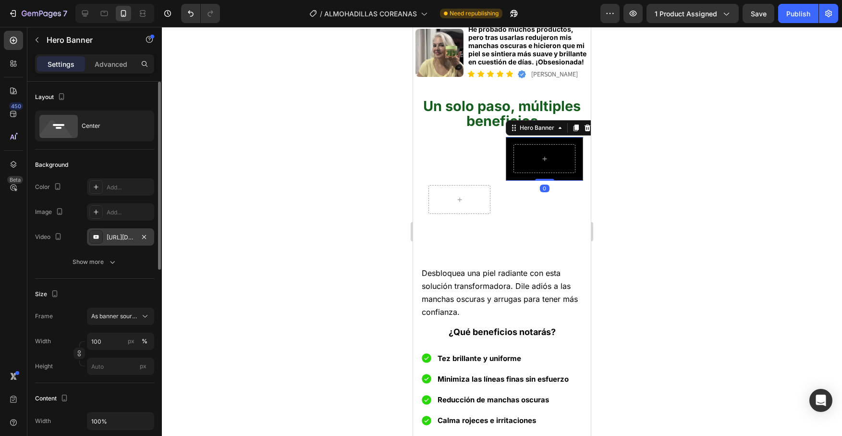
click at [114, 237] on div "[URL][DOMAIN_NAME]" at bounding box center [121, 237] width 28 height 9
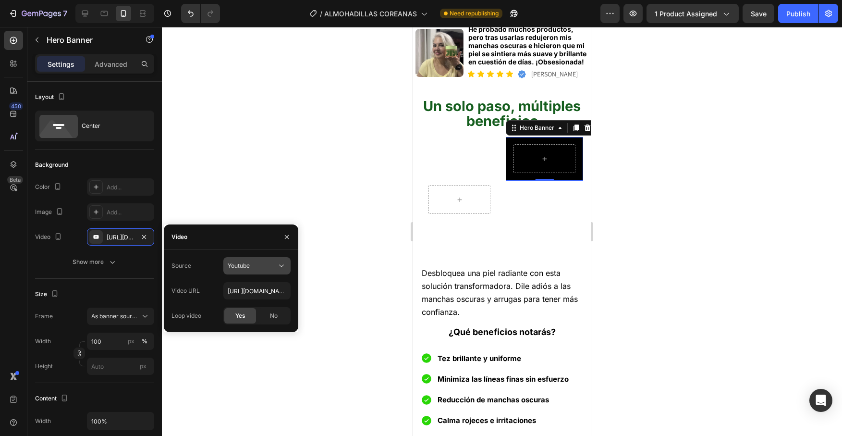
click at [283, 262] on icon at bounding box center [282, 266] width 10 height 10
click at [262, 282] on div "Video hosting" at bounding box center [247, 289] width 79 height 18
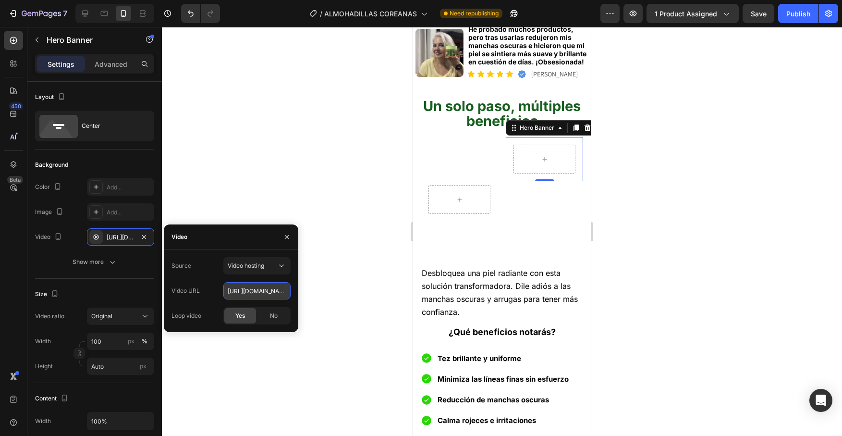
click at [258, 289] on input "[URL][DOMAIN_NAME]" at bounding box center [256, 290] width 67 height 17
drag, startPoint x: 229, startPoint y: 291, endPoint x: 339, endPoint y: 296, distance: 109.7
click at [339, 0] on div "7 Version history / ALMOHADILLAS COREANAS Need republishing Preview 1 product a…" at bounding box center [421, 0] width 842 height 0
paste input "[URL][DOMAIN_NAME]"
type input "[URL][DOMAIN_NAME]"
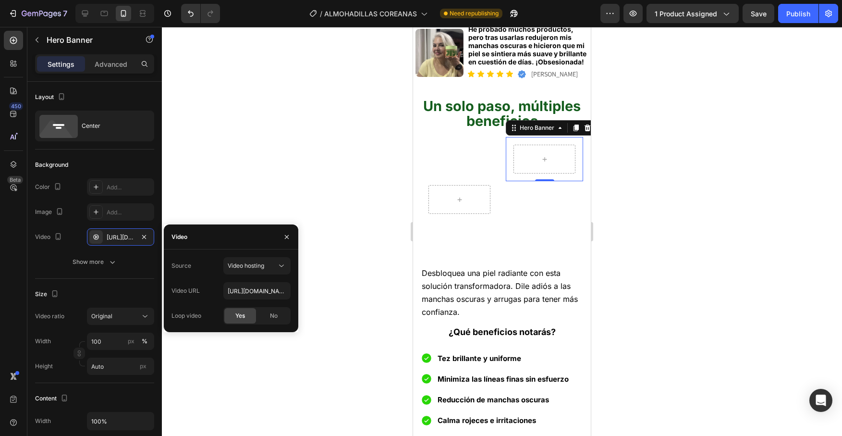
click at [232, 276] on div "Source Video hosting Video URL [URL][DOMAIN_NAME] Loop video Yes No" at bounding box center [231, 290] width 119 height 67
click at [433, 137] on video "Background Image" at bounding box center [459, 199] width 77 height 125
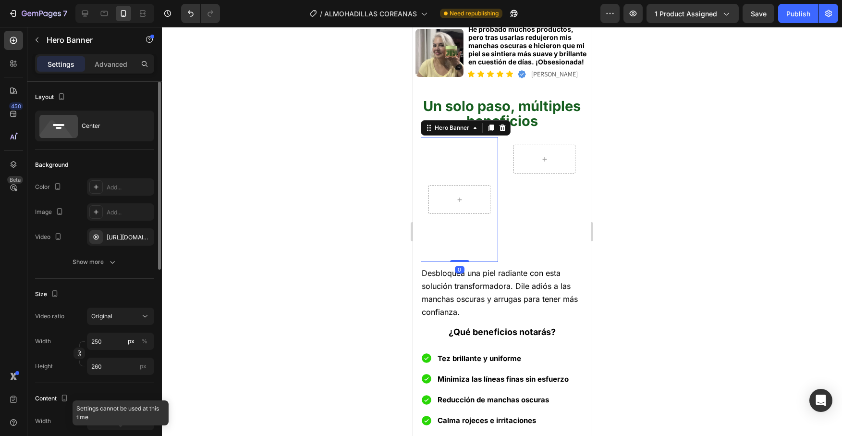
scroll to position [0, 0]
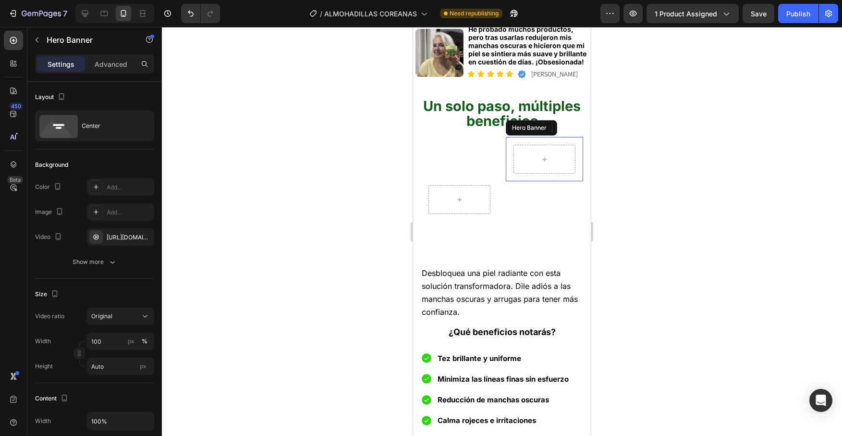
click at [525, 137] on div at bounding box center [544, 159] width 77 height 44
click at [109, 339] on input "100" at bounding box center [120, 340] width 67 height 17
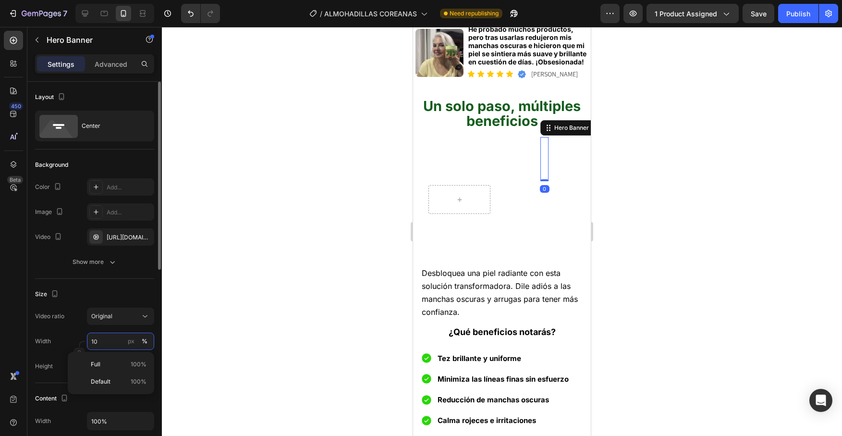
type input "1"
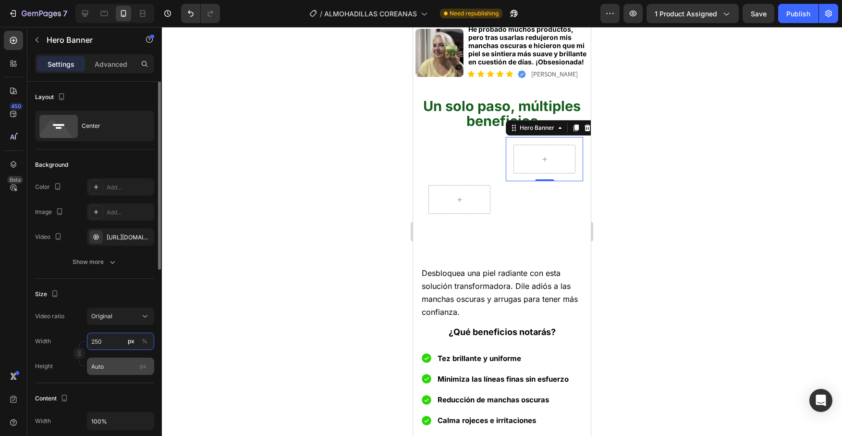
type input "250"
click at [112, 365] on input "Auto" at bounding box center [120, 365] width 67 height 17
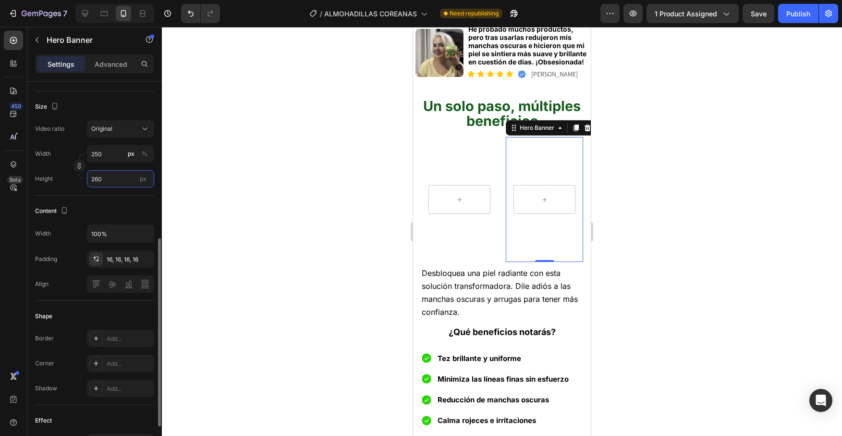
scroll to position [282, 0]
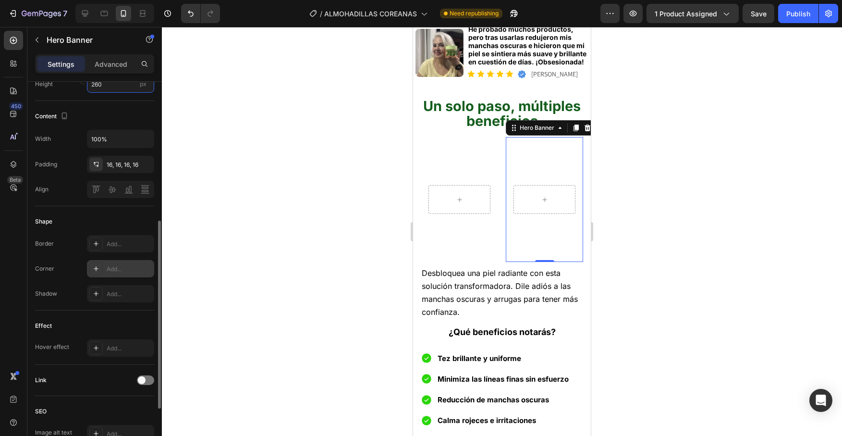
type input "260"
click at [121, 272] on div "Add..." at bounding box center [129, 269] width 45 height 9
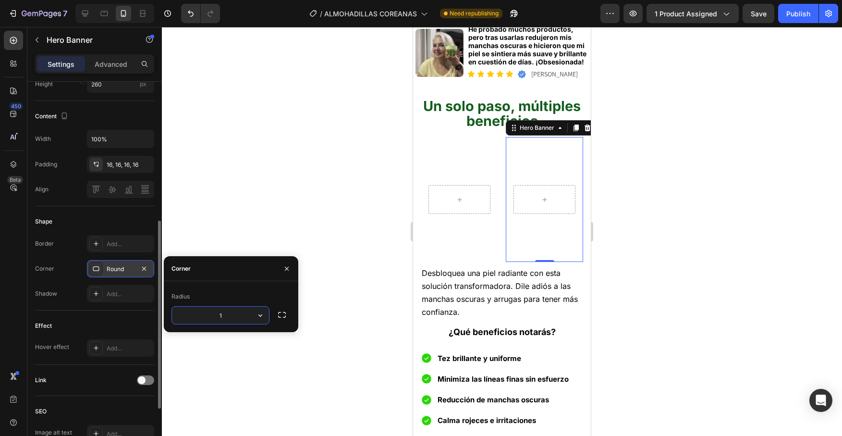
type input "10"
click at [640, 166] on div at bounding box center [502, 231] width 680 height 409
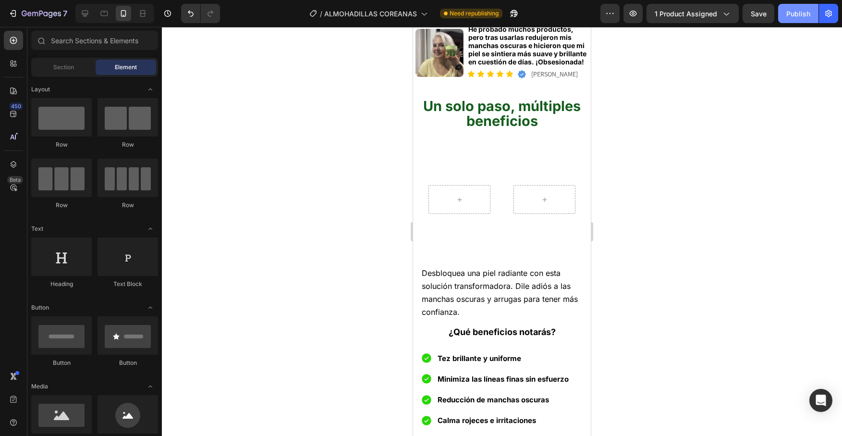
click at [794, 12] on div "Publish" at bounding box center [799, 14] width 24 height 10
click at [792, 15] on div "Publish" at bounding box center [799, 14] width 24 height 10
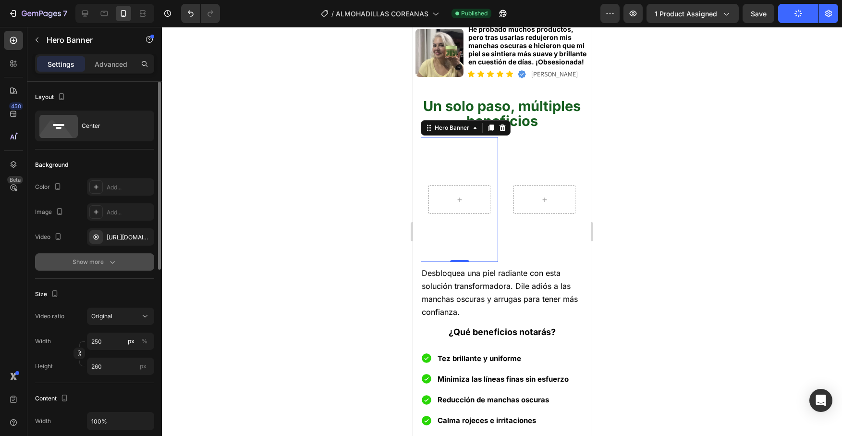
click at [110, 259] on icon "button" at bounding box center [113, 262] width 10 height 10
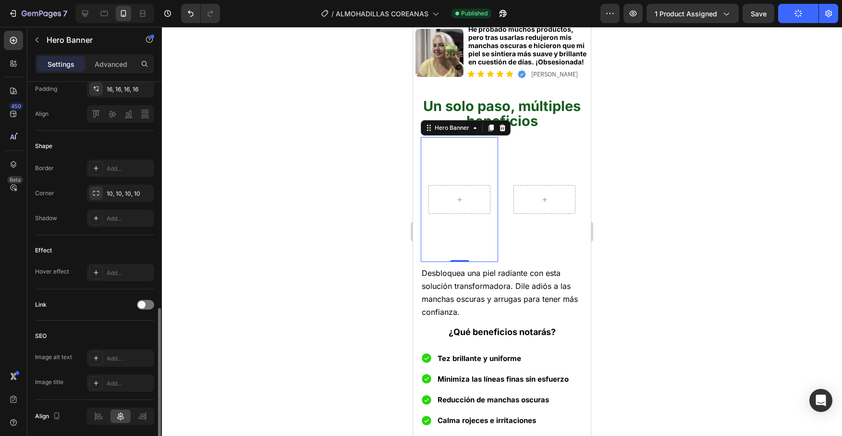
scroll to position [418, 0]
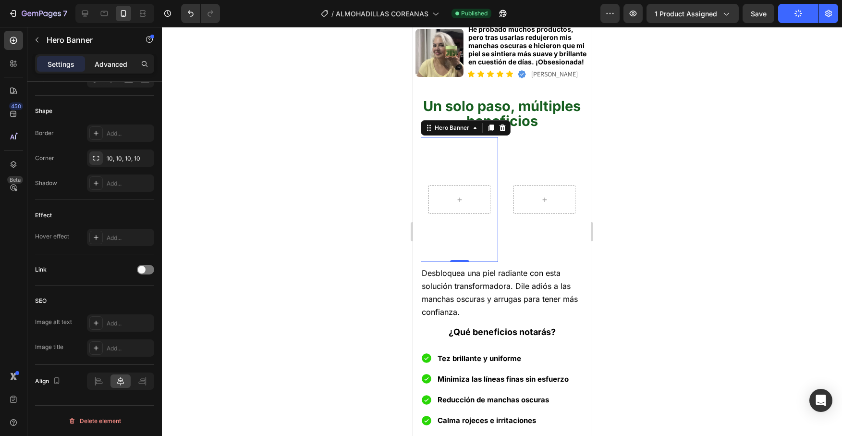
click at [110, 62] on p "Advanced" at bounding box center [111, 64] width 33 height 10
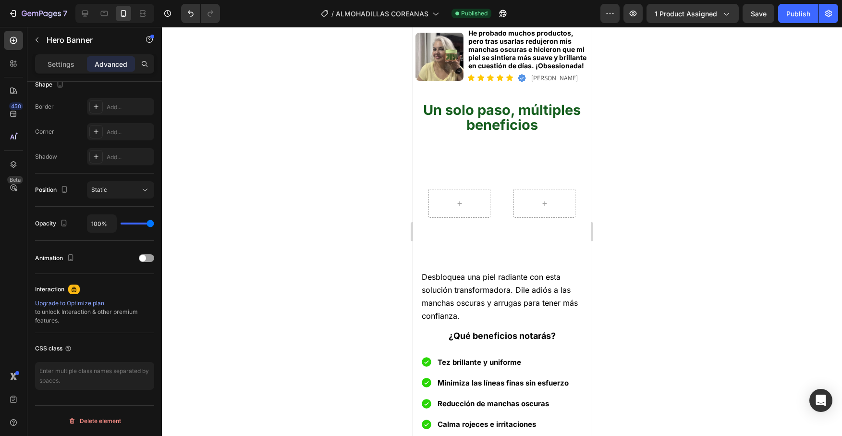
scroll to position [504, 0]
click at [503, 239] on div "Hero Banner Hero Banner Row" at bounding box center [502, 202] width 162 height 125
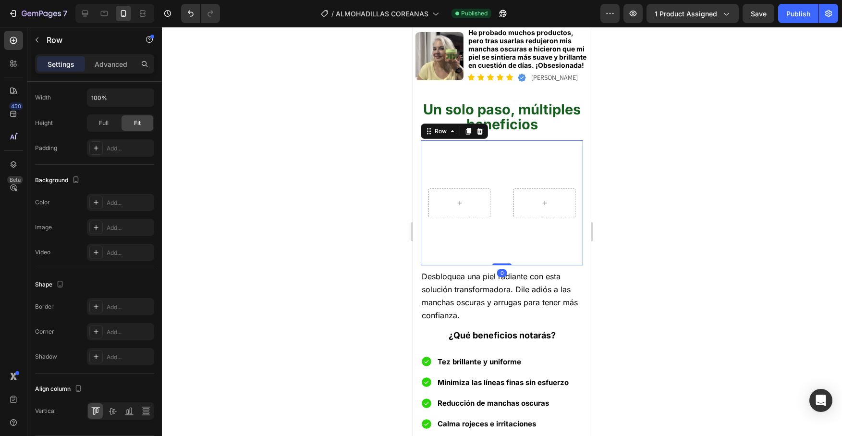
scroll to position [0, 0]
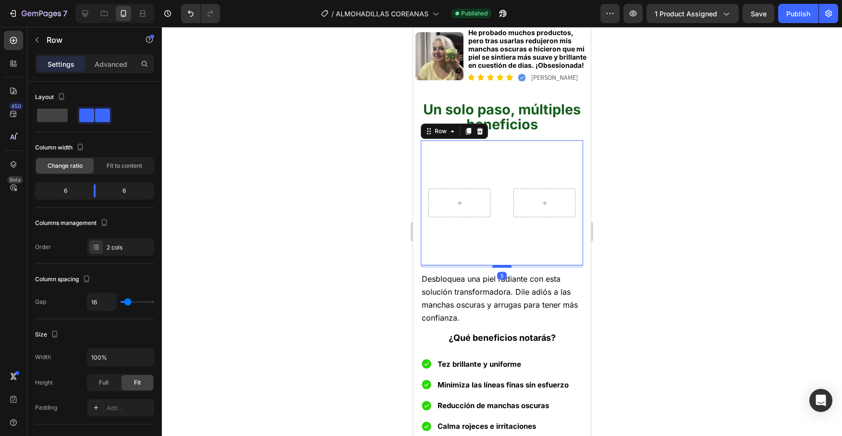
click at [503, 265] on div at bounding box center [502, 266] width 19 height 3
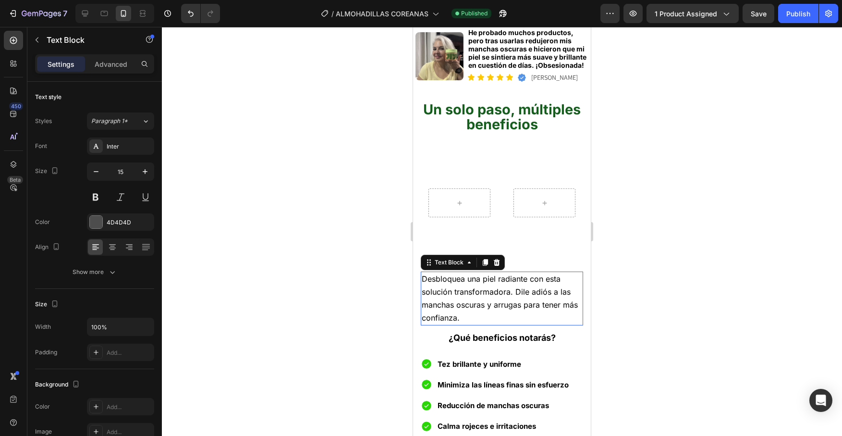
click at [471, 274] on span "Desbloquea una piel radiante con esta solución transformadora. Dile adiós a las…" at bounding box center [500, 298] width 156 height 49
click at [452, 274] on span "Desbloquea una piel radiante con esta solución transformadora. Dile adiós a las…" at bounding box center [500, 298] width 156 height 49
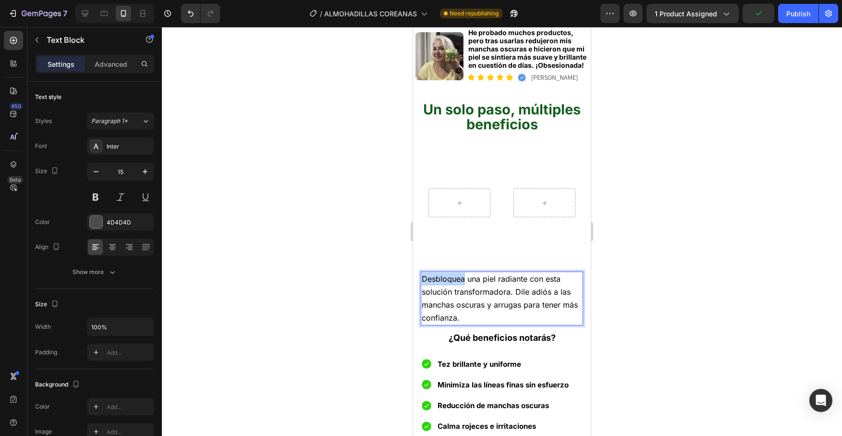
click at [452, 274] on span "Desbloquea una piel radiante con esta solución transformadora. Dile adiós a las…" at bounding box center [500, 298] width 156 height 49
click at [487, 274] on span "Transforma al instante una piel radiante con esta solución transformadora. Dile…" at bounding box center [501, 298] width 159 height 49
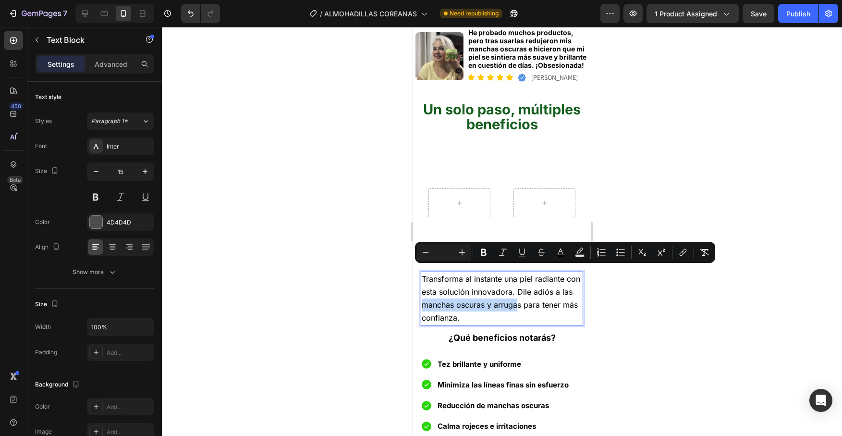
drag, startPoint x: 423, startPoint y: 284, endPoint x: 520, endPoint y: 286, distance: 97.1
click at [520, 286] on span "Transforma al instante una piel radiante con esta solución innovadora. Dile adi…" at bounding box center [501, 298] width 159 height 49
drag, startPoint x: 523, startPoint y: 285, endPoint x: 421, endPoint y: 283, distance: 101.9
click at [421, 283] on div "Transforma al instante una piel radiante con esta solución innovadora. Dile adi…" at bounding box center [502, 298] width 162 height 54
click at [486, 254] on icon "Editor contextual toolbar" at bounding box center [484, 252] width 6 height 7
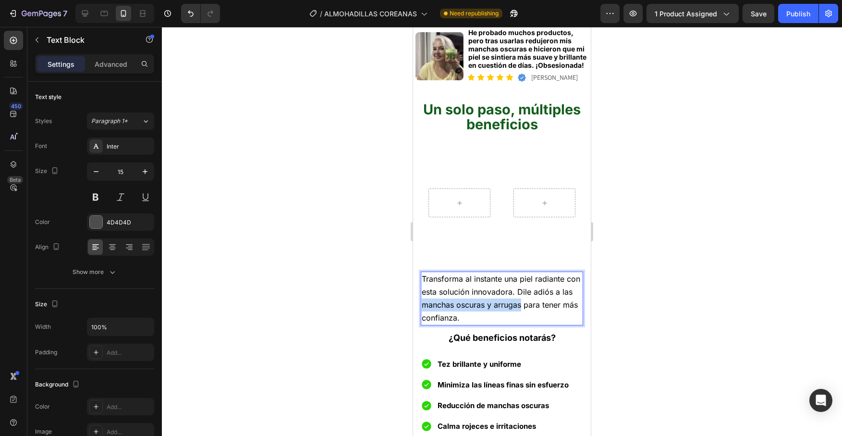
drag, startPoint x: 522, startPoint y: 285, endPoint x: 423, endPoint y: 285, distance: 98.5
click at [423, 285] on span "Transforma al instante una piel radiante con esta solución innovadora. Dile adi…" at bounding box center [501, 298] width 159 height 49
click at [505, 296] on p "Transforma al instante una piel radiante con esta solución innovadora. Dile adi…" at bounding box center [502, 298] width 160 height 52
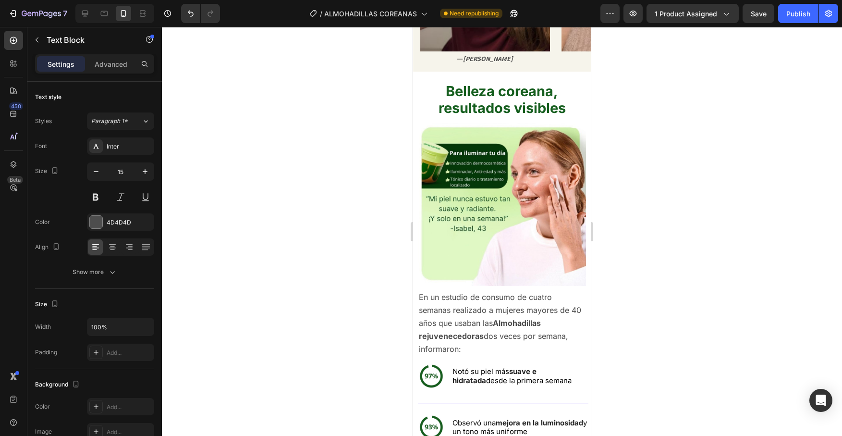
scroll to position [1151, 0]
click at [785, 15] on button "Publish" at bounding box center [798, 13] width 40 height 19
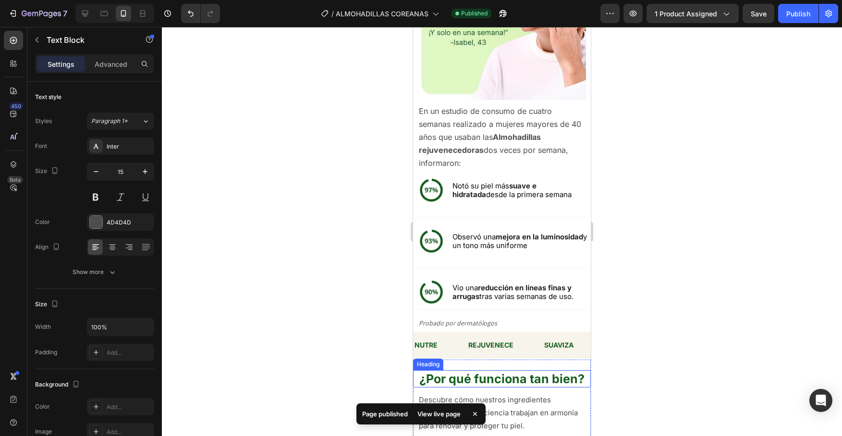
scroll to position [1334, 0]
